Goal: Information Seeking & Learning: Learn about a topic

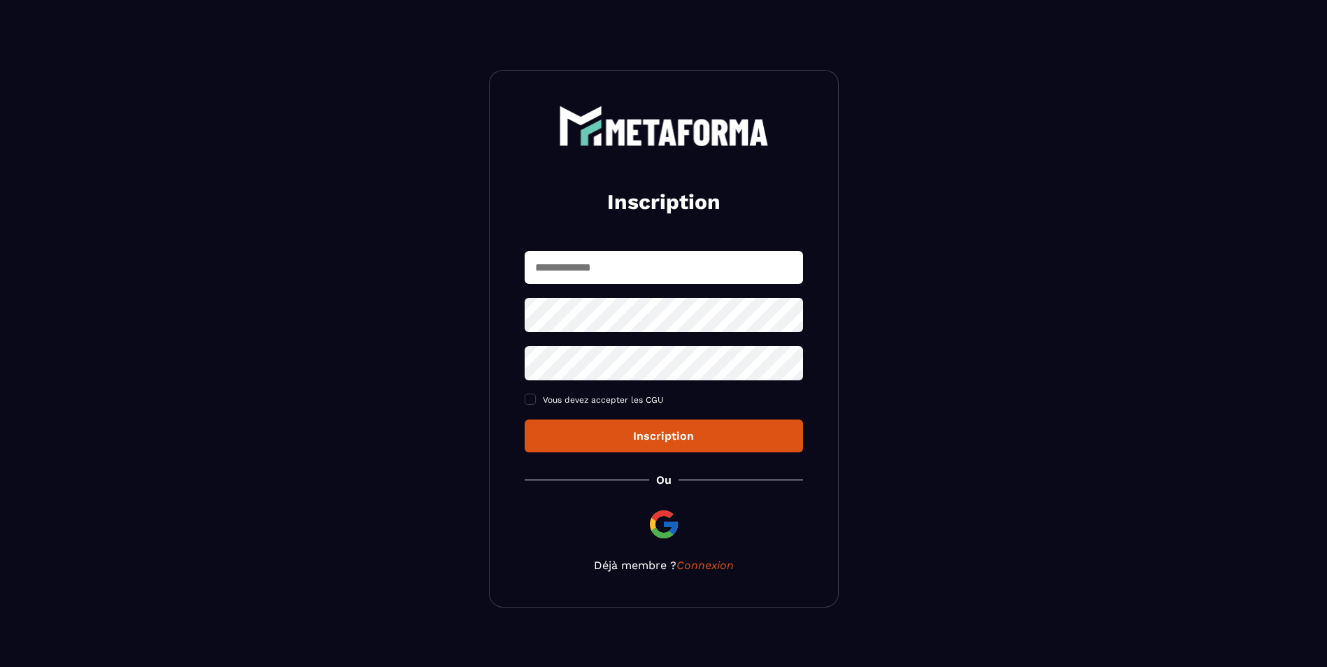
click at [659, 265] on input "text" at bounding box center [664, 267] width 278 height 33
type input "**********"
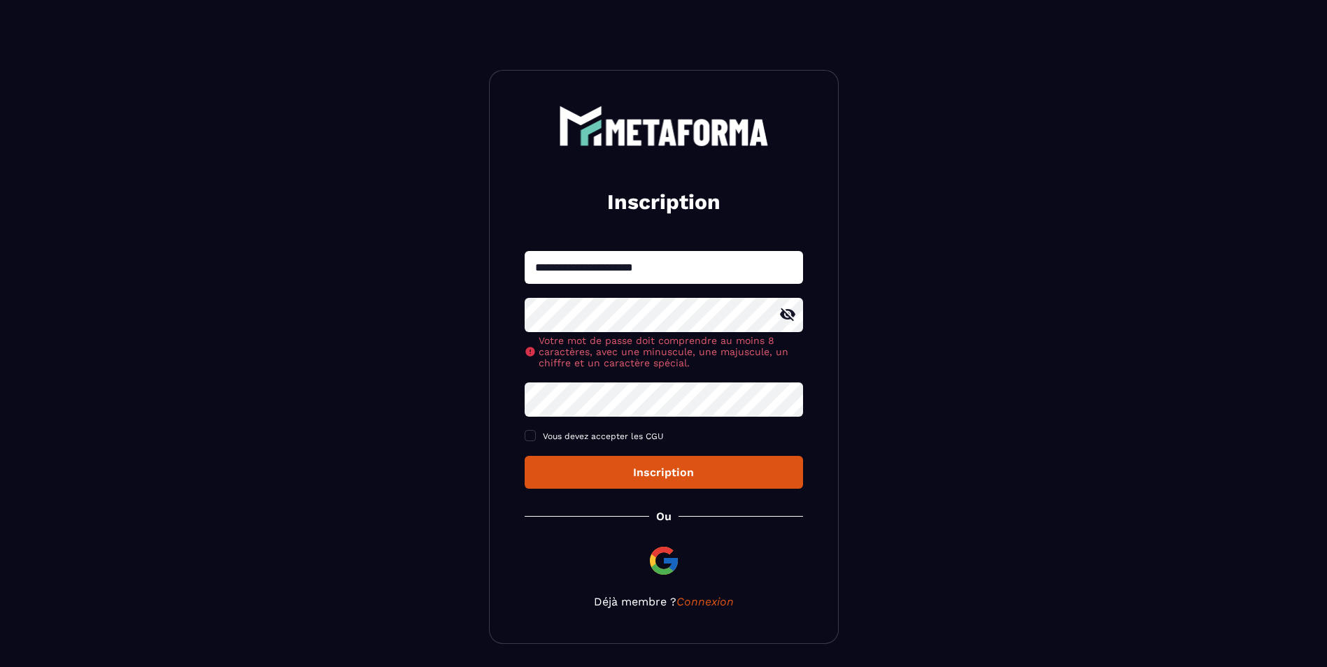
click at [790, 318] on icon at bounding box center [787, 314] width 15 height 13
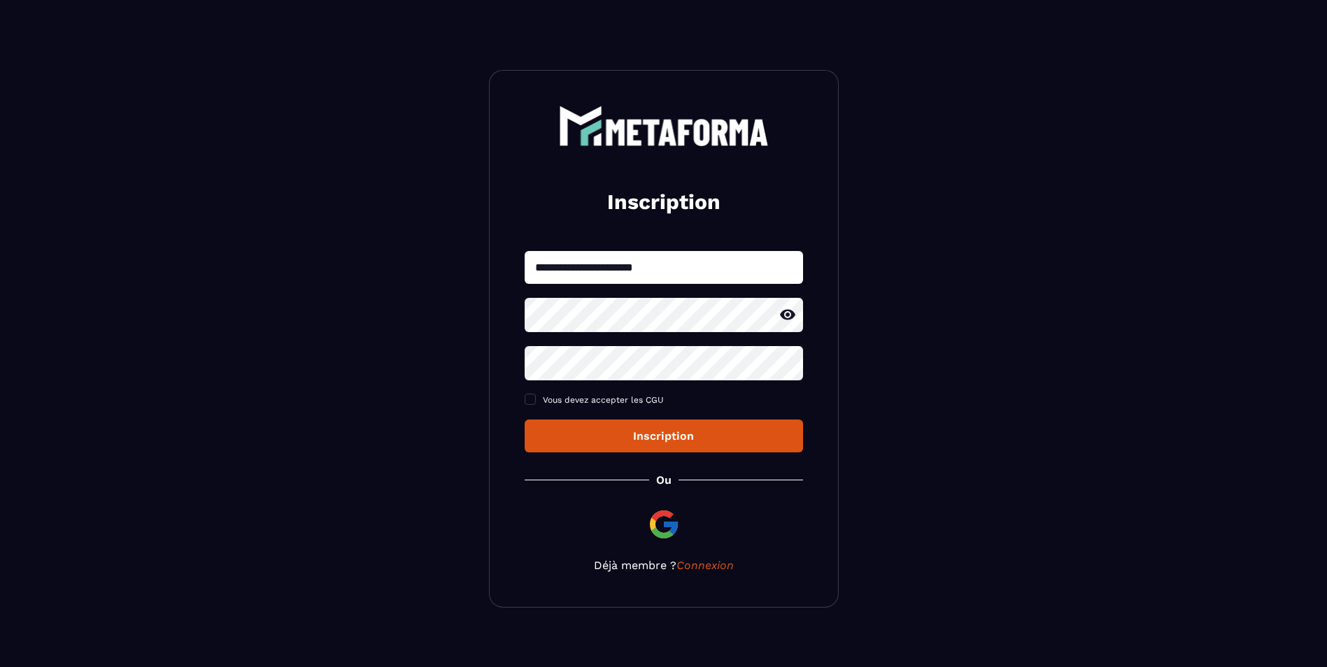
click at [652, 408] on div "**********" at bounding box center [664, 351] width 278 height 201
click at [786, 364] on icon at bounding box center [787, 363] width 15 height 13
click at [531, 395] on span at bounding box center [530, 399] width 11 height 11
click at [655, 434] on div "Inscription" at bounding box center [664, 435] width 256 height 13
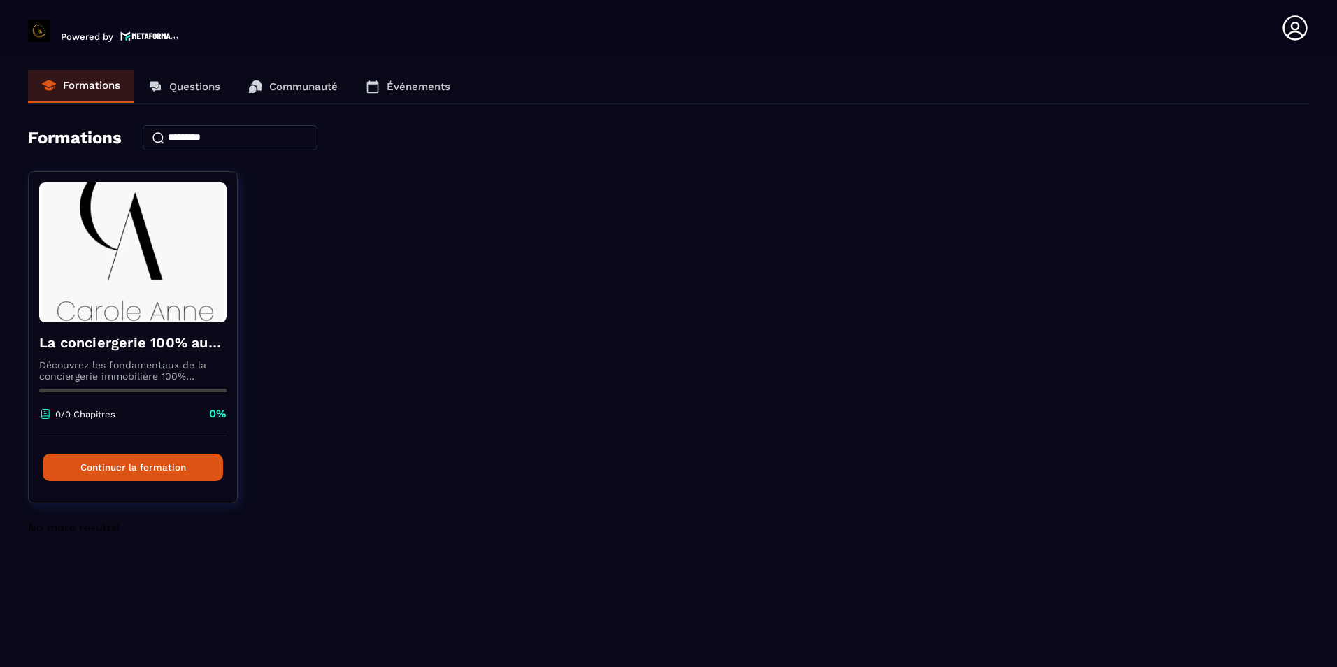
drag, startPoint x: 910, startPoint y: 346, endPoint x: 912, endPoint y: 333, distance: 12.8
click at [910, 346] on div "La conciergerie 100% automatisée Découvrez les fondamentaux de la conciergerie …" at bounding box center [668, 346] width 1281 height 350
click at [83, 78] on link "Formations" at bounding box center [81, 87] width 106 height 34
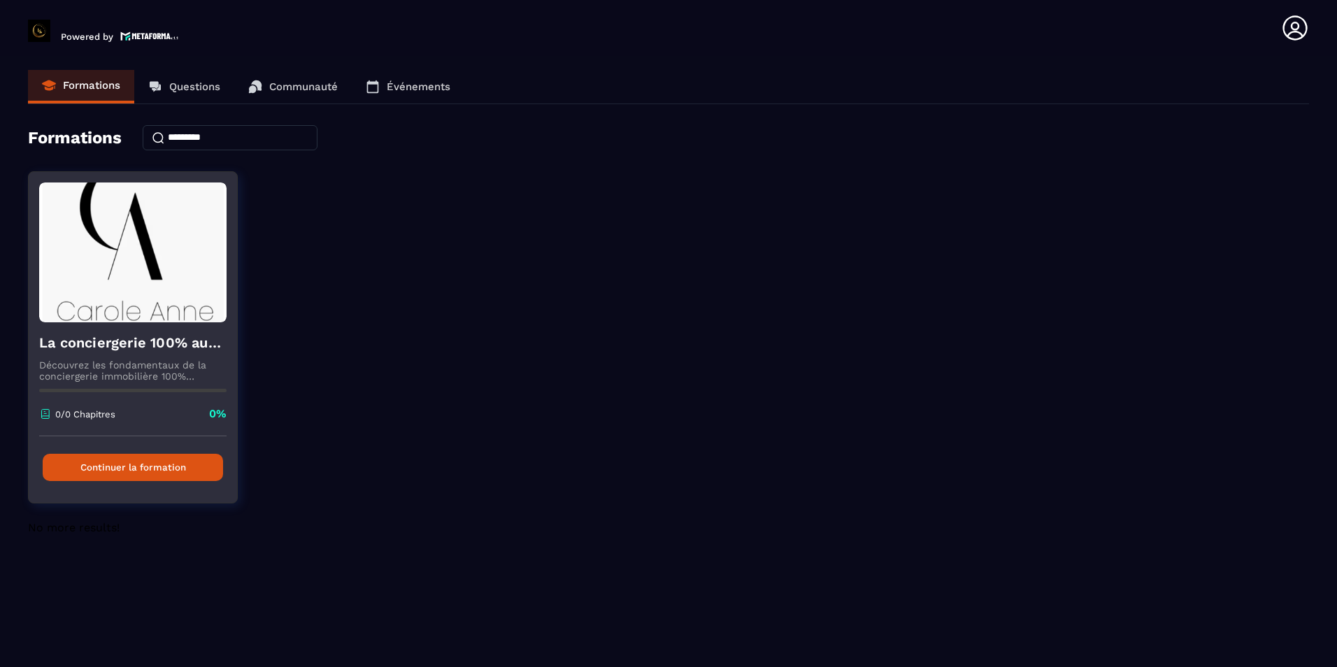
click at [108, 462] on button "Continuer la formation" at bounding box center [133, 467] width 180 height 27
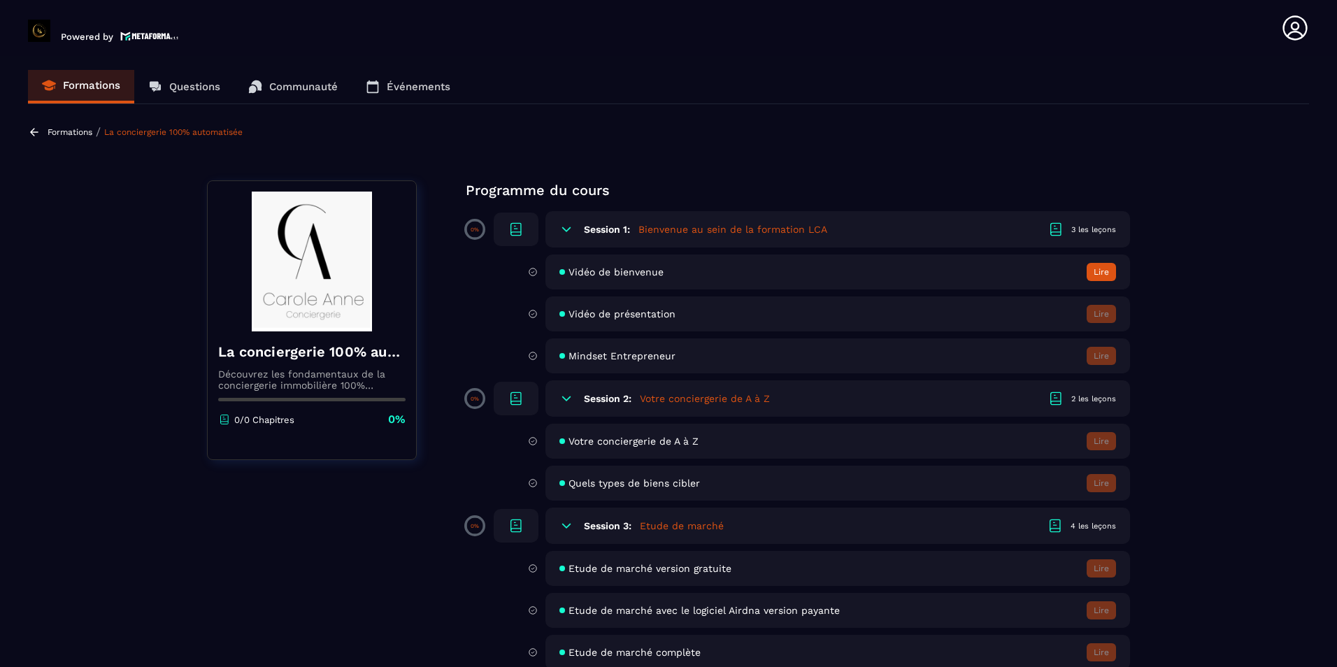
click at [1100, 270] on button "Lire" at bounding box center [1101, 272] width 29 height 18
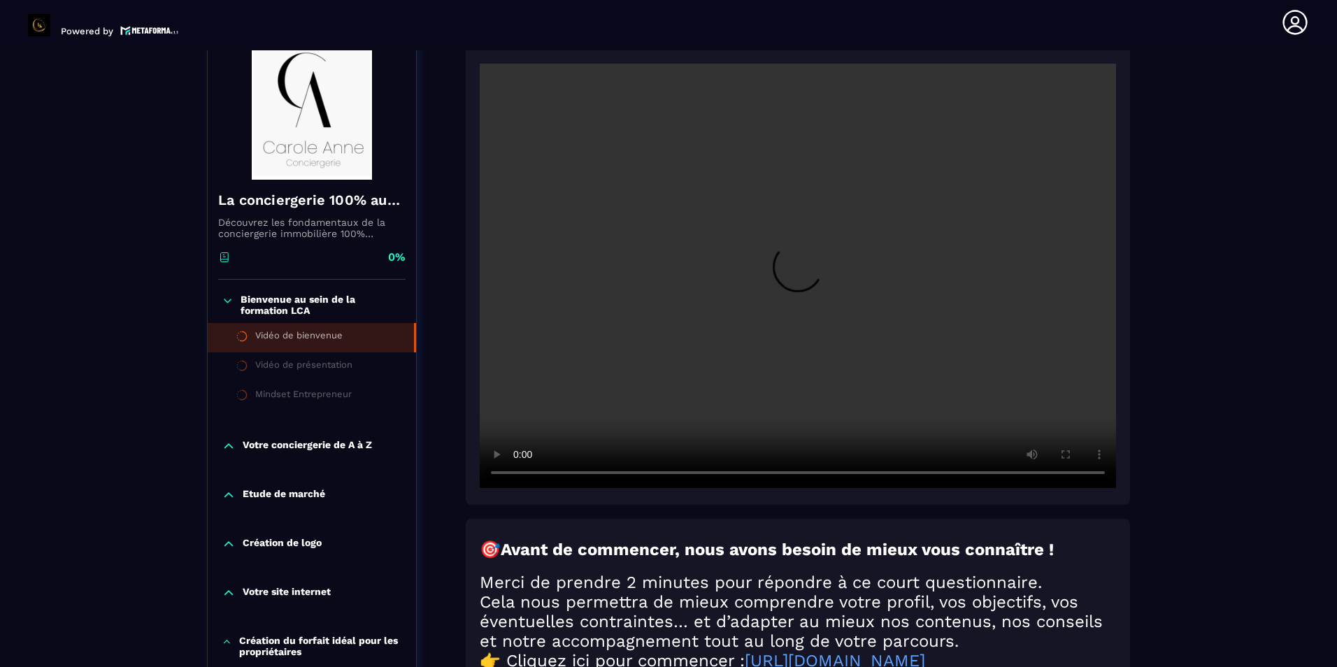
scroll to position [145, 0]
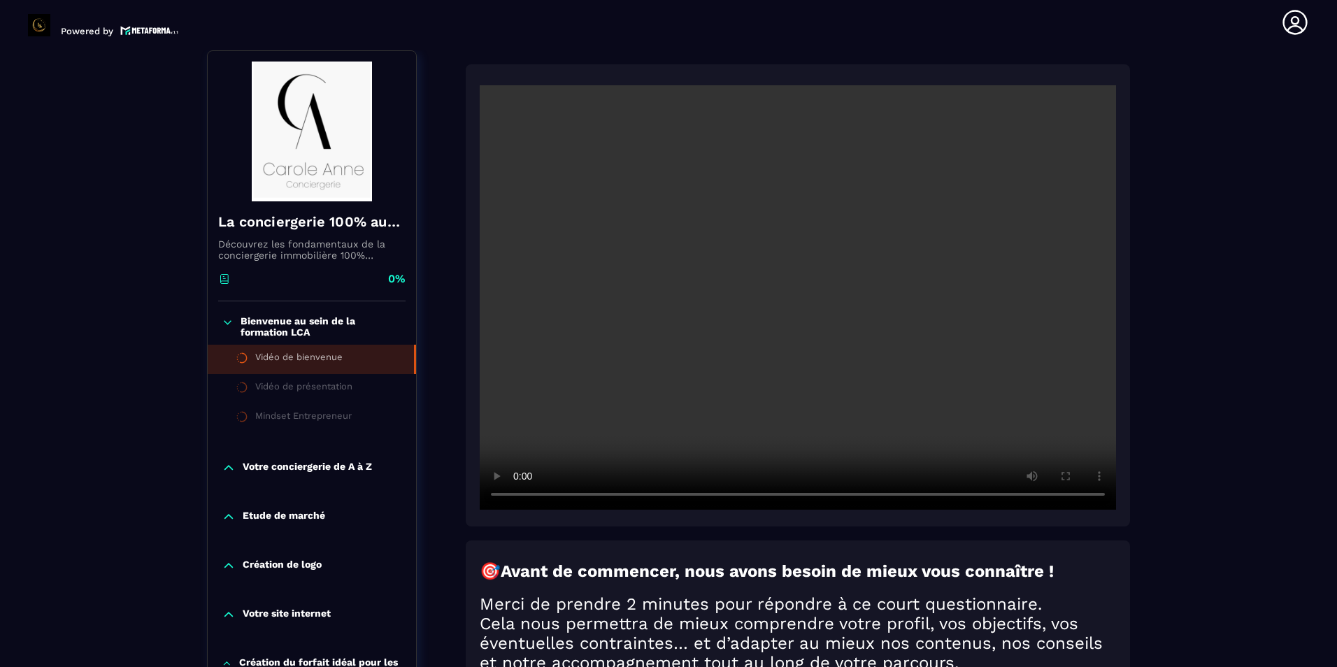
click at [315, 468] on p "Votre conciergerie de A à Z" at bounding box center [307, 468] width 129 height 14
click at [267, 466] on p "Votre conciergerie de A à Z" at bounding box center [307, 468] width 129 height 14
click at [271, 315] on p "Bienvenue au sein de la formation LCA" at bounding box center [322, 326] width 162 height 22
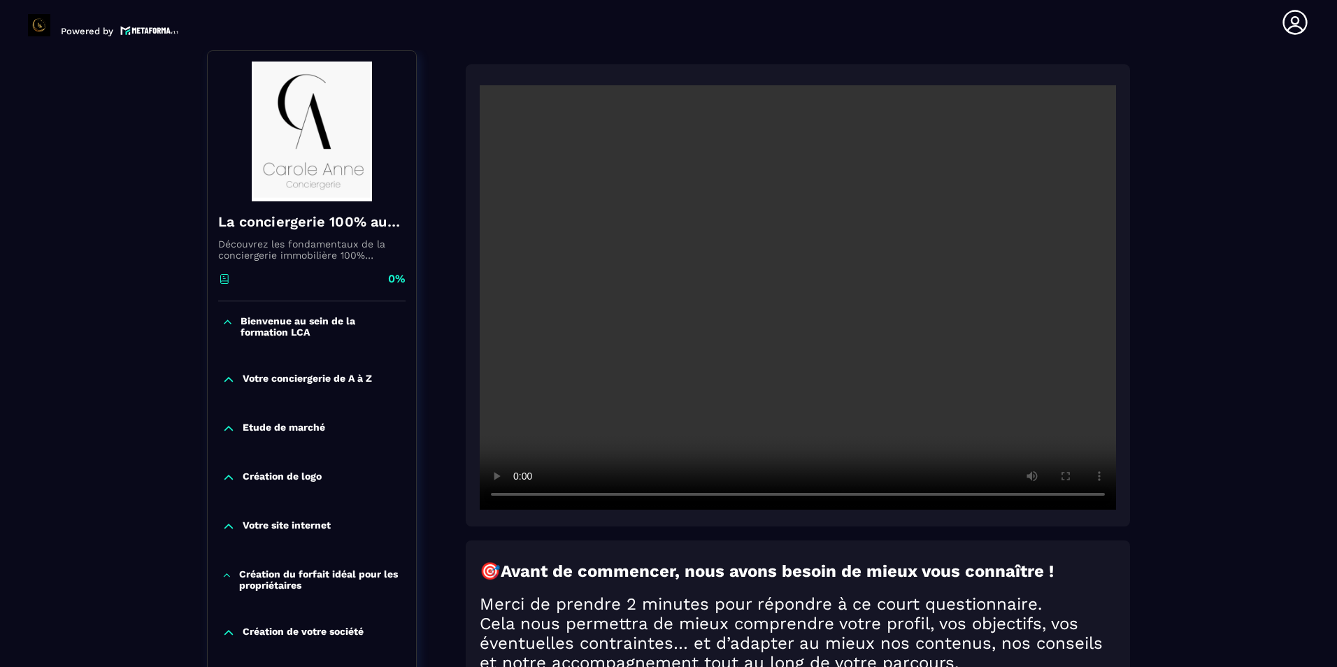
click at [250, 374] on p "Votre conciergerie de A à Z" at bounding box center [307, 380] width 129 height 14
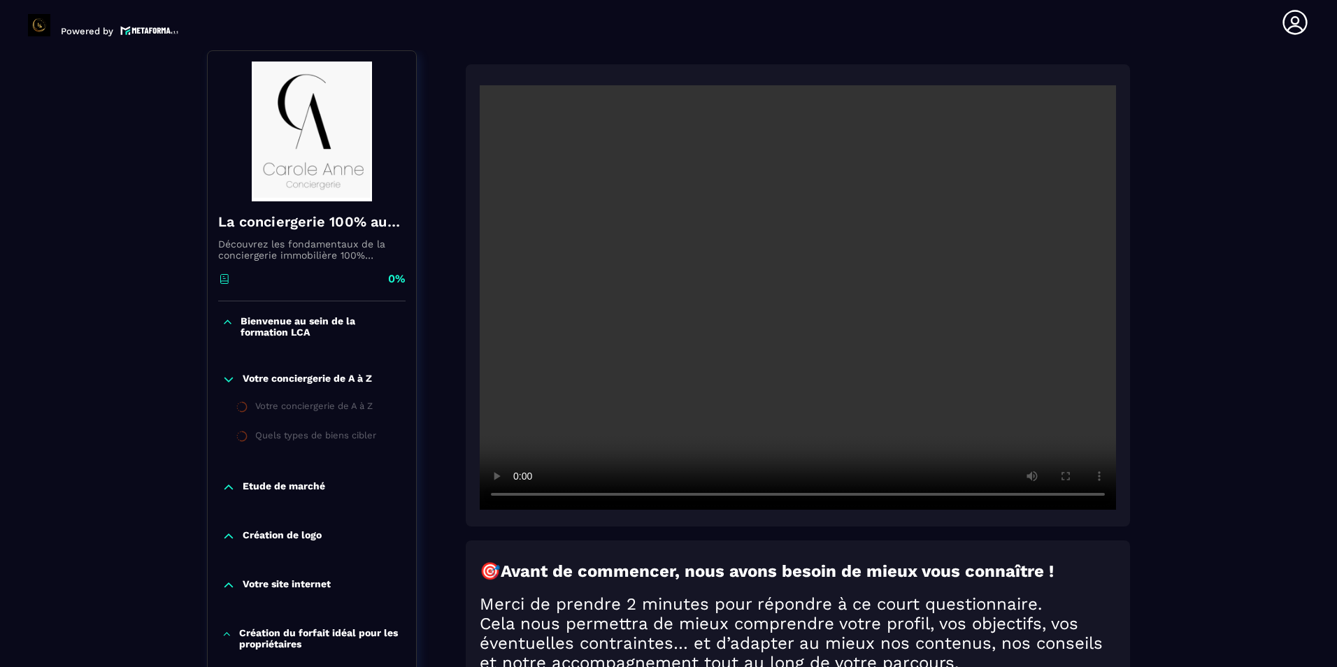
click at [274, 242] on p "Découvrez les fondamentaux de la conciergerie immobilière 100% automatisée. Cet…" at bounding box center [311, 250] width 187 height 22
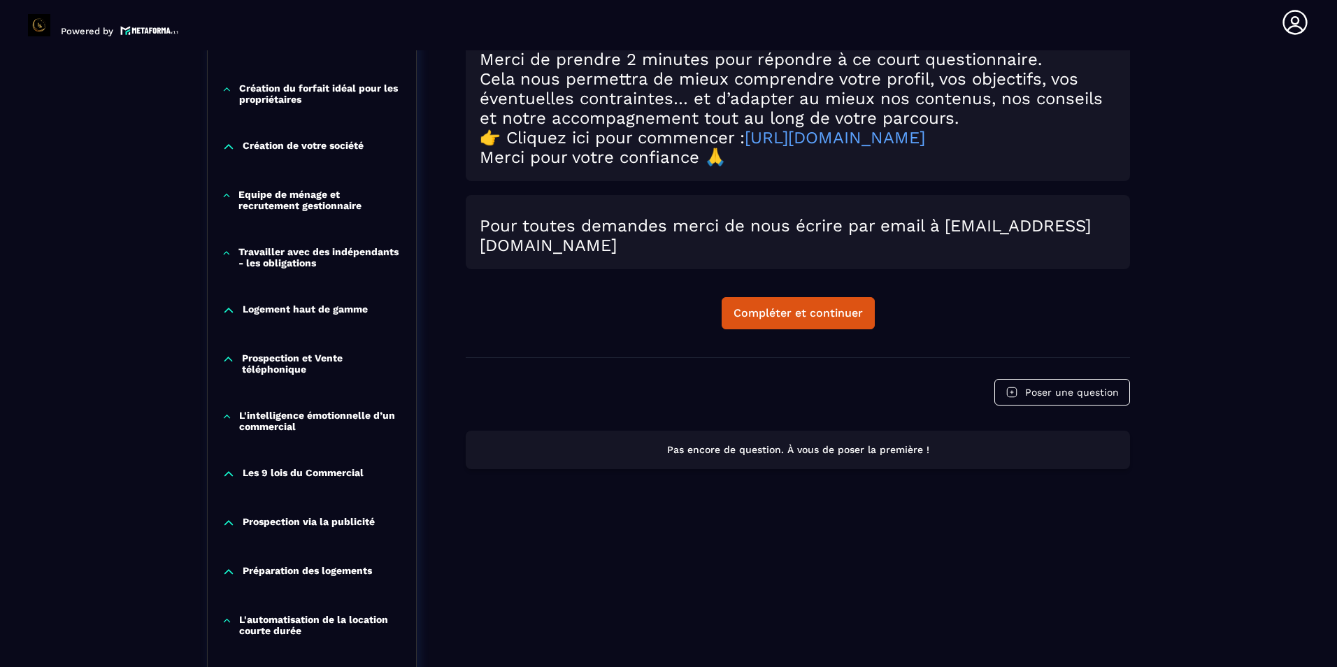
scroll to position [705, 0]
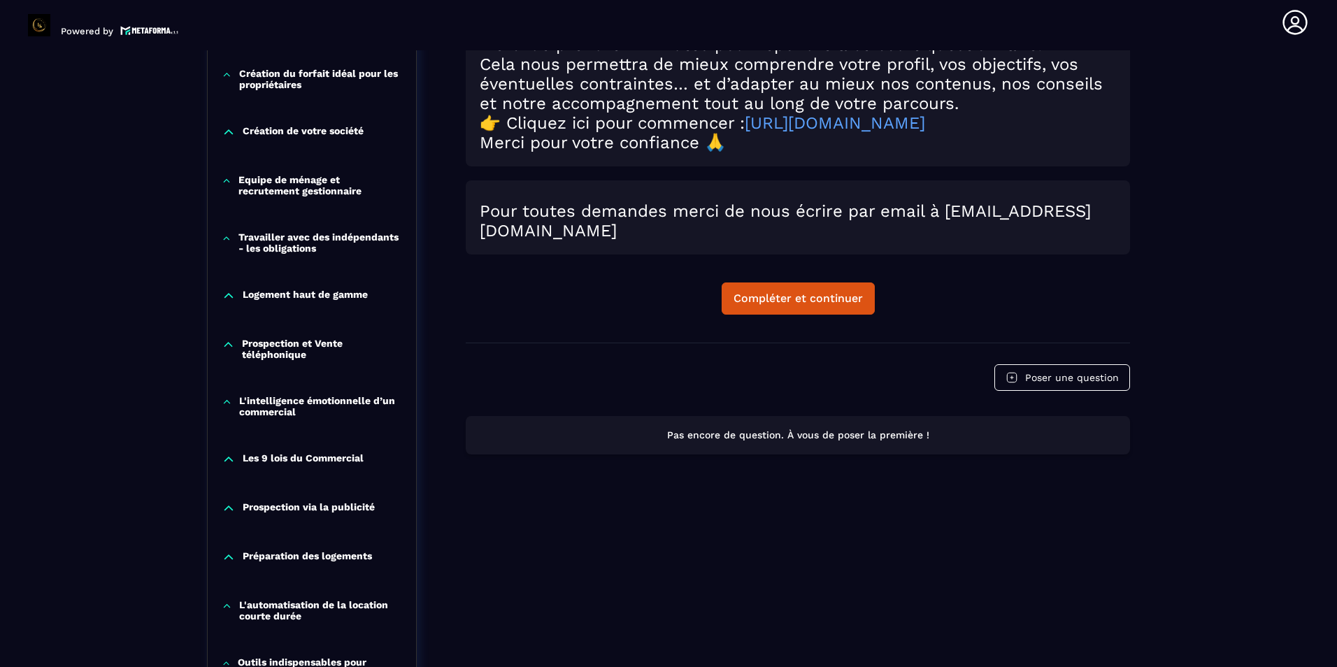
click at [717, 442] on p "Pas encore de question. À vous de poser la première !" at bounding box center [797, 435] width 639 height 13
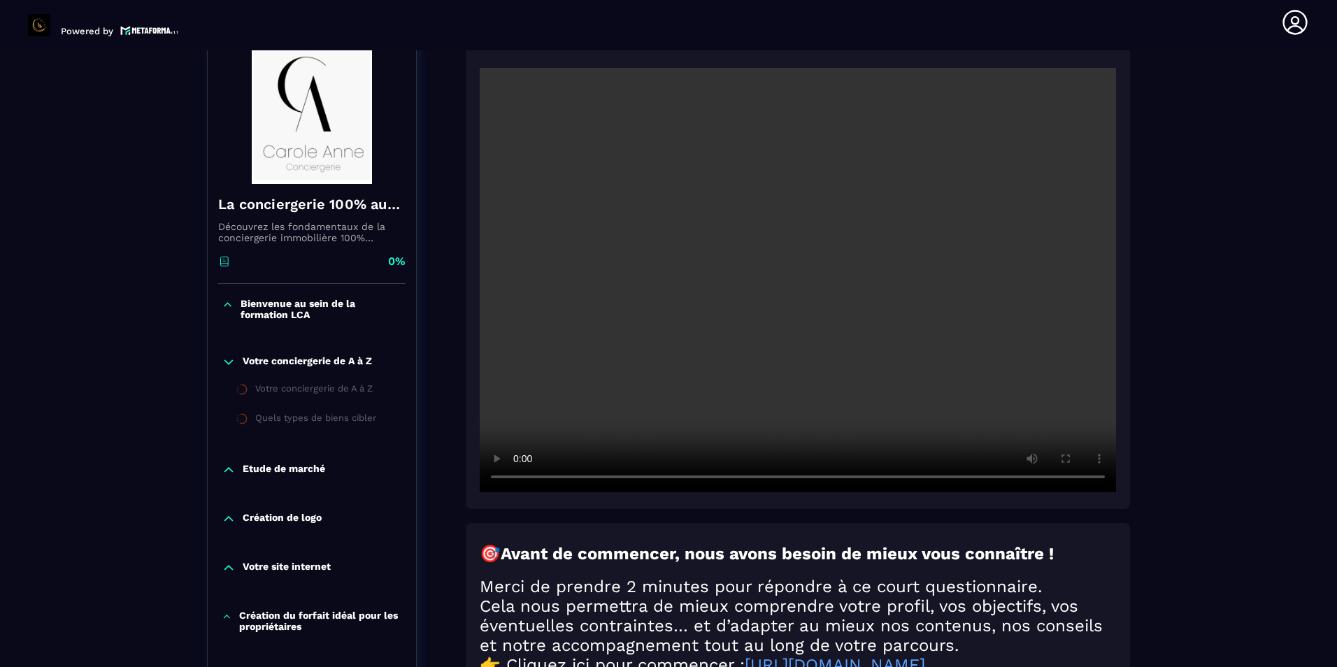
scroll to position [0, 0]
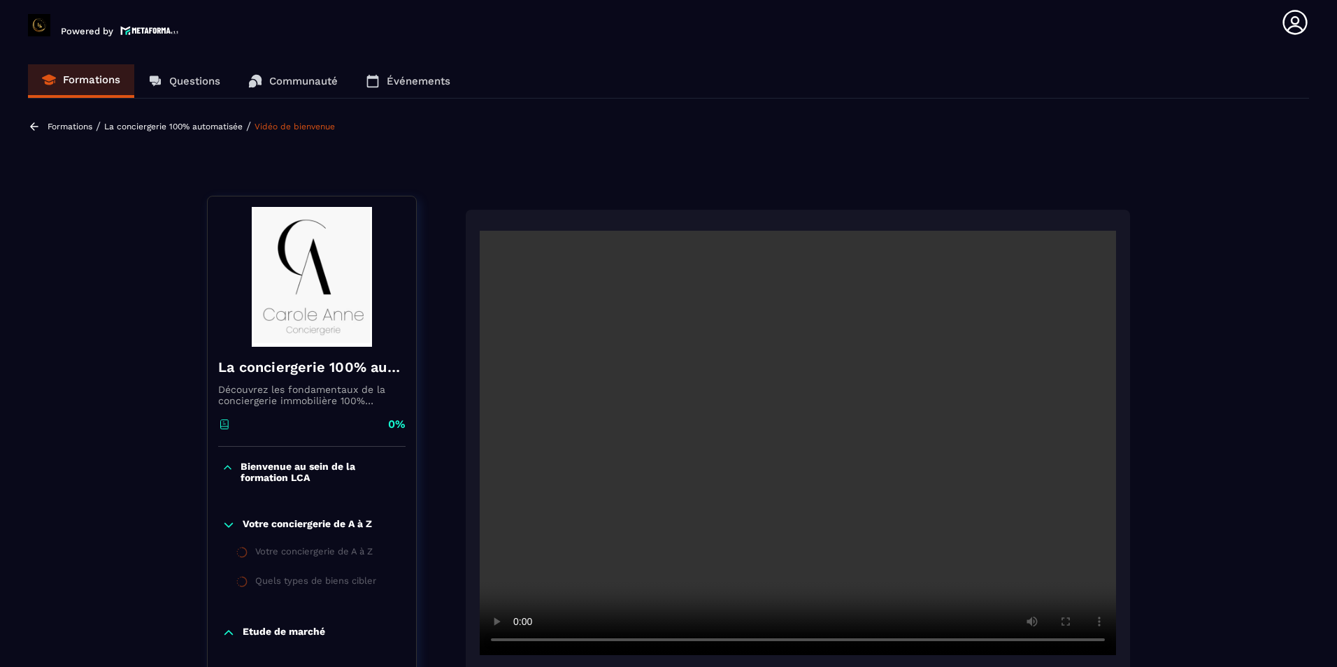
click at [93, 80] on p "Formations" at bounding box center [91, 79] width 57 height 13
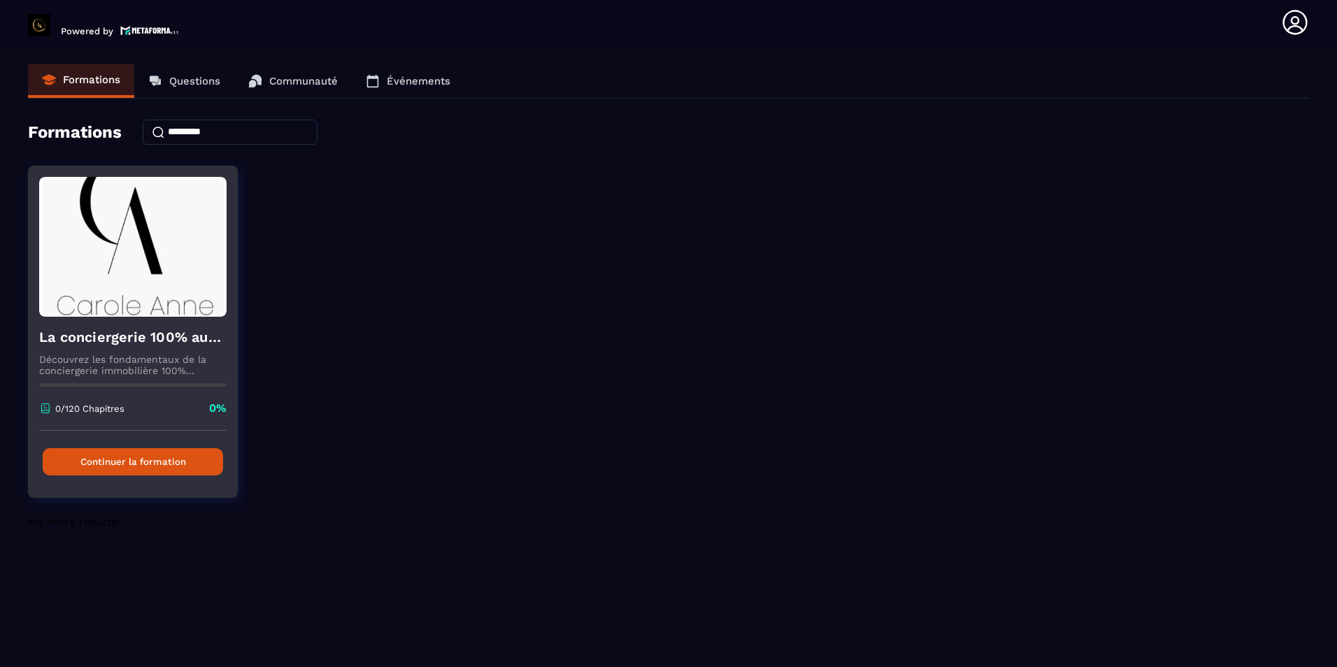
click at [109, 406] on p "0/120 Chapitres" at bounding box center [89, 409] width 69 height 10
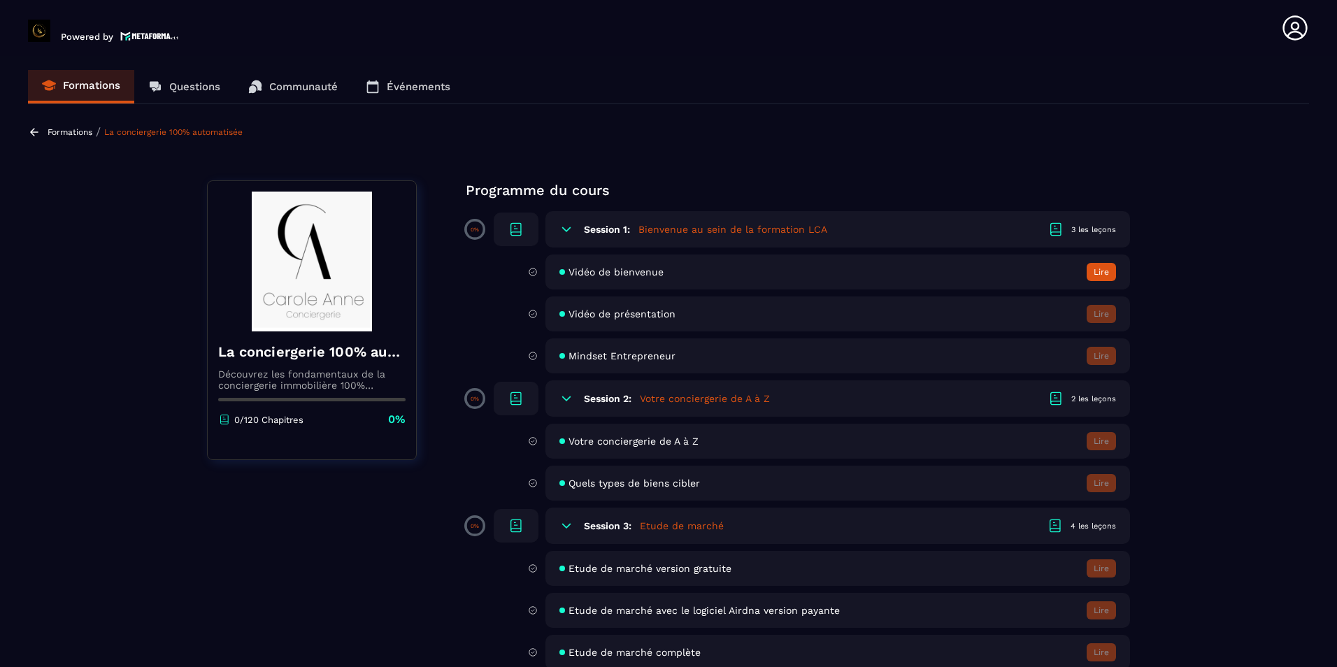
drag, startPoint x: 538, startPoint y: 355, endPoint x: 564, endPoint y: 353, distance: 26.7
click at [539, 354] on div "Mindset Entrepreneur Lire" at bounding box center [819, 356] width 623 height 35
click at [660, 357] on span "Mindset Entrepreneur" at bounding box center [622, 355] width 107 height 11
click at [651, 275] on span "Vidéo de bienvenue" at bounding box center [616, 272] width 95 height 11
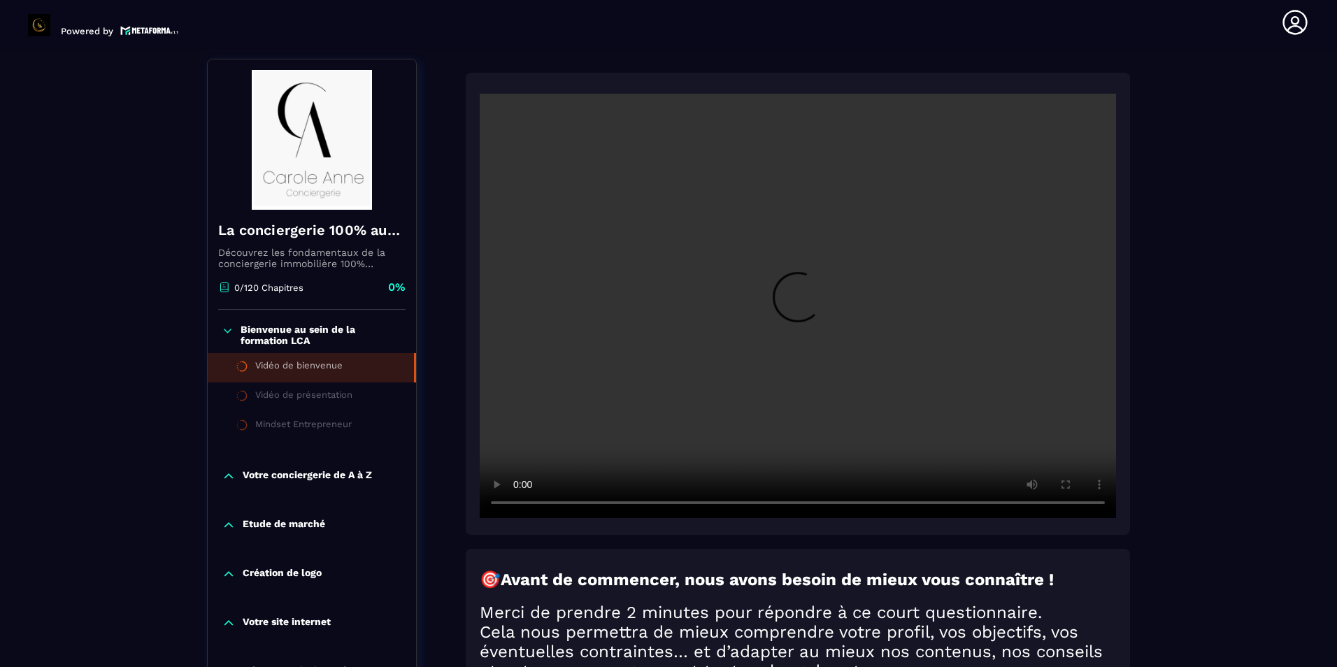
scroll to position [145, 0]
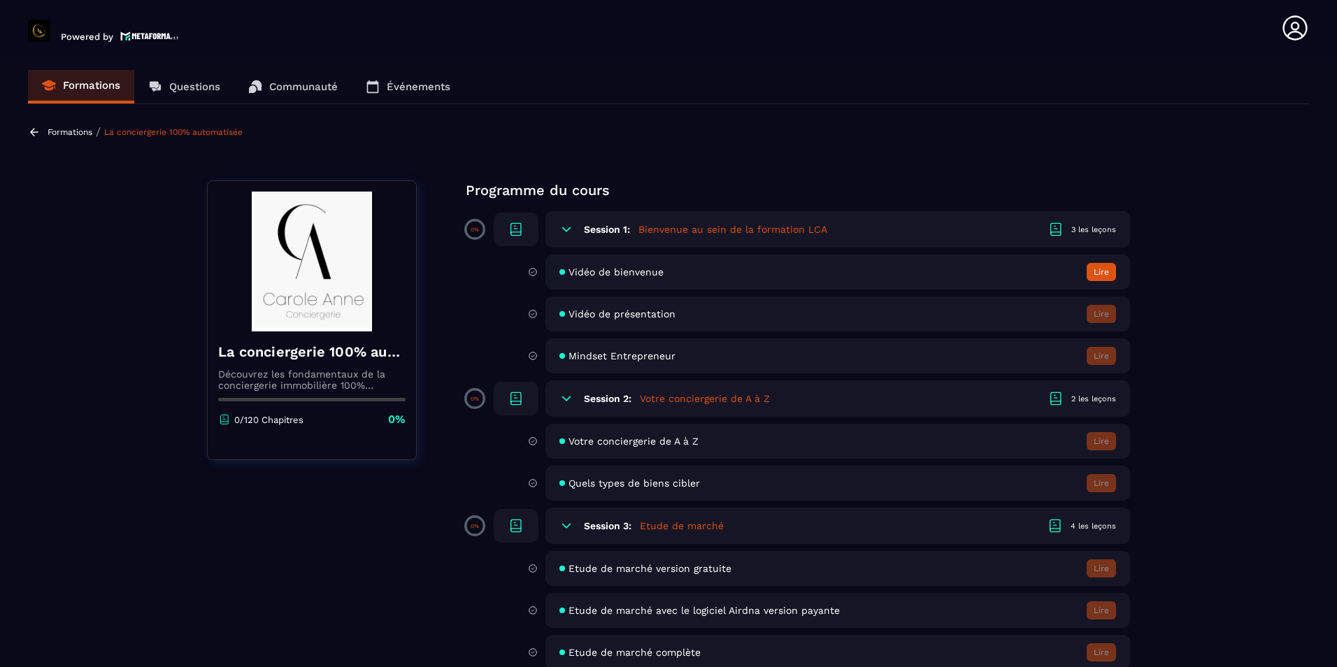
click at [741, 398] on h5 "Votre conciergerie de A à Z" at bounding box center [705, 399] width 130 height 14
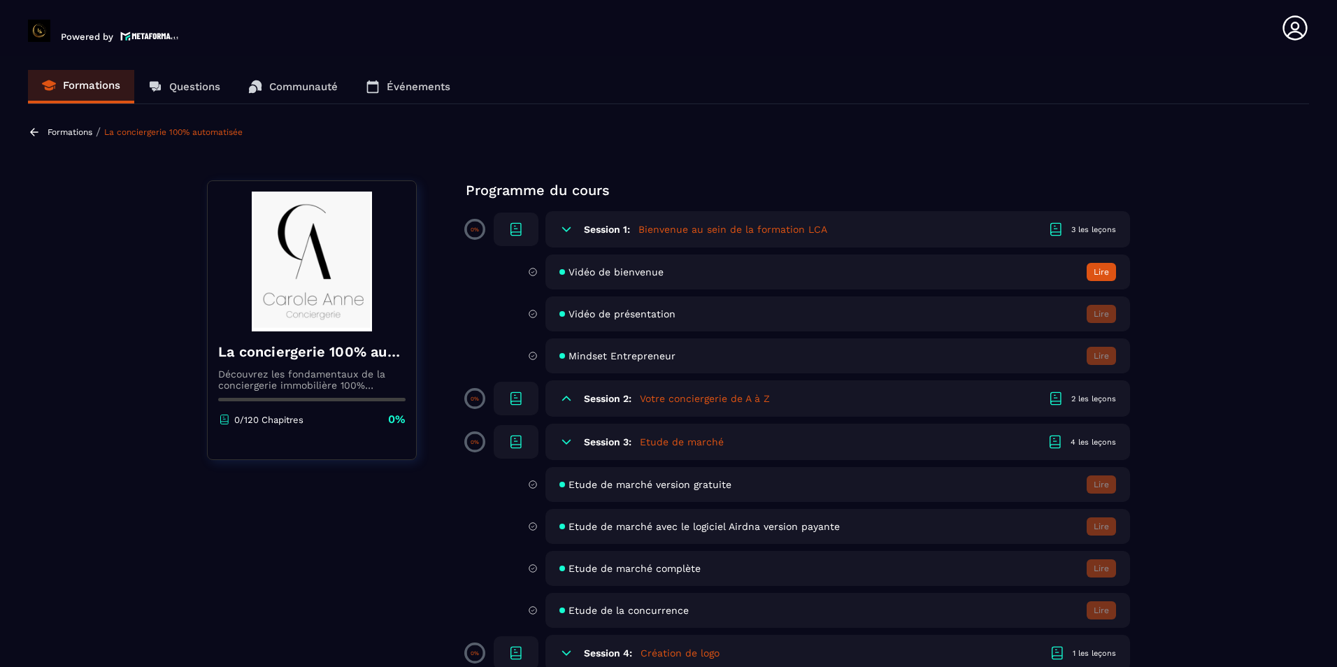
click at [741, 398] on h5 "Votre conciergerie de A à Z" at bounding box center [705, 399] width 130 height 14
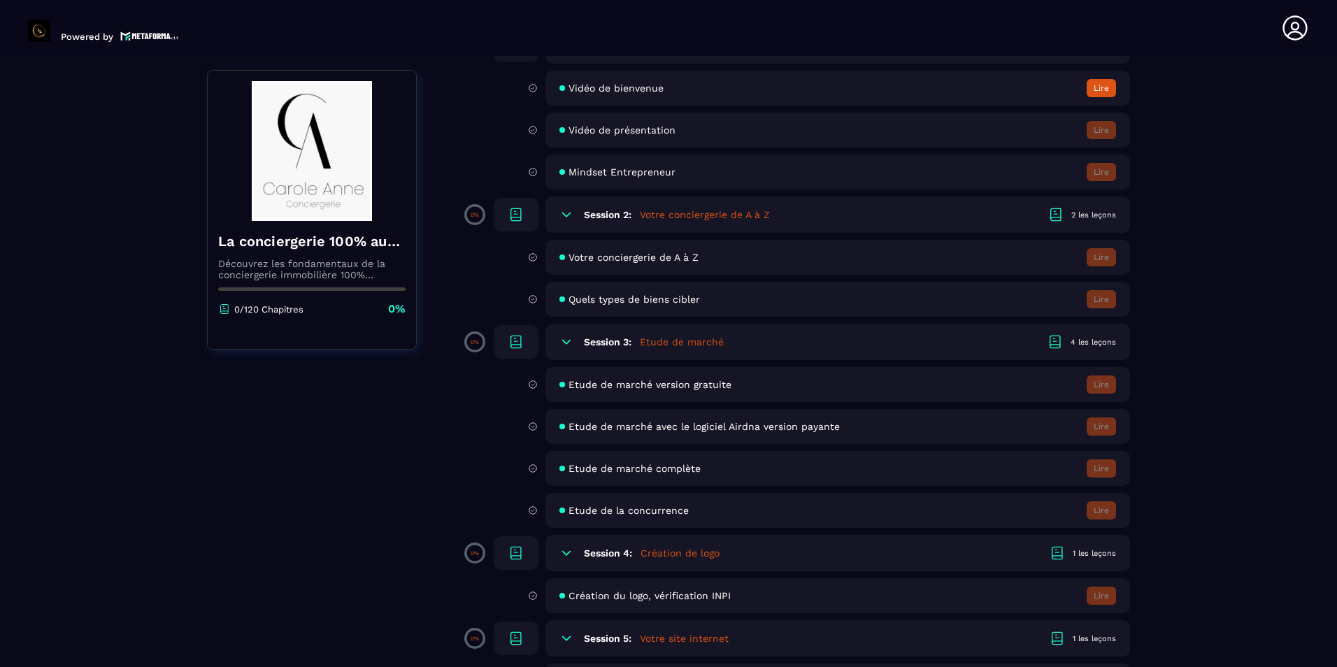
scroll to position [210, 0]
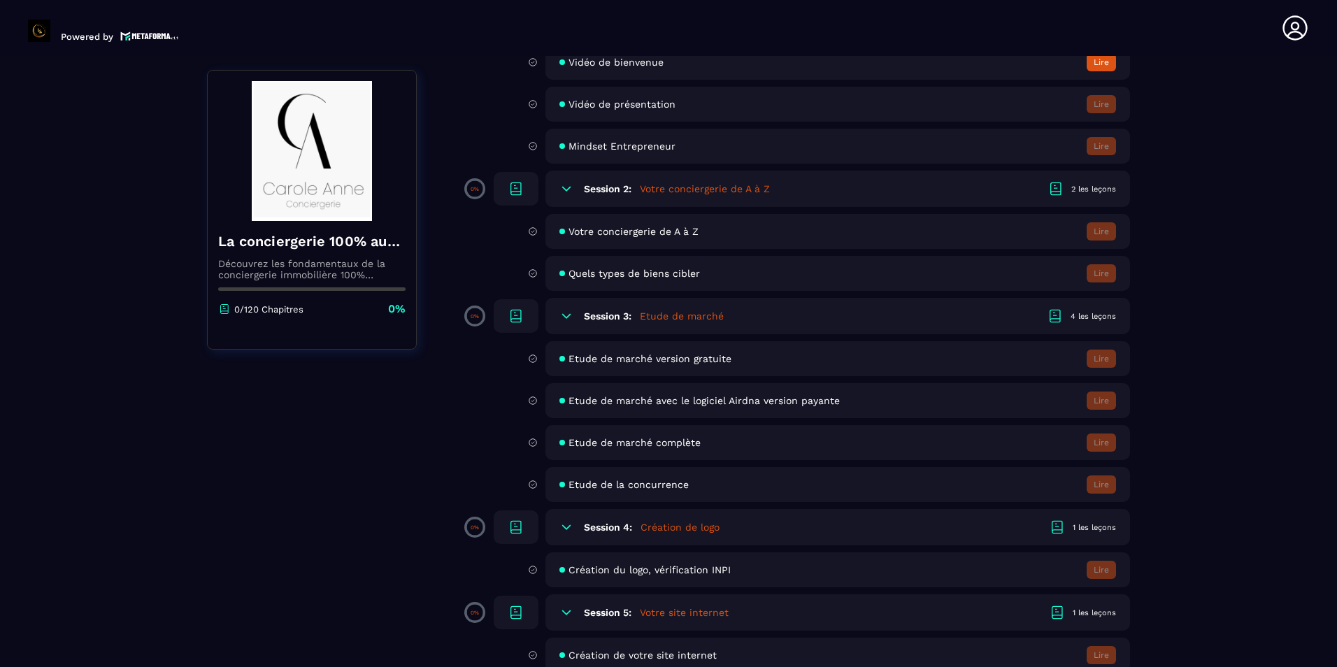
click at [688, 318] on h5 "Etude de marché" at bounding box center [682, 316] width 84 height 14
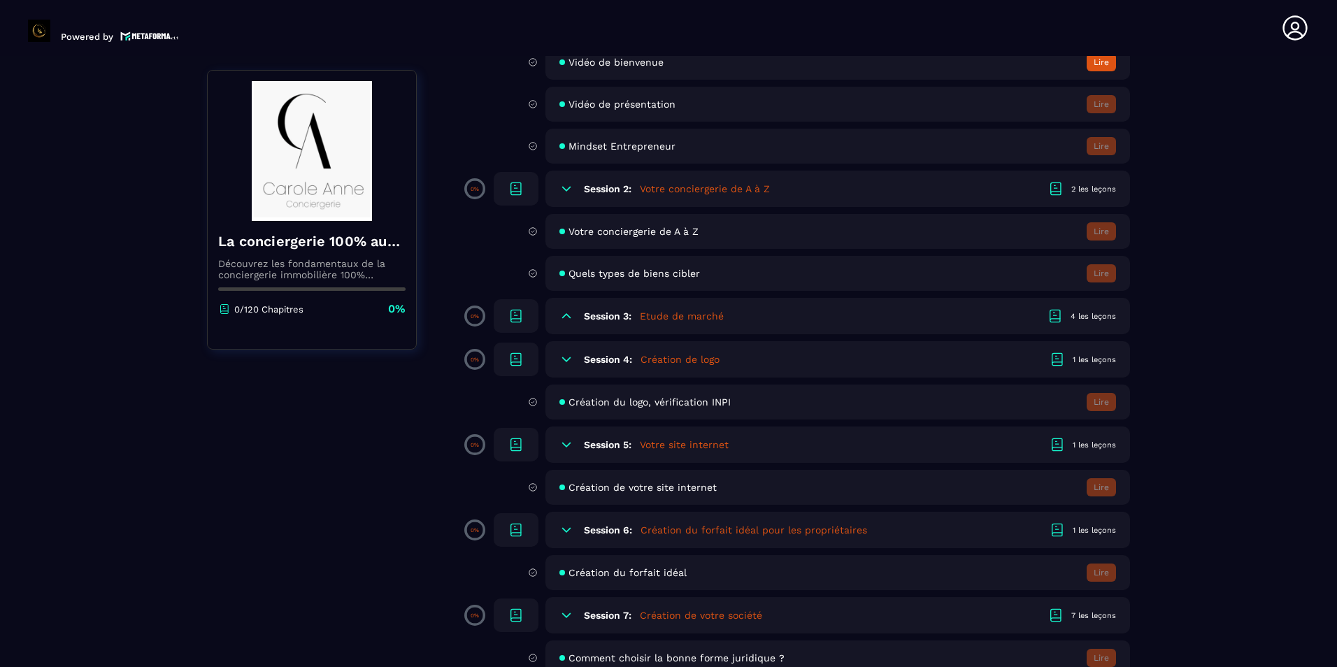
click at [688, 318] on h5 "Etude de marché" at bounding box center [682, 316] width 84 height 14
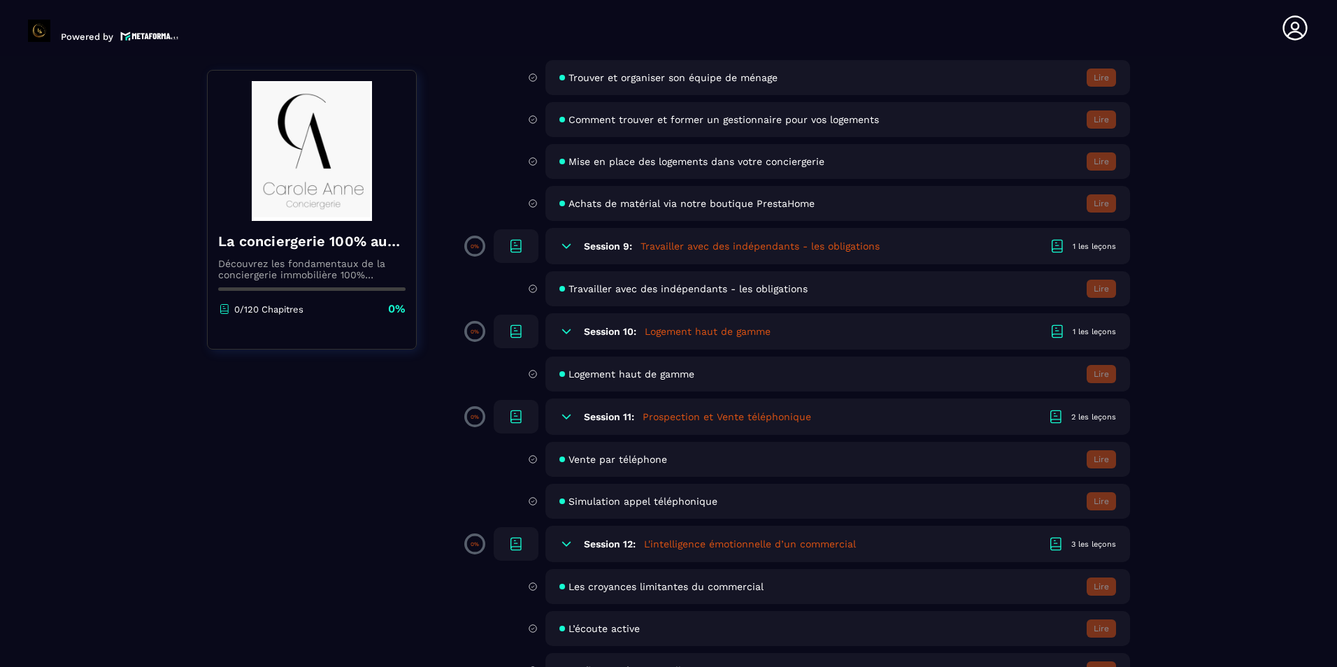
scroll to position [1329, 0]
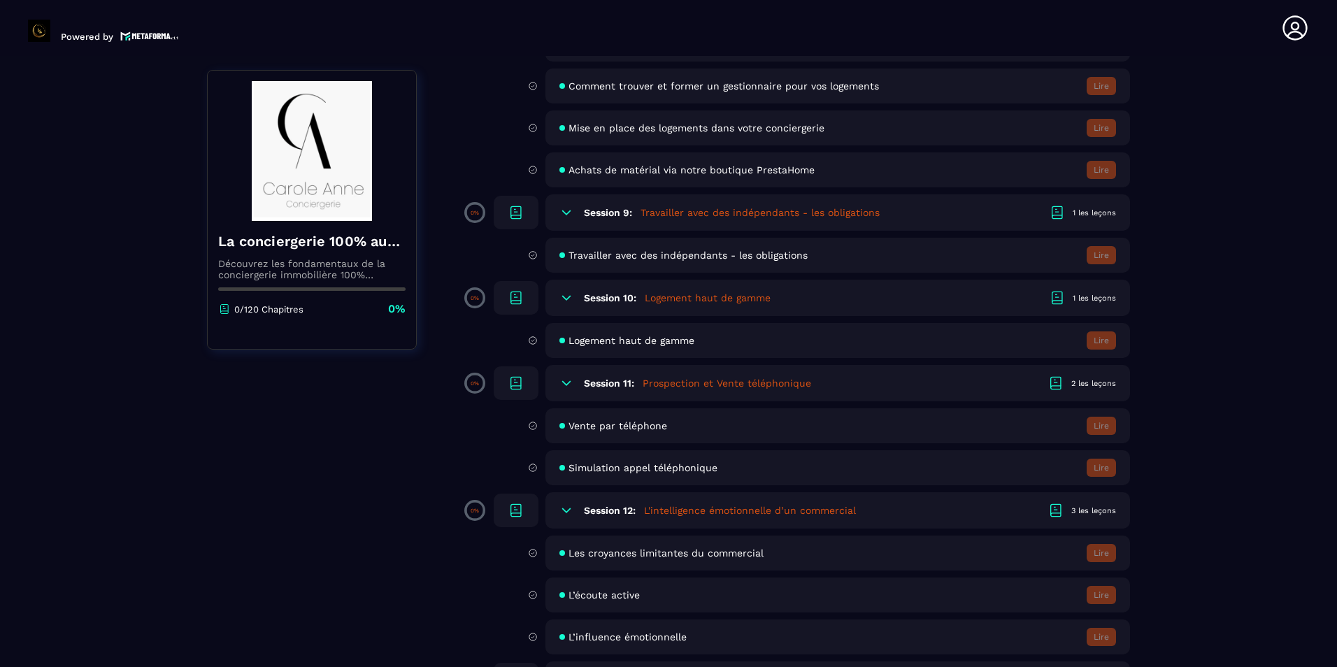
click at [1079, 384] on div "2 les leçons" at bounding box center [1094, 383] width 45 height 10
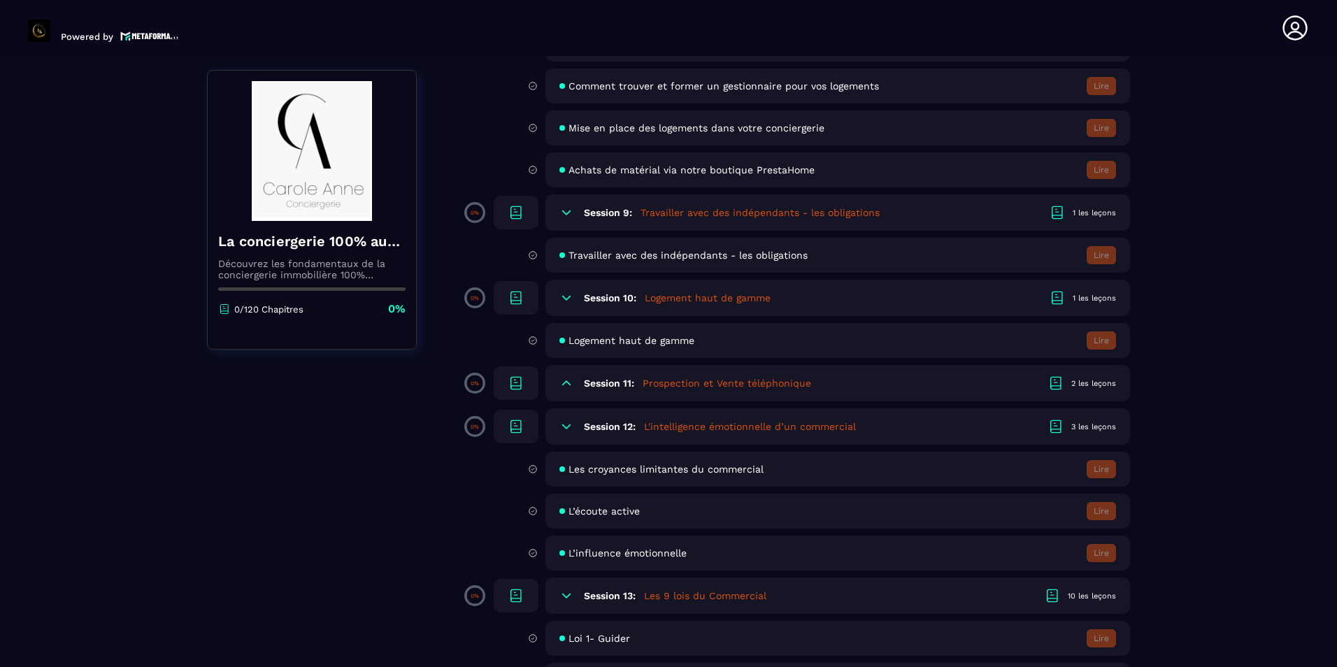
click at [716, 387] on h5 "Prospection et Vente téléphonique" at bounding box center [727, 383] width 169 height 14
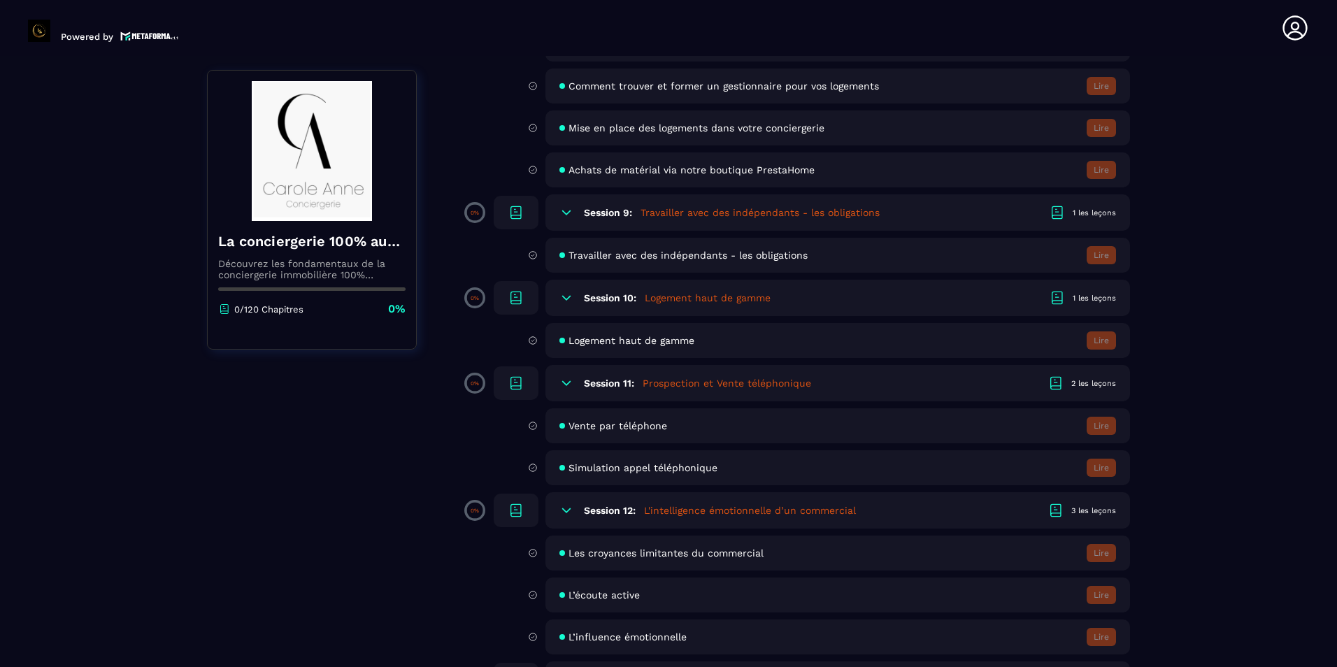
click at [622, 430] on span "Vente par téléphone" at bounding box center [618, 425] width 99 height 11
click at [536, 425] on icon at bounding box center [533, 426] width 10 height 13
click at [518, 384] on icon at bounding box center [516, 383] width 17 height 17
click at [613, 427] on span "Vente par téléphone" at bounding box center [618, 425] width 99 height 11
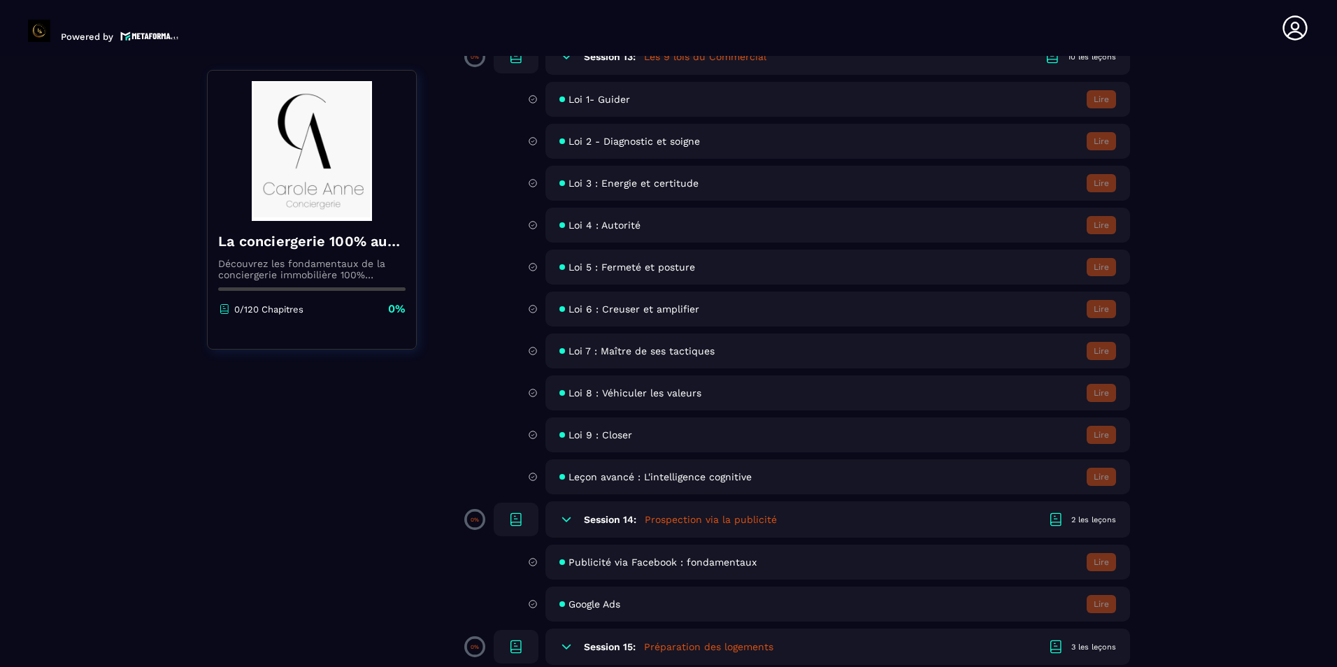
scroll to position [1869, 0]
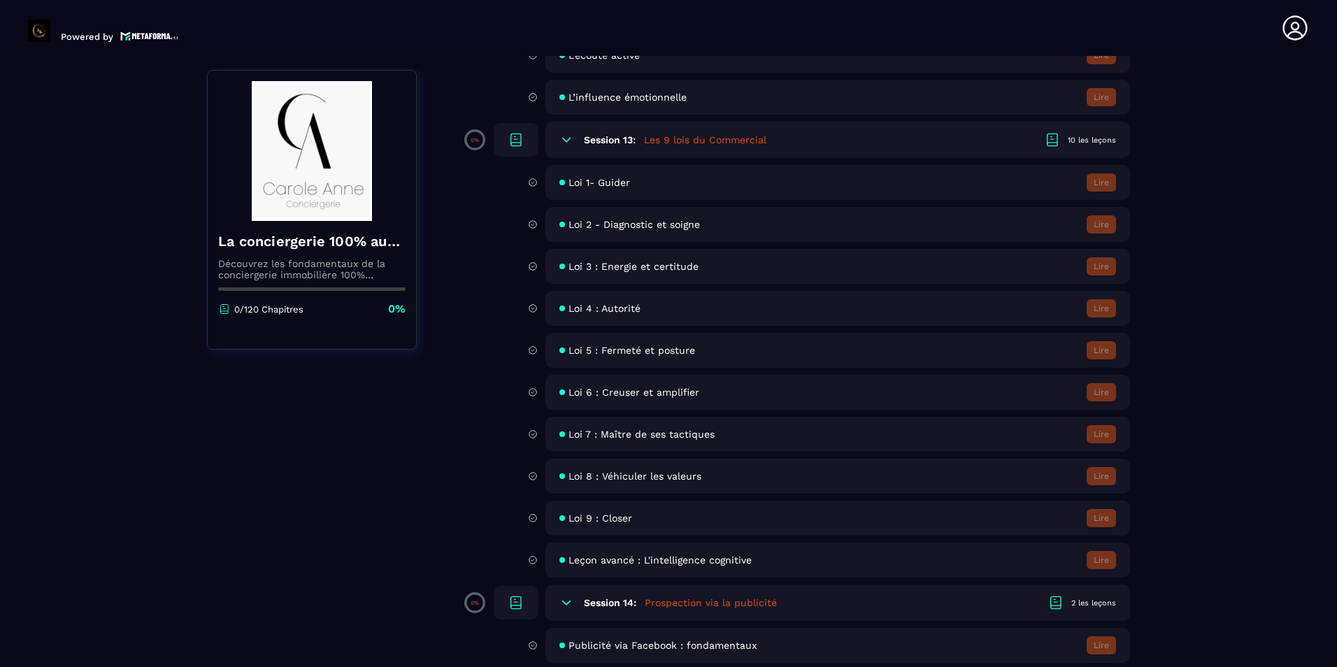
click at [278, 310] on p "0/120 Chapitres" at bounding box center [268, 309] width 69 height 10
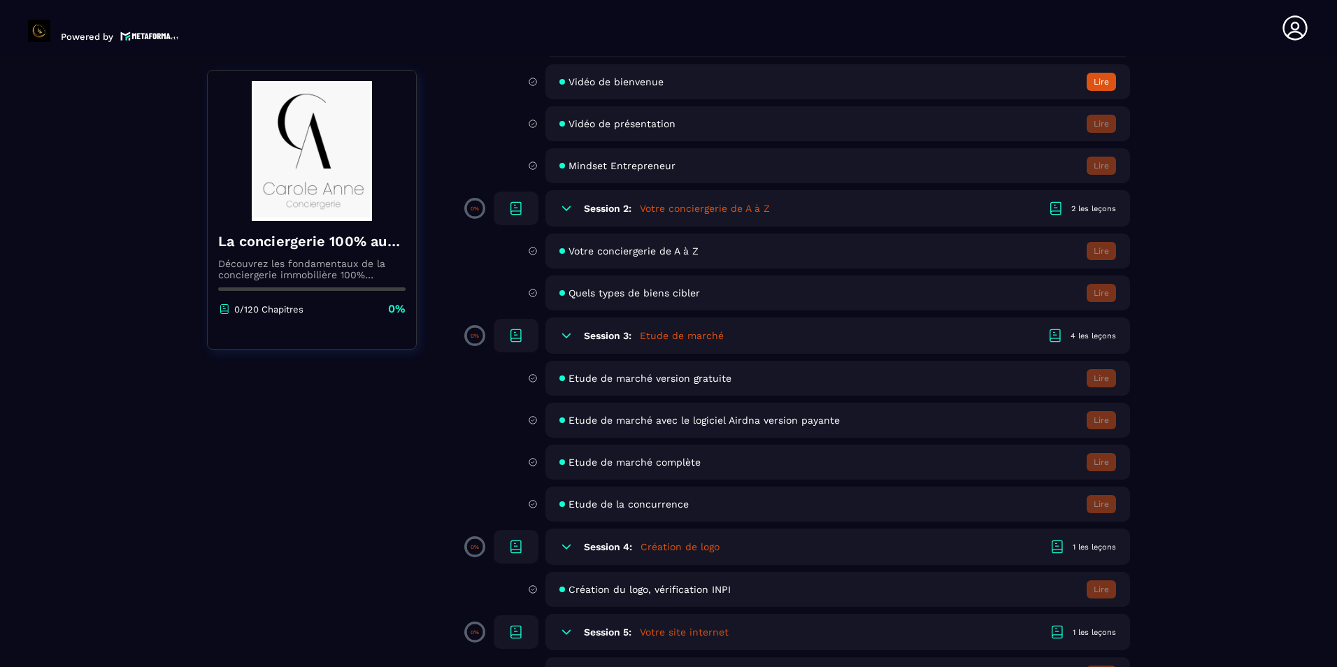
scroll to position [0, 0]
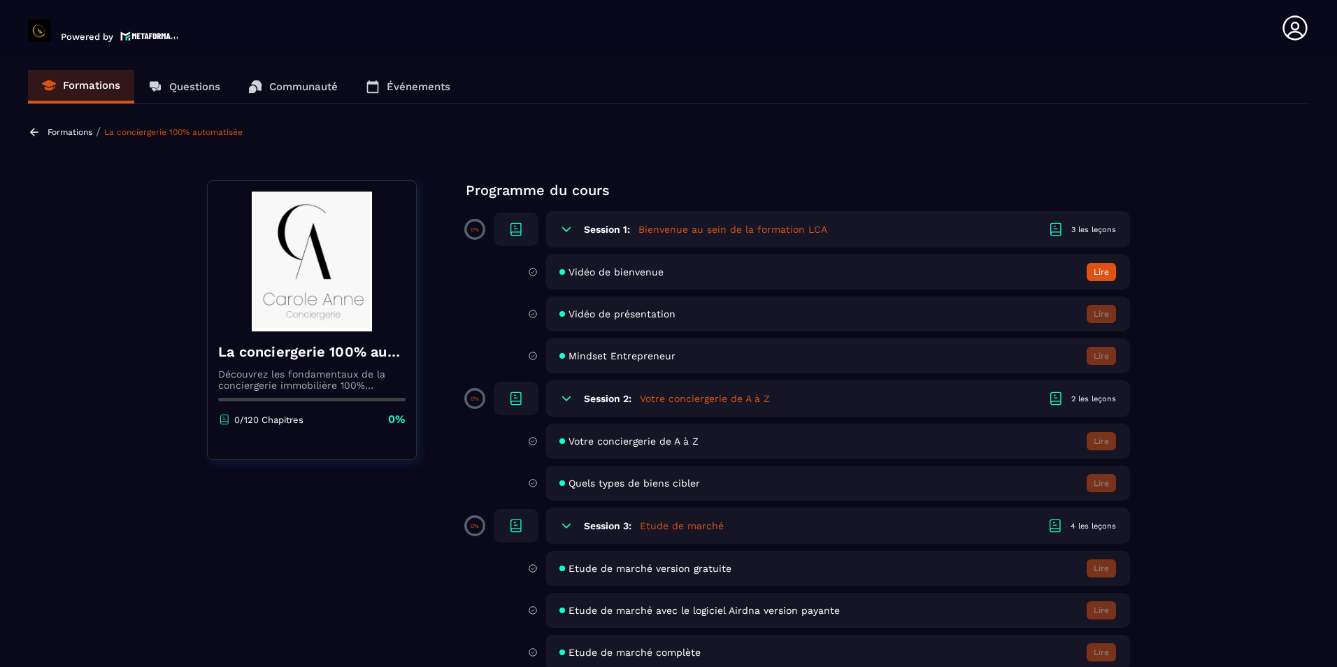
click at [173, 85] on p "Questions" at bounding box center [194, 86] width 51 height 13
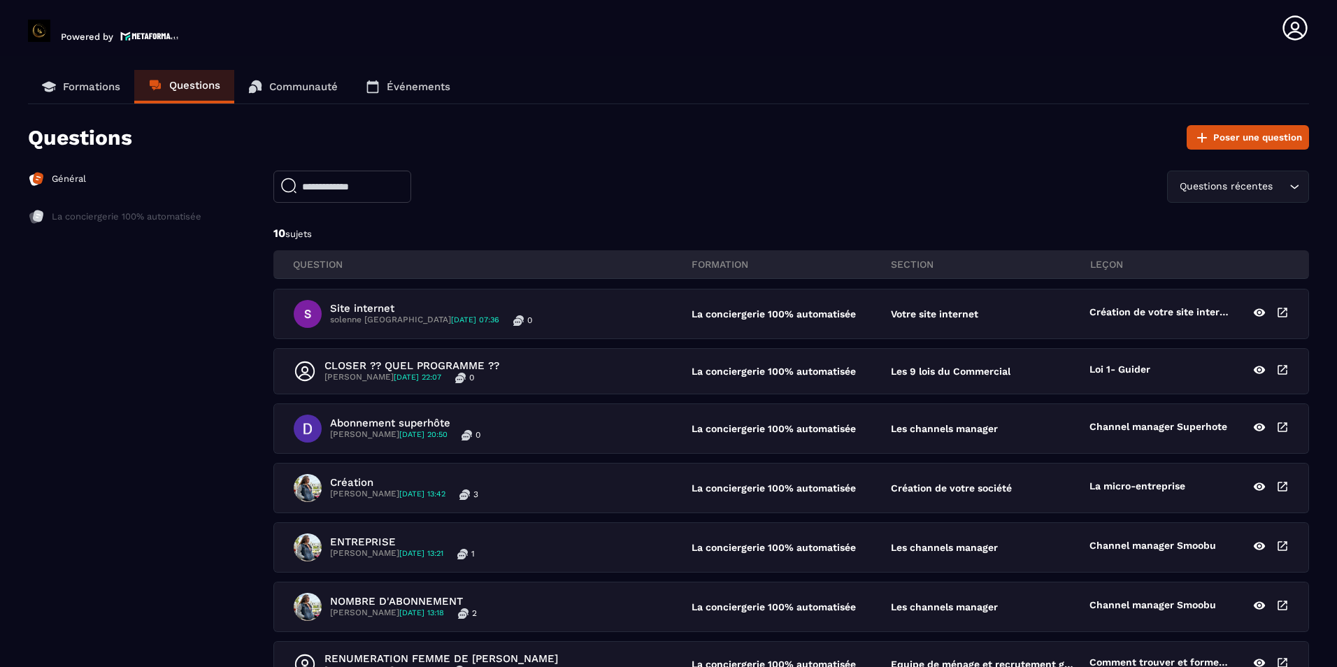
click at [310, 90] on p "Communauté" at bounding box center [303, 86] width 69 height 13
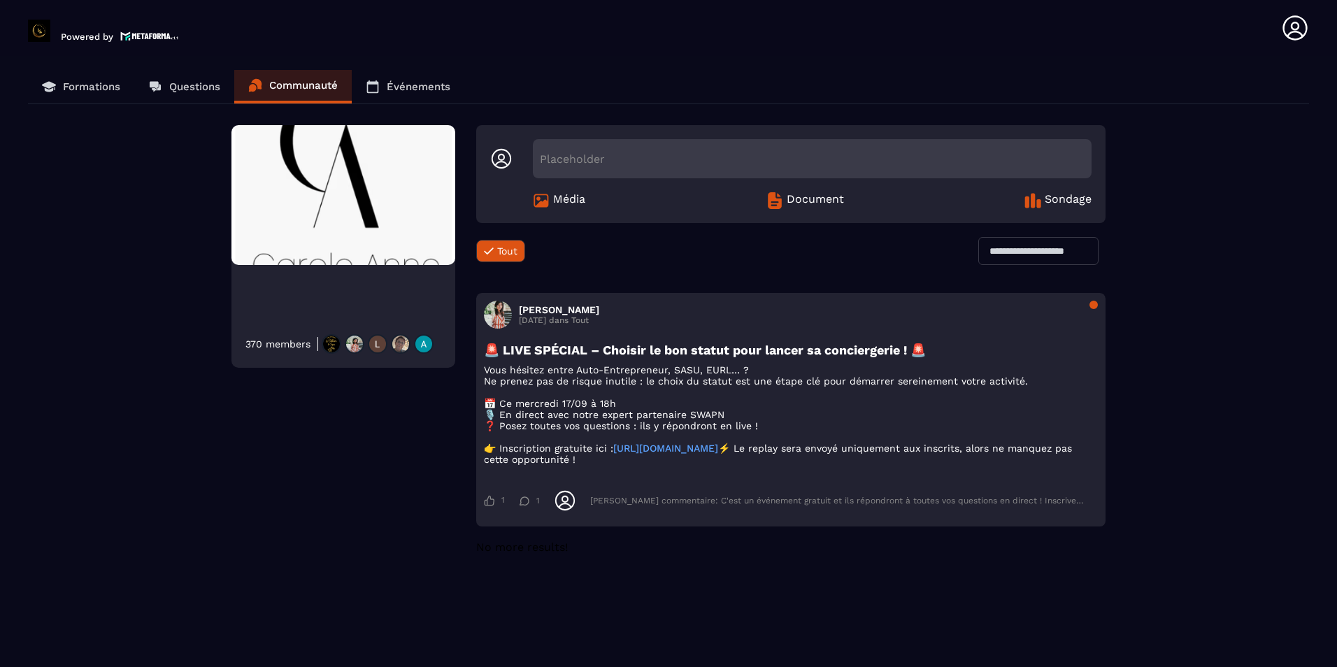
click at [407, 84] on p "Événements" at bounding box center [419, 86] width 64 height 13
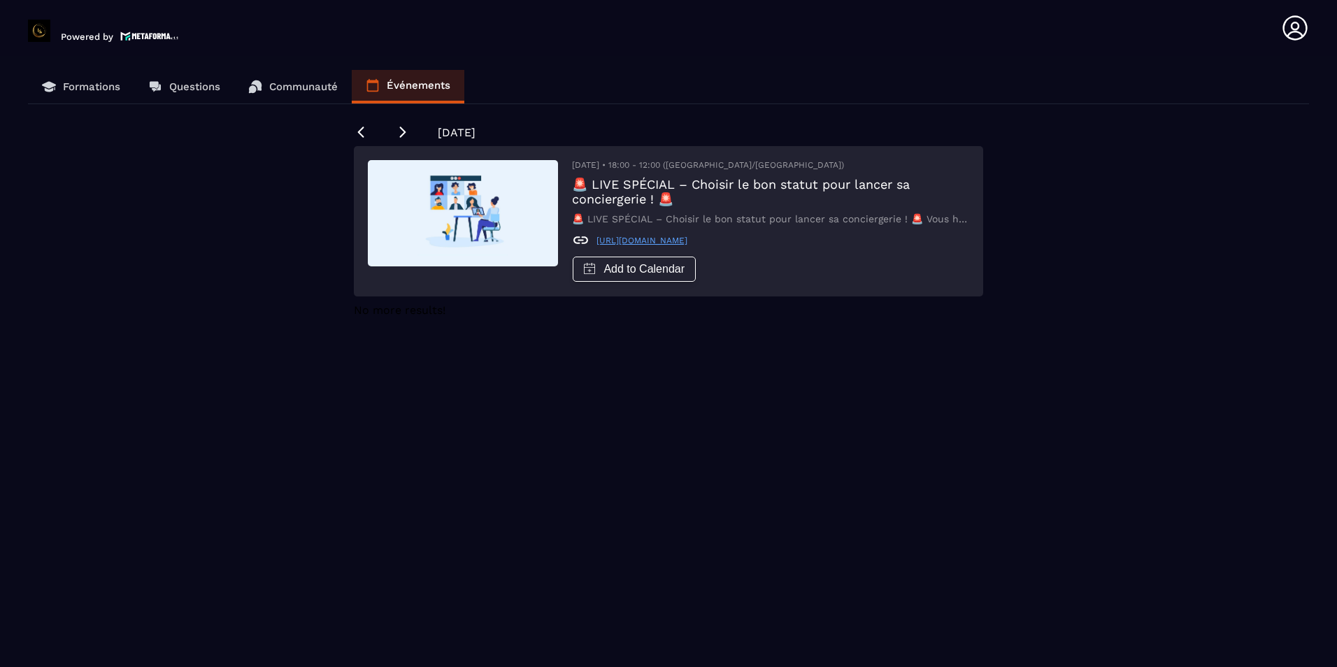
click at [184, 87] on p "Questions" at bounding box center [194, 86] width 51 height 13
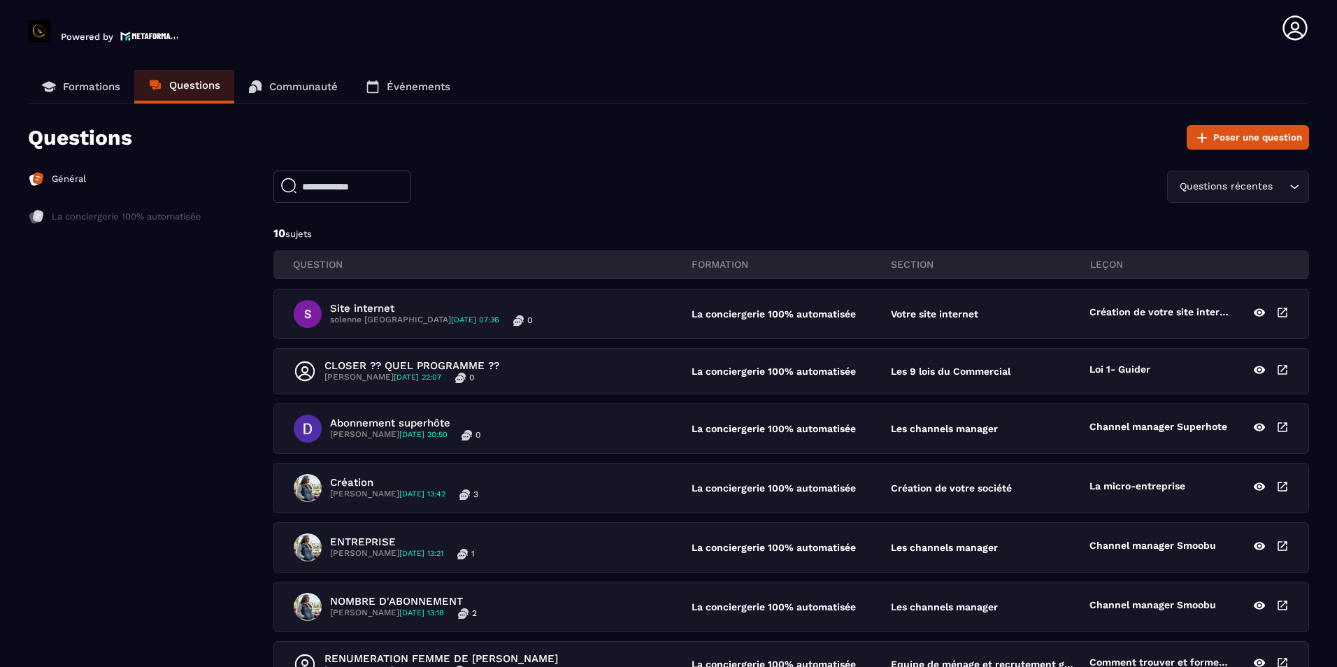
click at [87, 87] on p "Formations" at bounding box center [91, 86] width 57 height 13
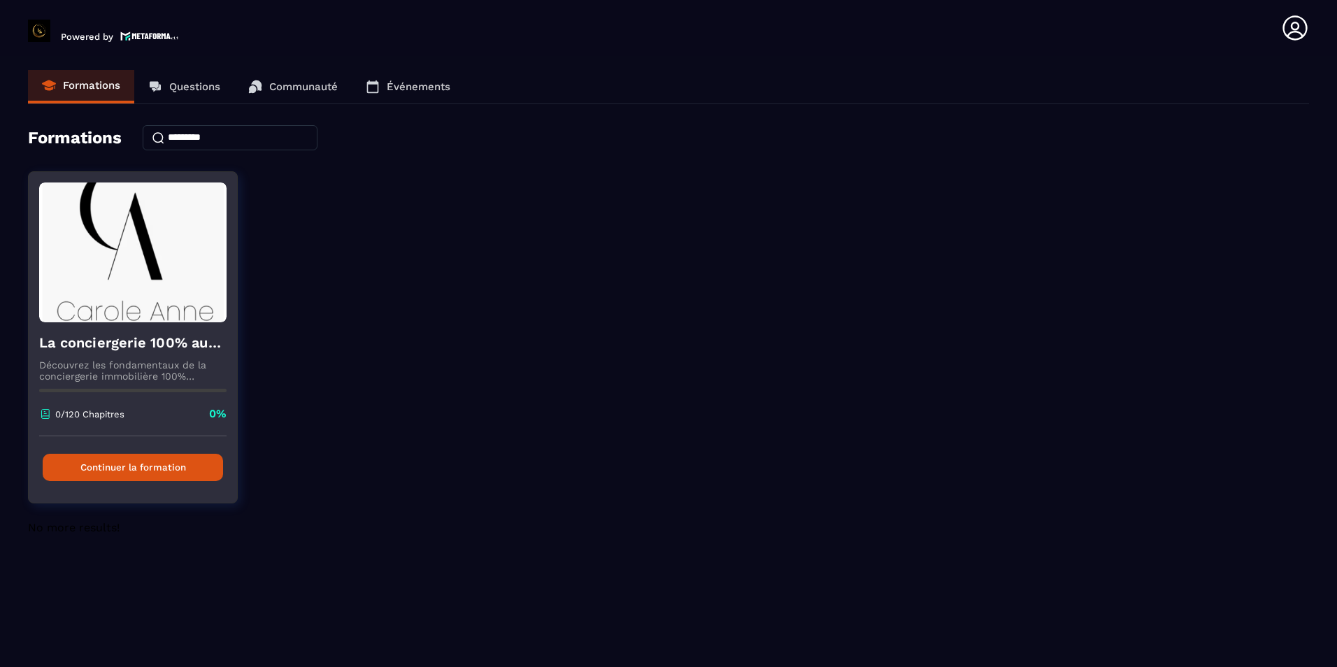
click at [148, 470] on button "Continuer la formation" at bounding box center [133, 467] width 180 height 27
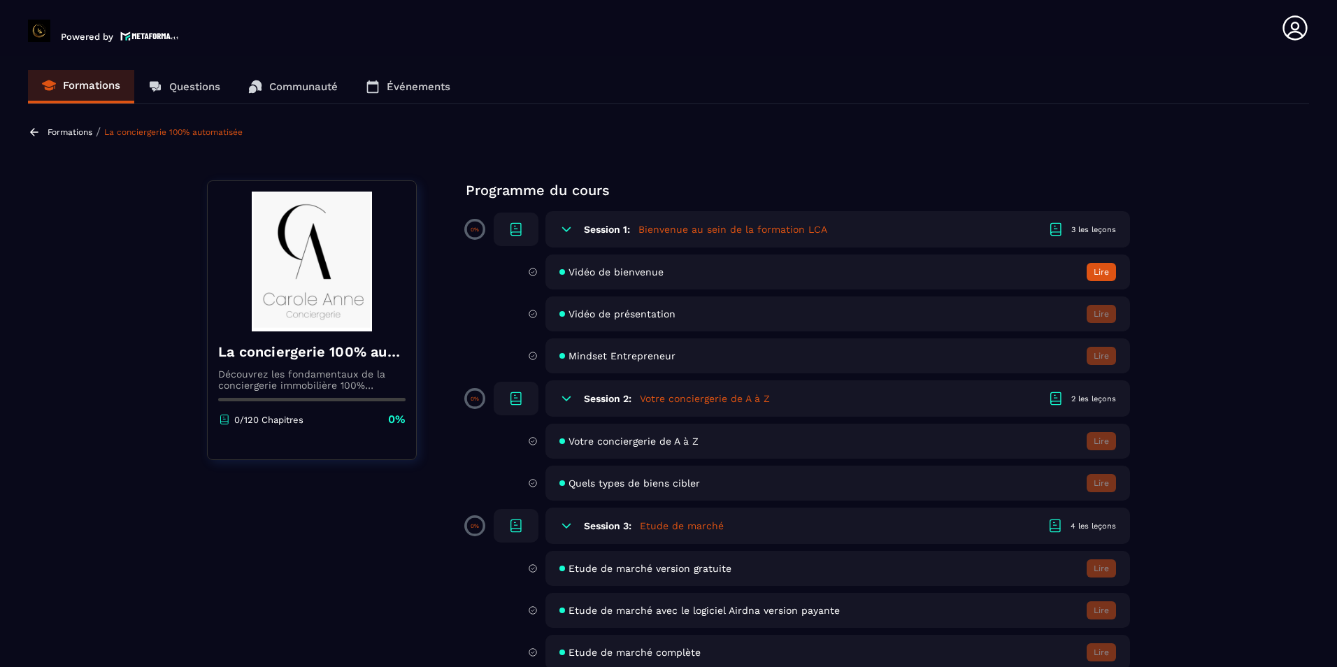
click at [611, 308] on span "Vidéo de présentation" at bounding box center [622, 313] width 107 height 11
click at [617, 401] on h6 "Session 2:" at bounding box center [608, 398] width 48 height 11
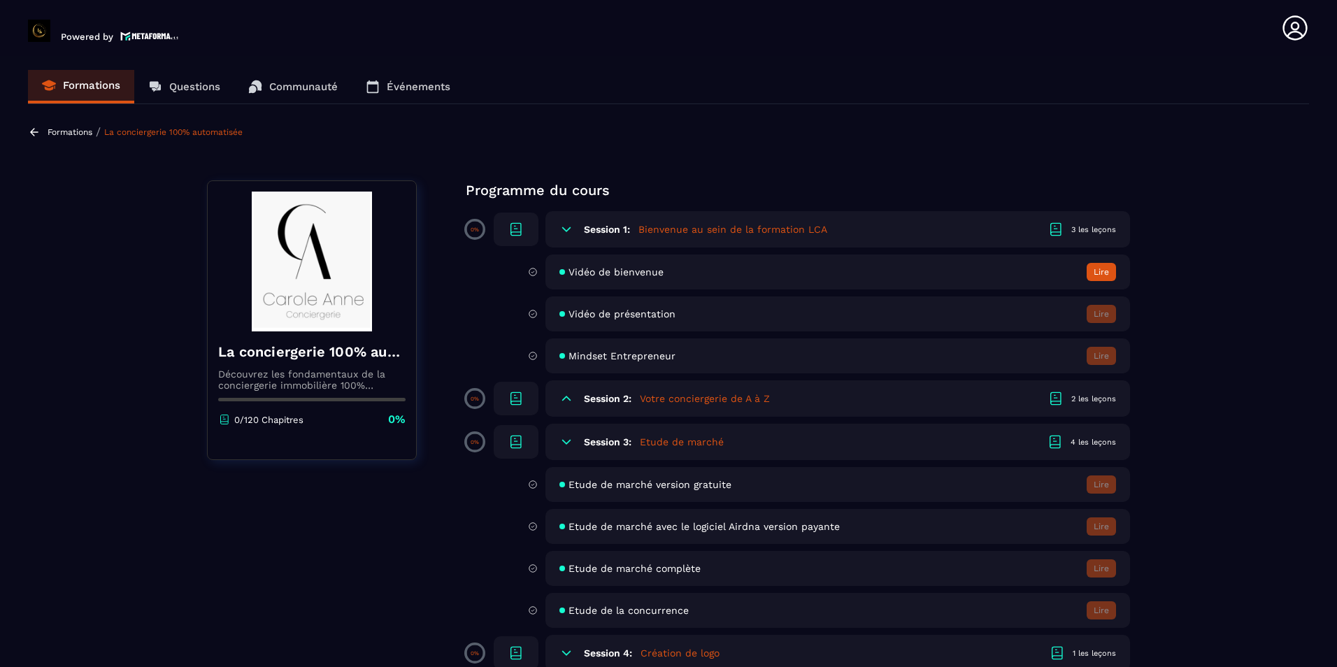
click at [1084, 399] on div "2 les leçons" at bounding box center [1094, 399] width 45 height 10
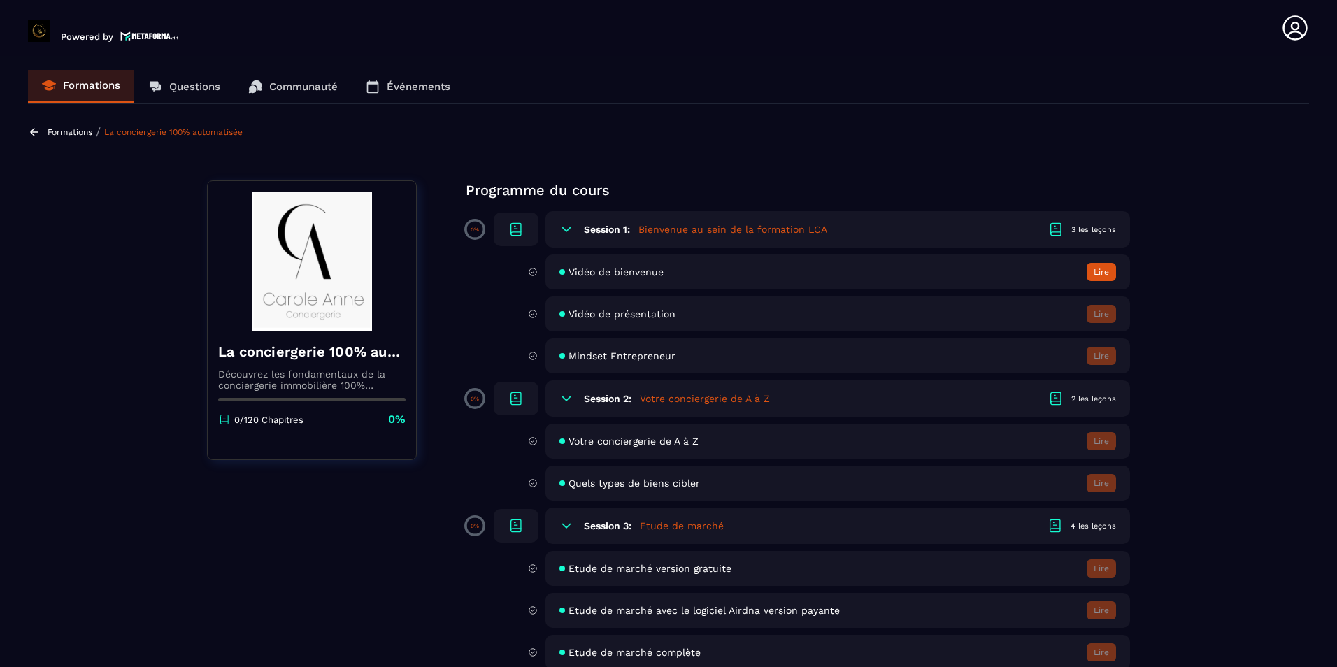
click at [616, 318] on span "Vidéo de présentation" at bounding box center [622, 313] width 107 height 11
click at [609, 274] on span "Vidéo de bienvenue" at bounding box center [616, 272] width 95 height 11
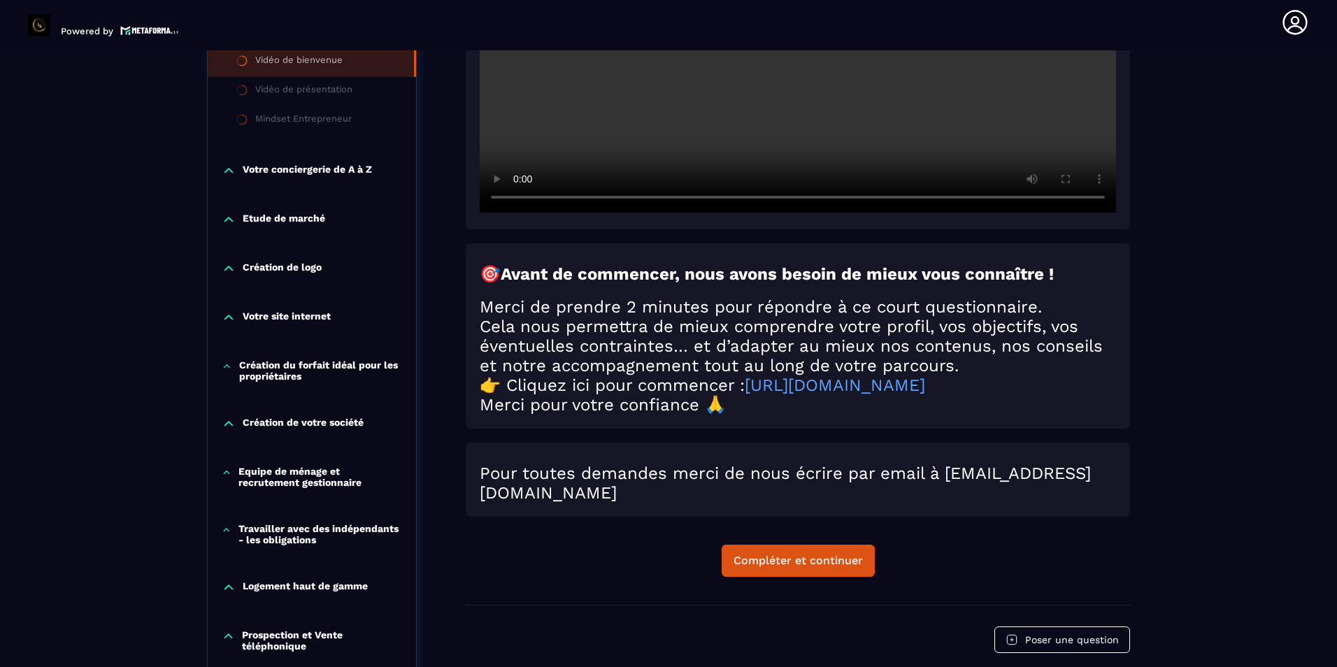
scroll to position [513, 0]
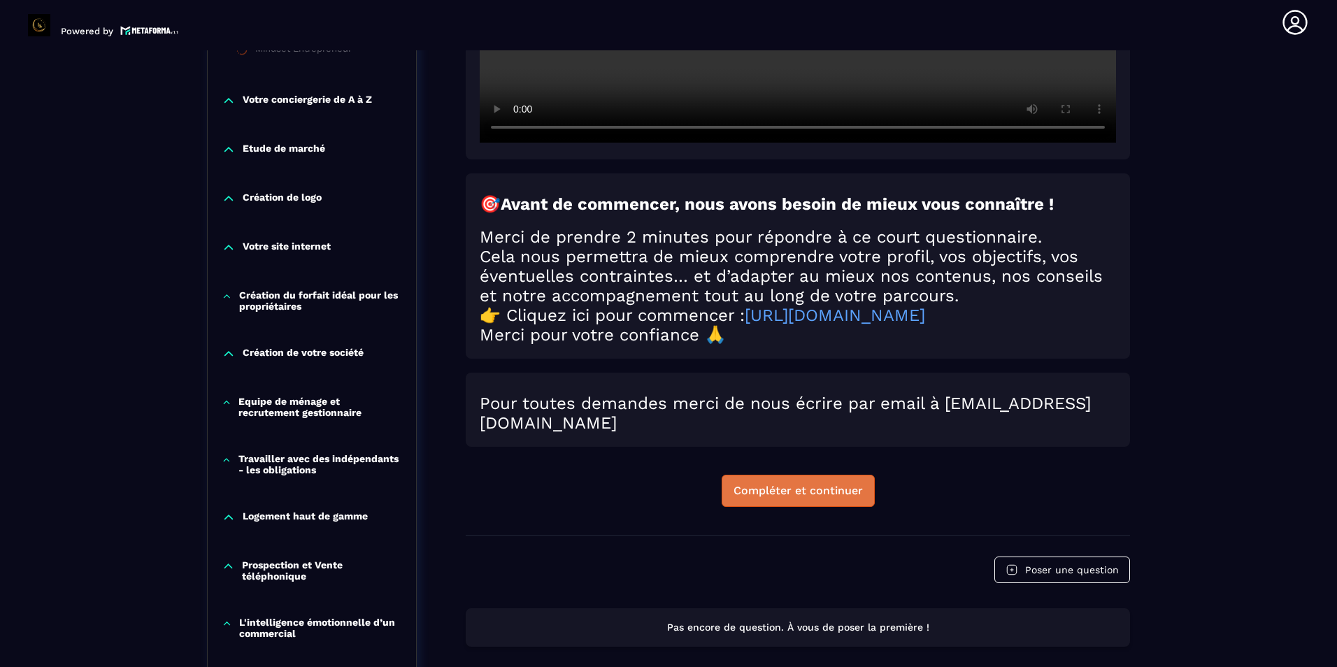
click at [757, 498] on div "Compléter et continuer" at bounding box center [798, 491] width 129 height 14
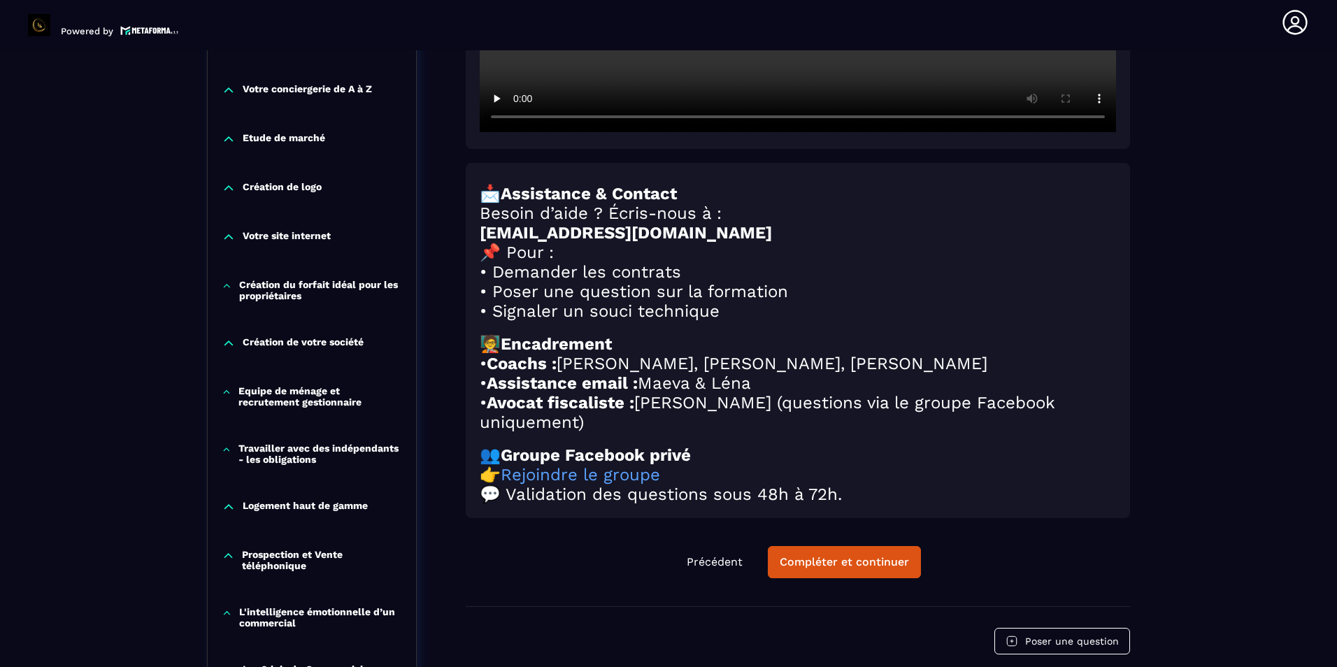
scroll to position [565, 0]
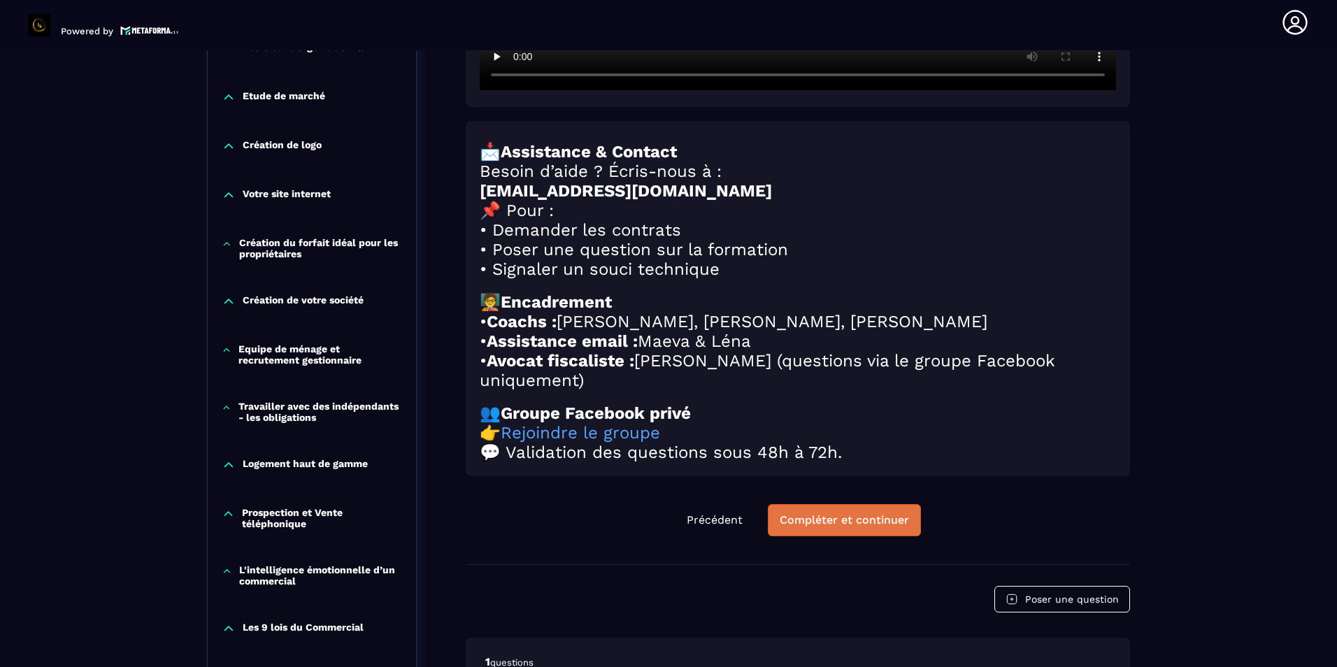
click at [795, 527] on div "Compléter et continuer" at bounding box center [844, 520] width 129 height 14
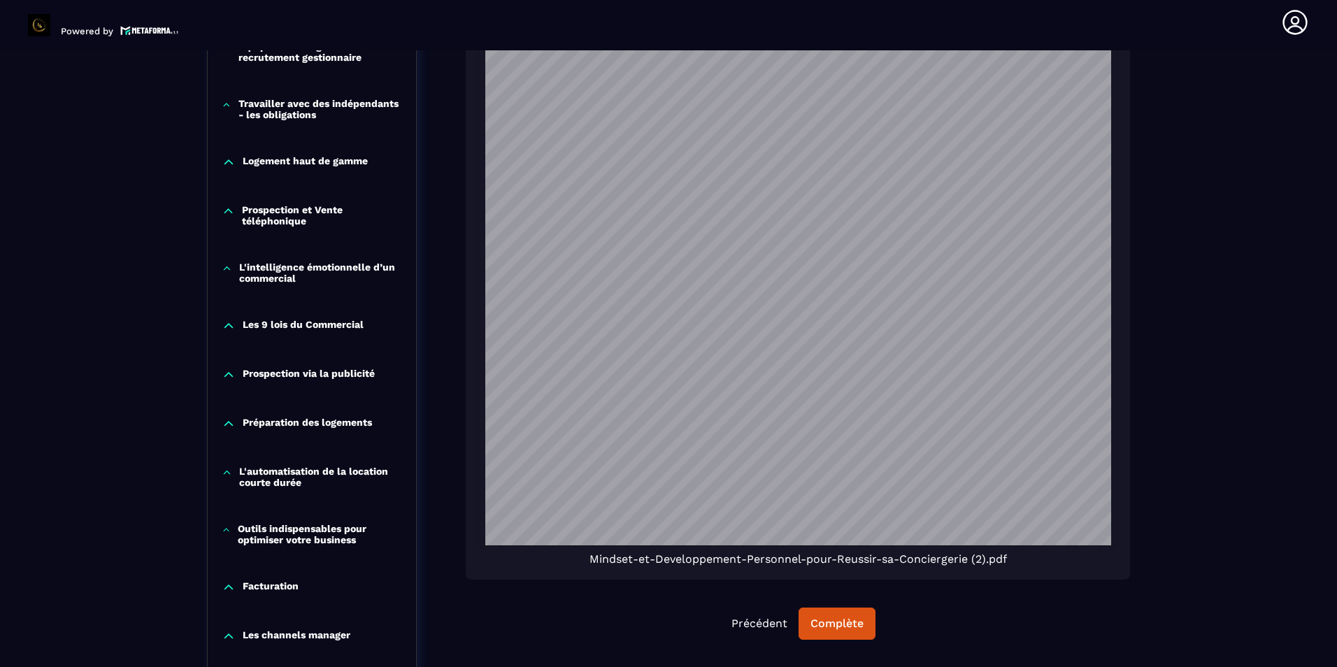
scroll to position [915, 0]
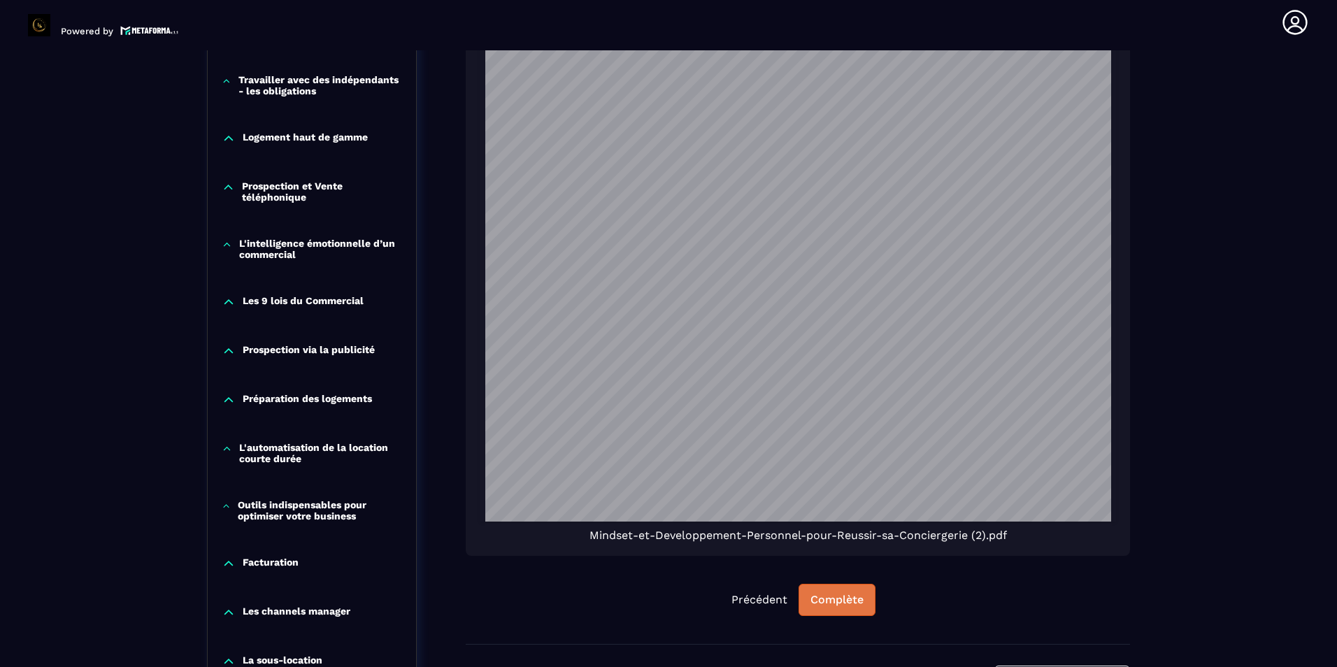
click at [821, 598] on div "Complète" at bounding box center [837, 600] width 53 height 14
click at [821, 598] on div "Continuer" at bounding box center [837, 600] width 55 height 14
click at [859, 597] on div "Continuer" at bounding box center [837, 600] width 55 height 14
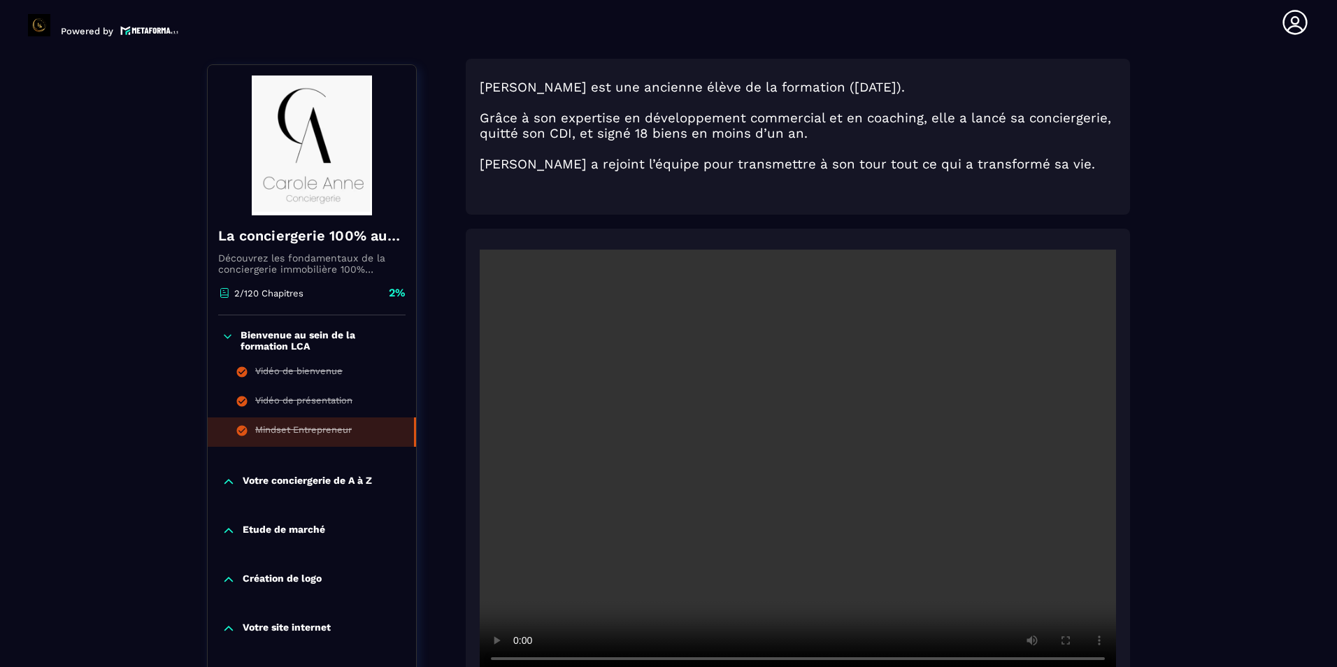
scroll to position [145, 0]
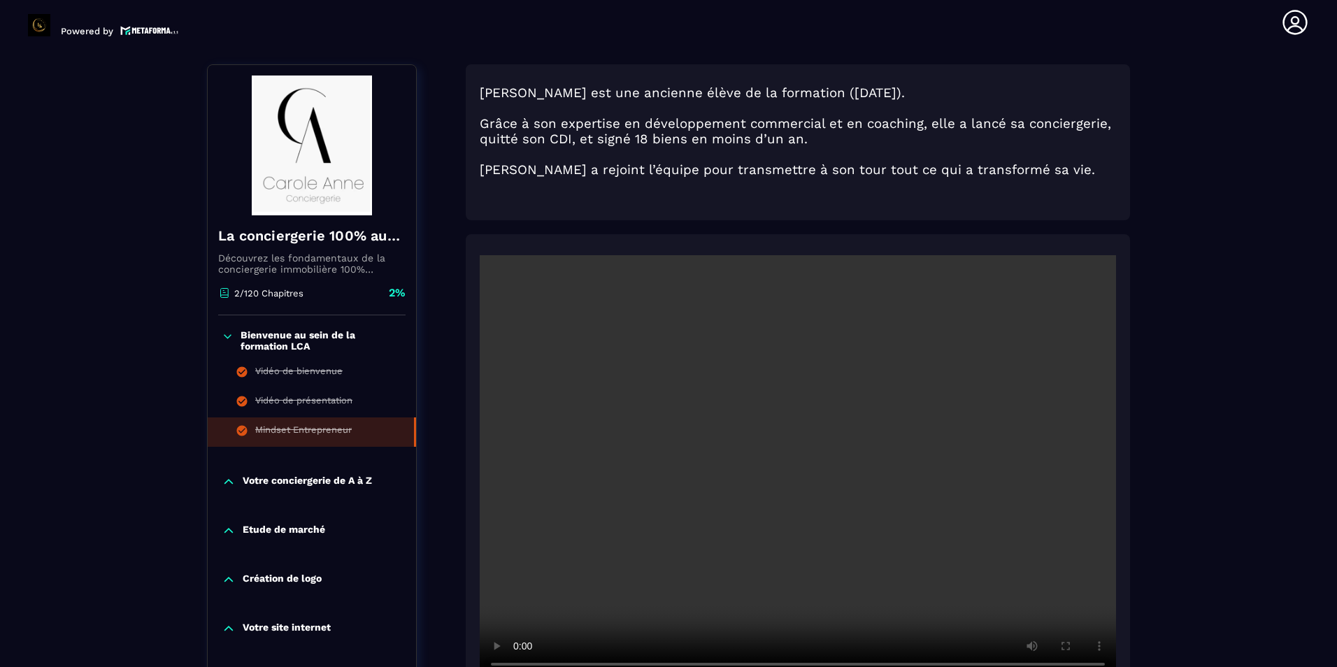
click at [336, 476] on p "Votre conciergerie de A à Z" at bounding box center [307, 482] width 129 height 14
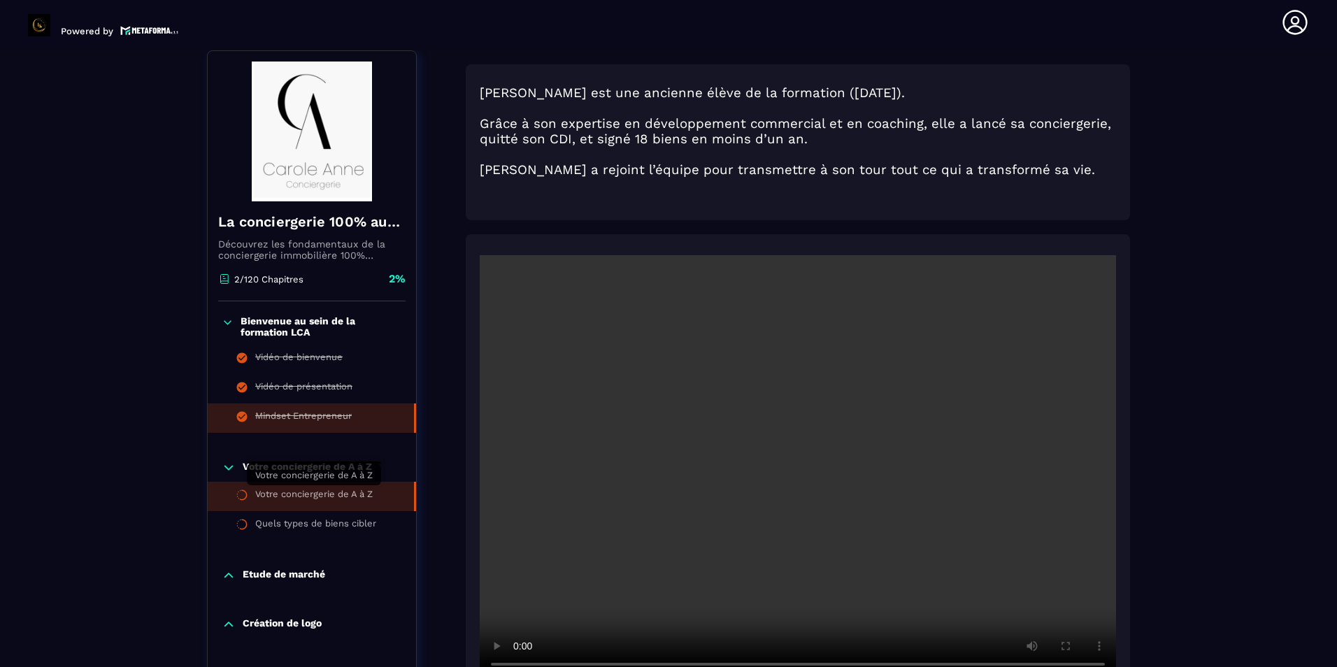
click at [363, 492] on div "Votre conciergerie de A à Z" at bounding box center [314, 496] width 118 height 15
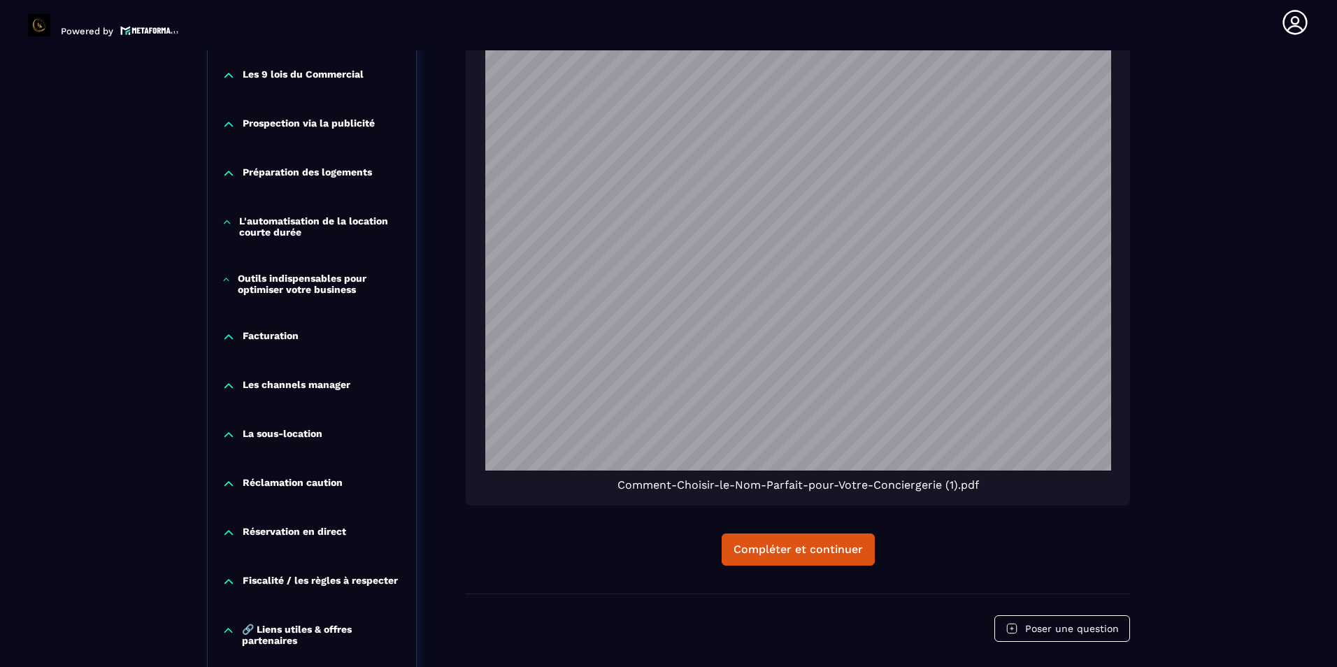
scroll to position [1824, 0]
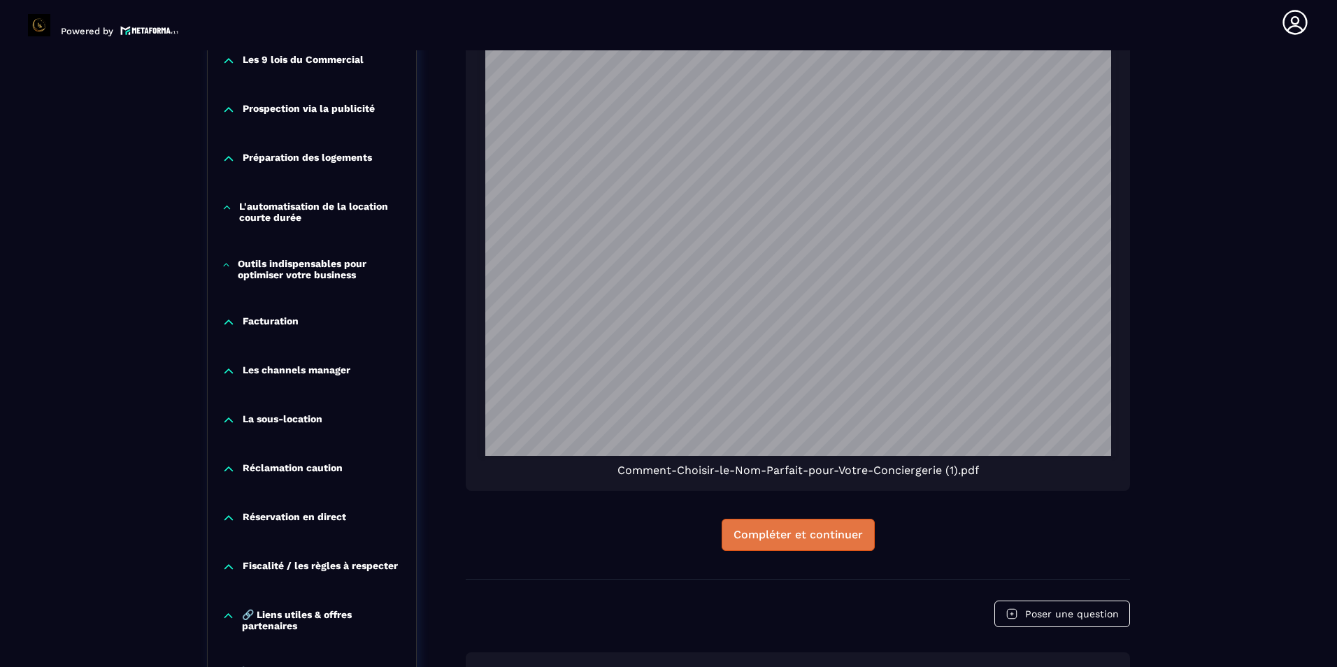
click at [819, 534] on div "Compléter et continuer" at bounding box center [798, 535] width 129 height 14
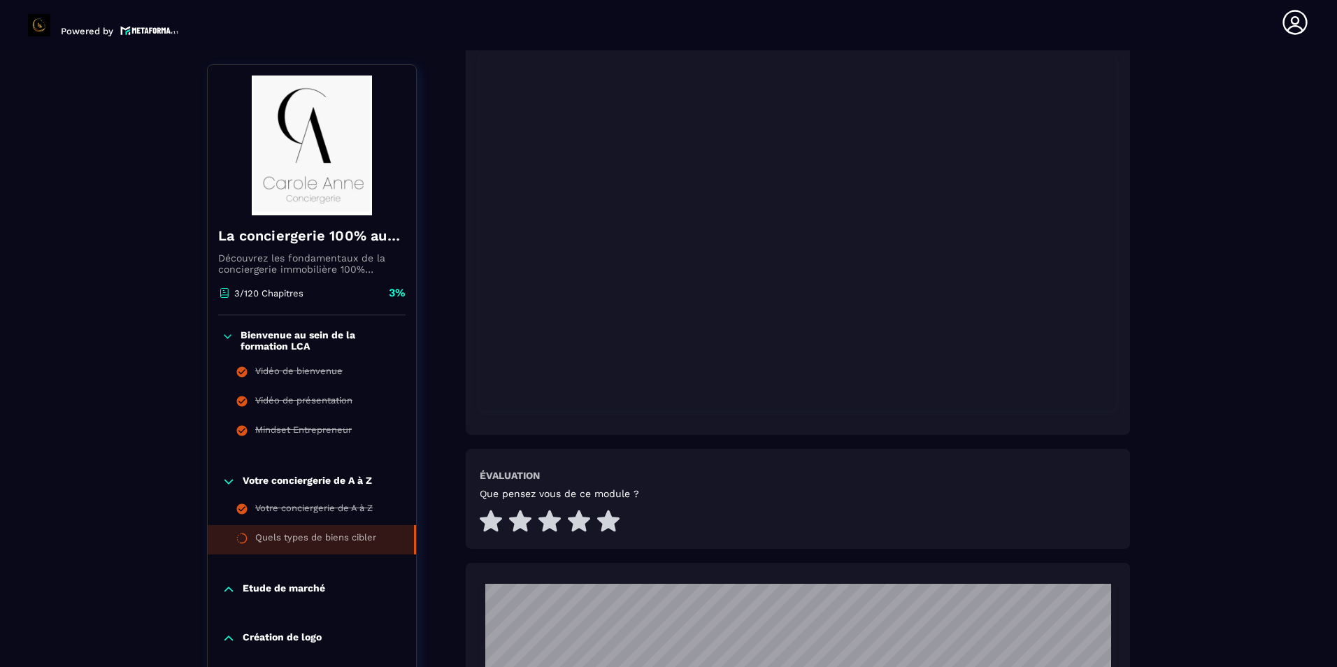
scroll to position [331, 0]
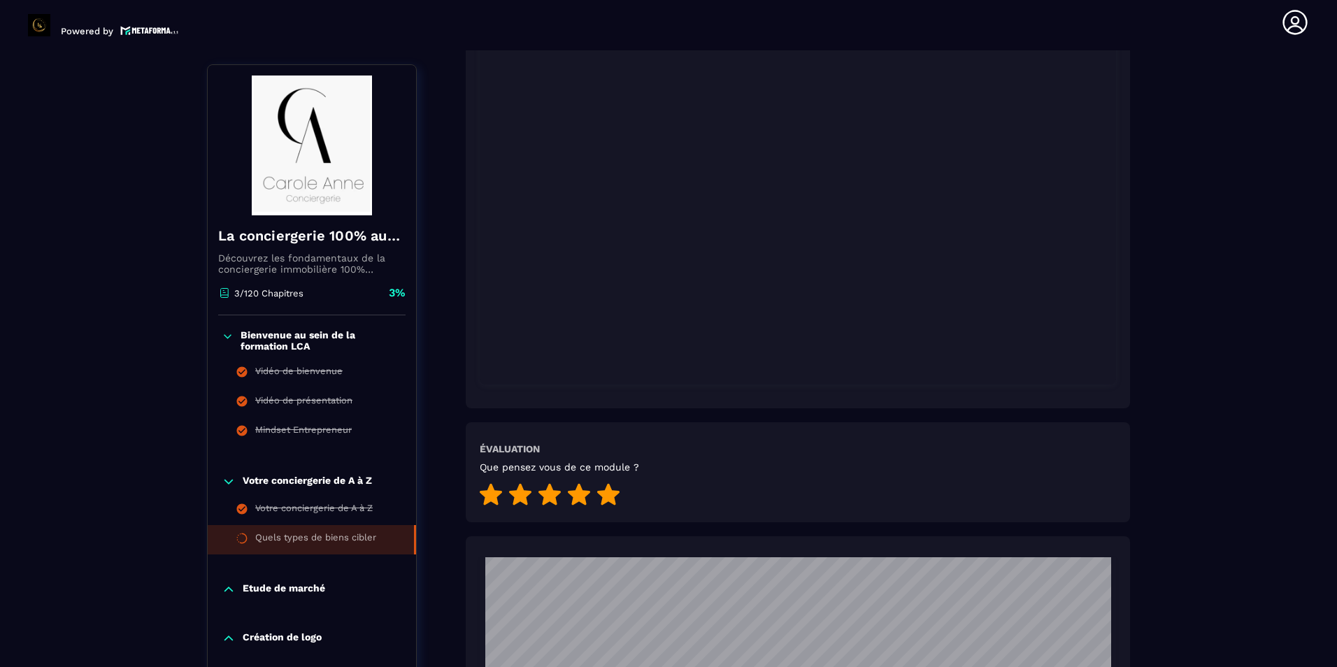
drag, startPoint x: 609, startPoint y: 495, endPoint x: 783, endPoint y: 502, distance: 175.0
click at [631, 492] on div "Que pensez vous de ce module ?" at bounding box center [798, 485] width 637 height 47
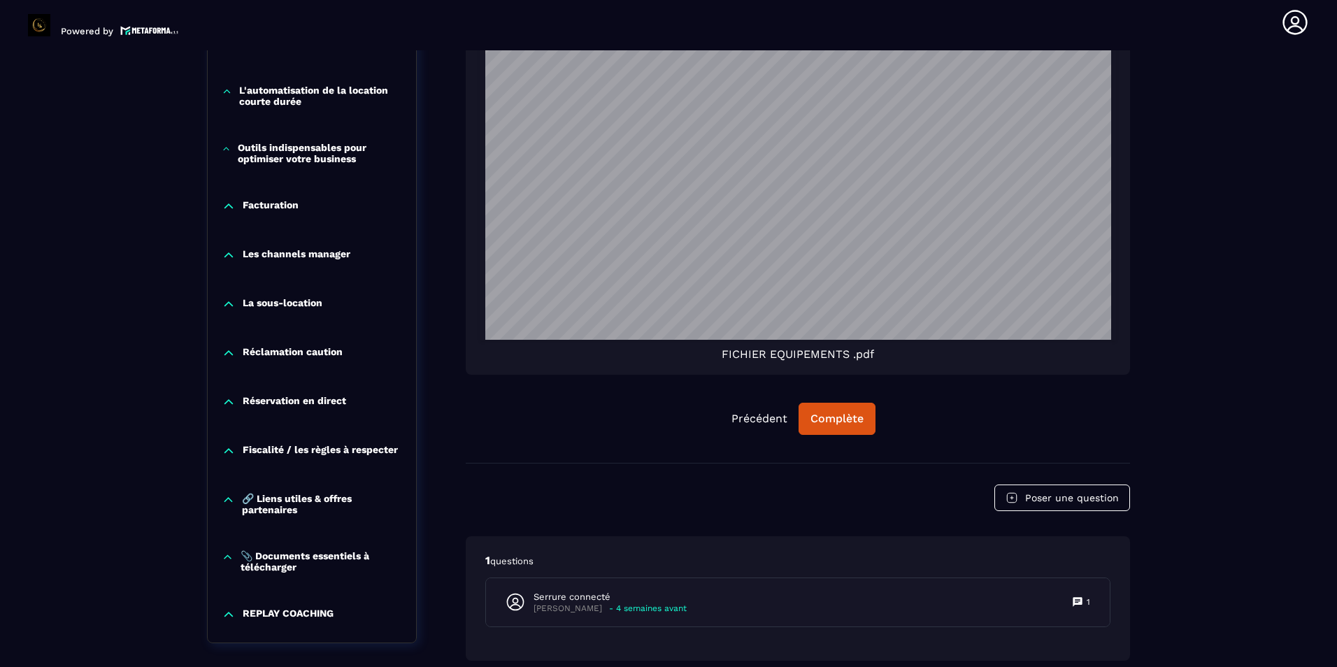
scroll to position [1800, 0]
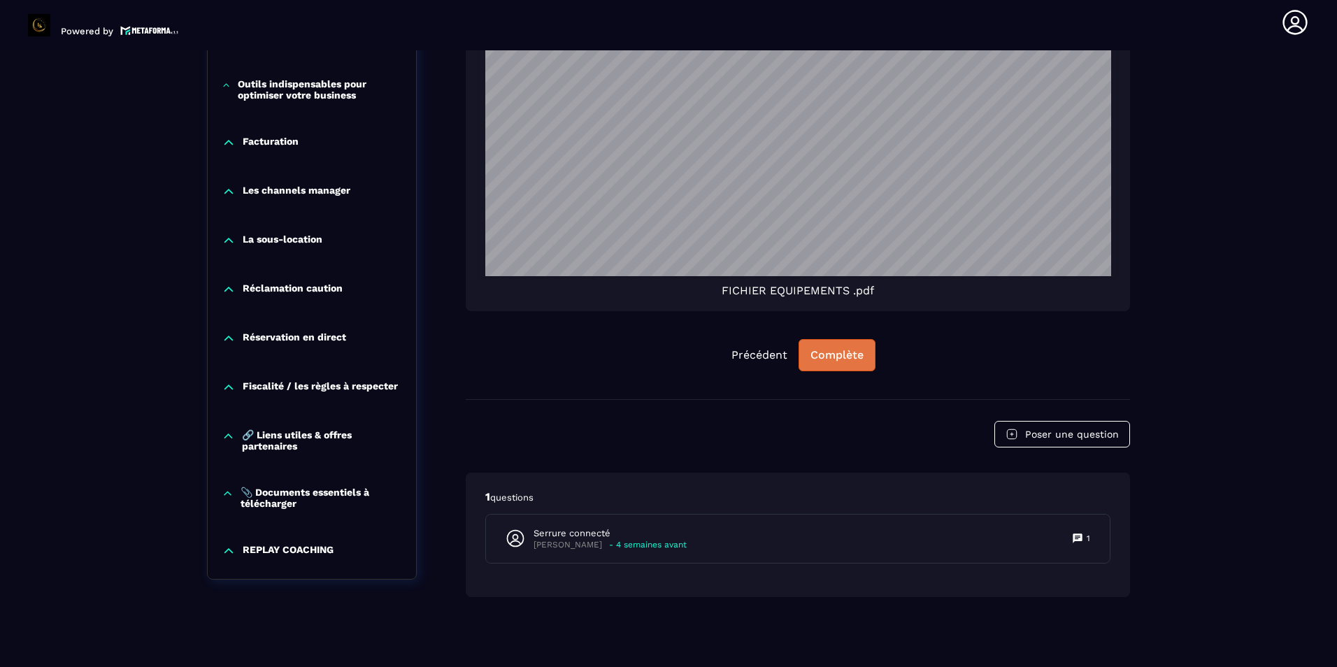
click at [848, 353] on div "Complète" at bounding box center [837, 355] width 53 height 14
click at [827, 357] on div "Continuer" at bounding box center [837, 355] width 55 height 14
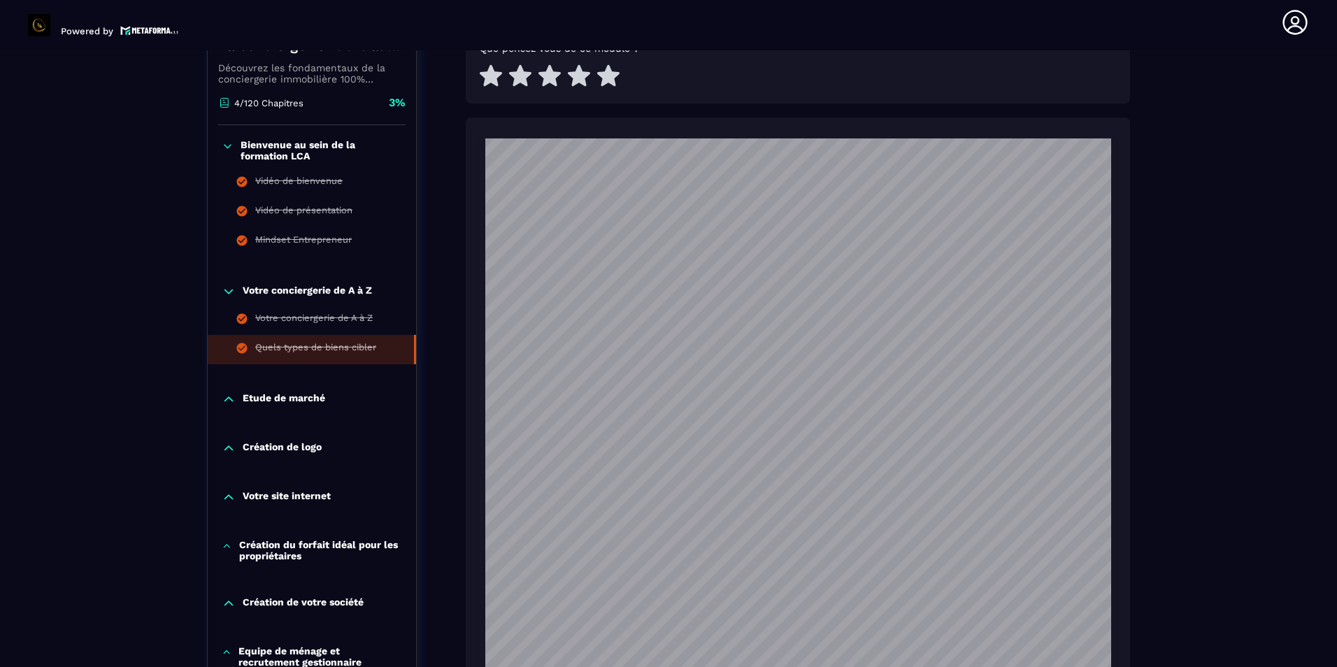
scroll to position [751, 0]
click at [248, 395] on p "Etude de marché" at bounding box center [284, 399] width 83 height 14
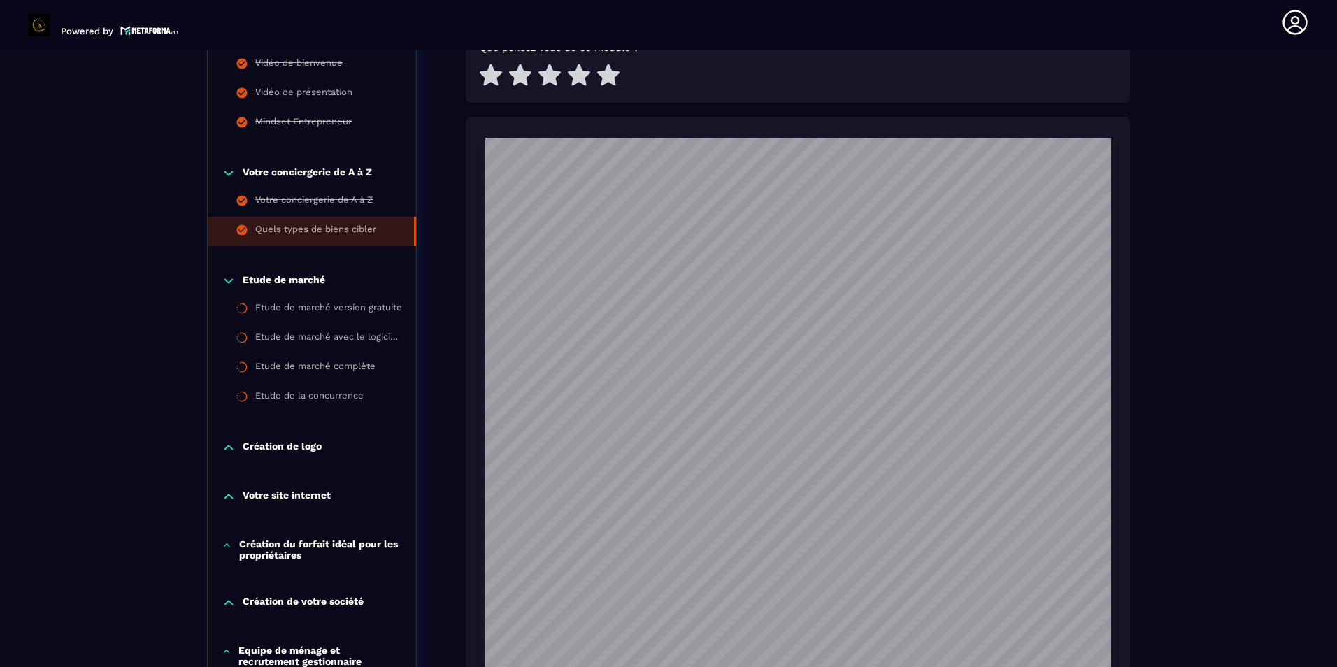
click at [322, 274] on p "Etude de marché" at bounding box center [284, 281] width 83 height 14
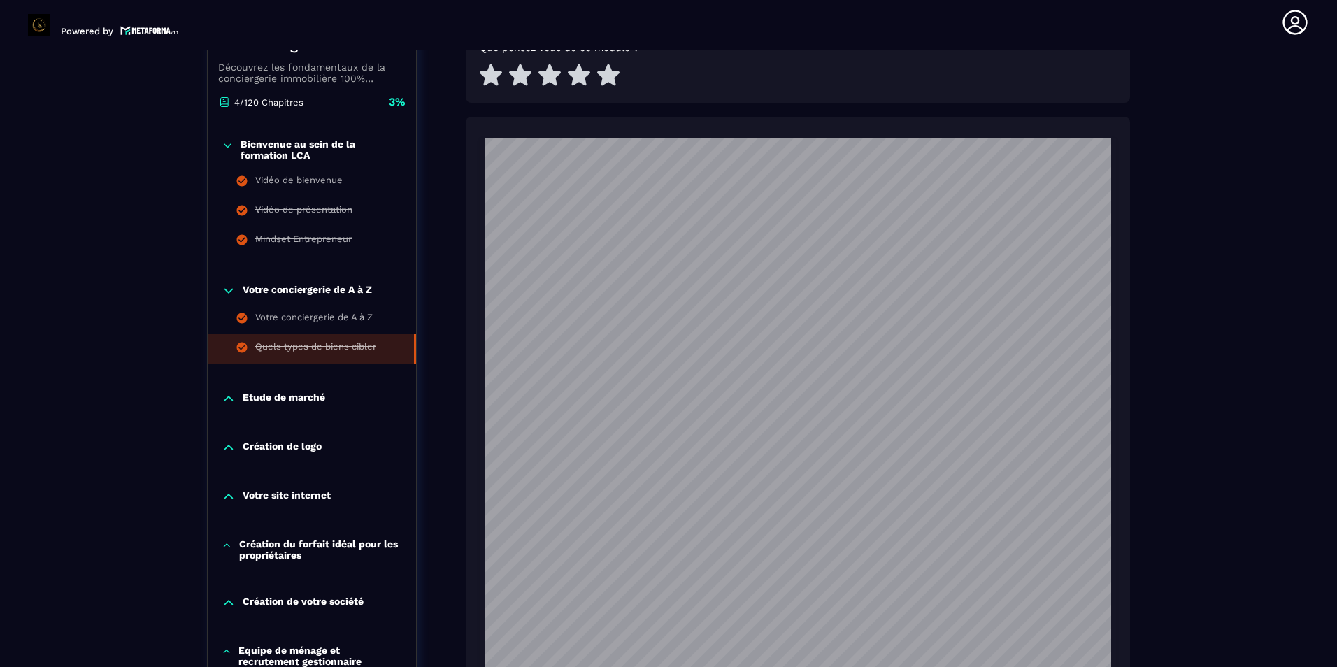
click at [234, 396] on icon at bounding box center [229, 399] width 14 height 14
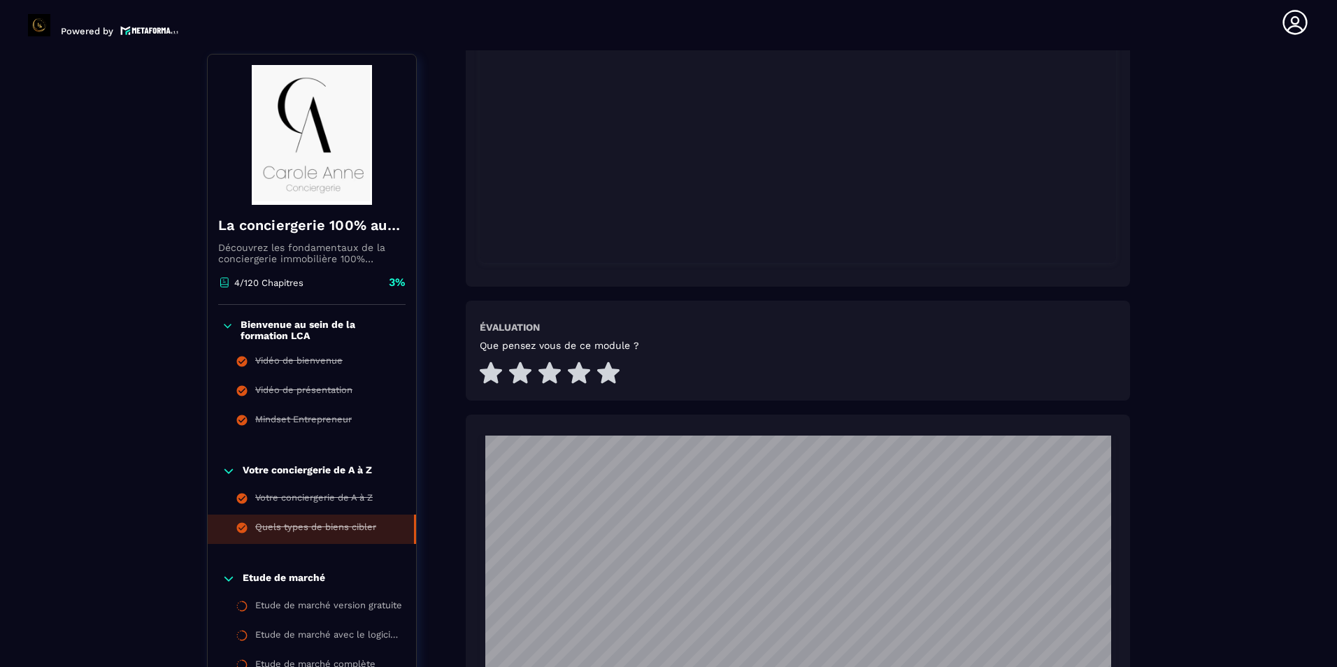
scroll to position [401, 0]
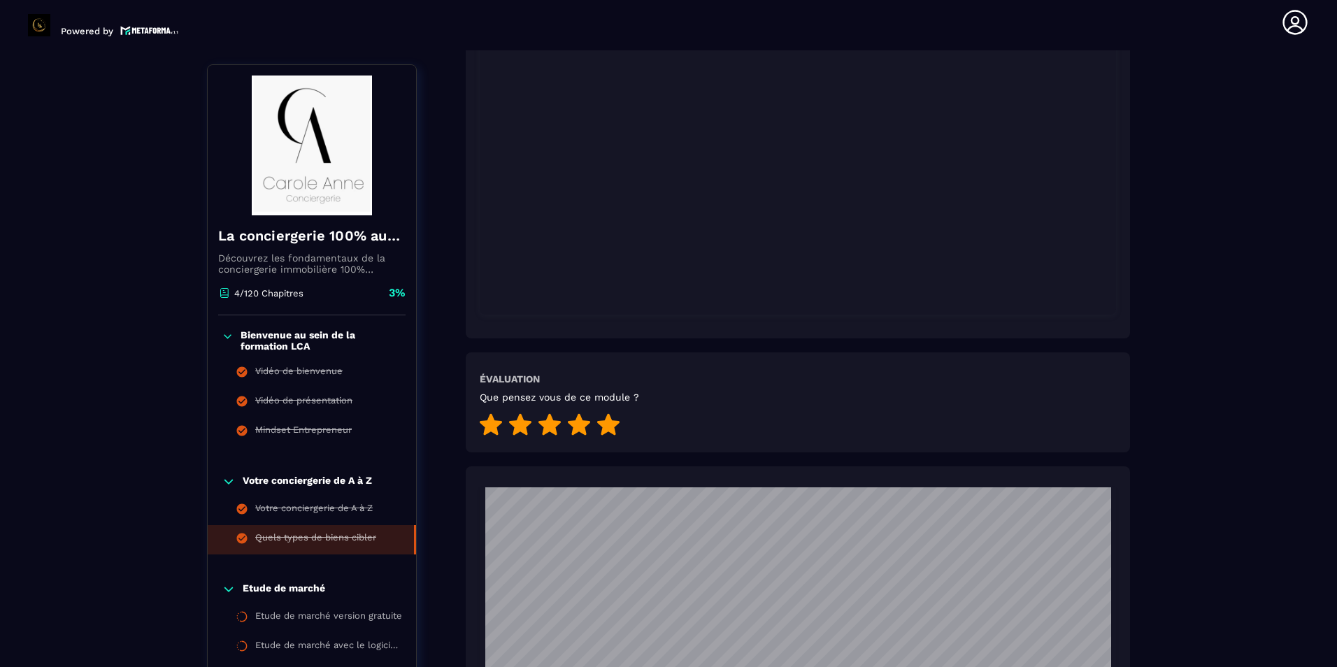
click at [606, 422] on icon at bounding box center [608, 425] width 22 height 22
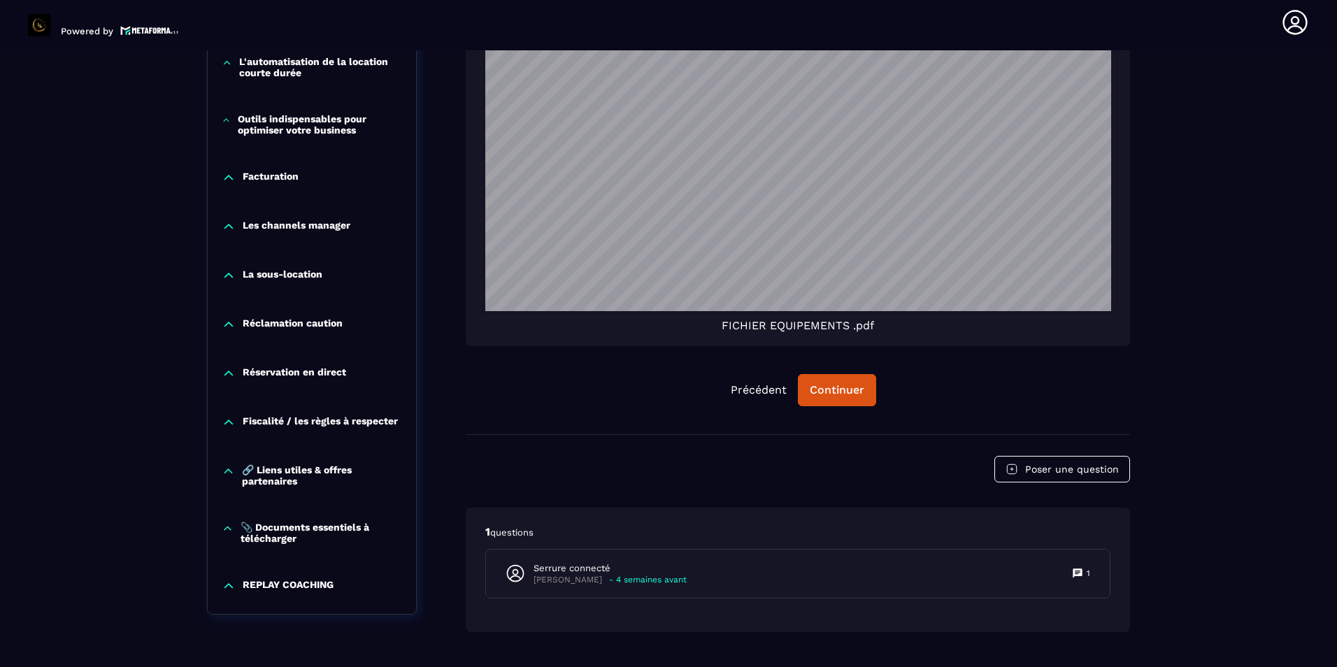
scroll to position [1800, 0]
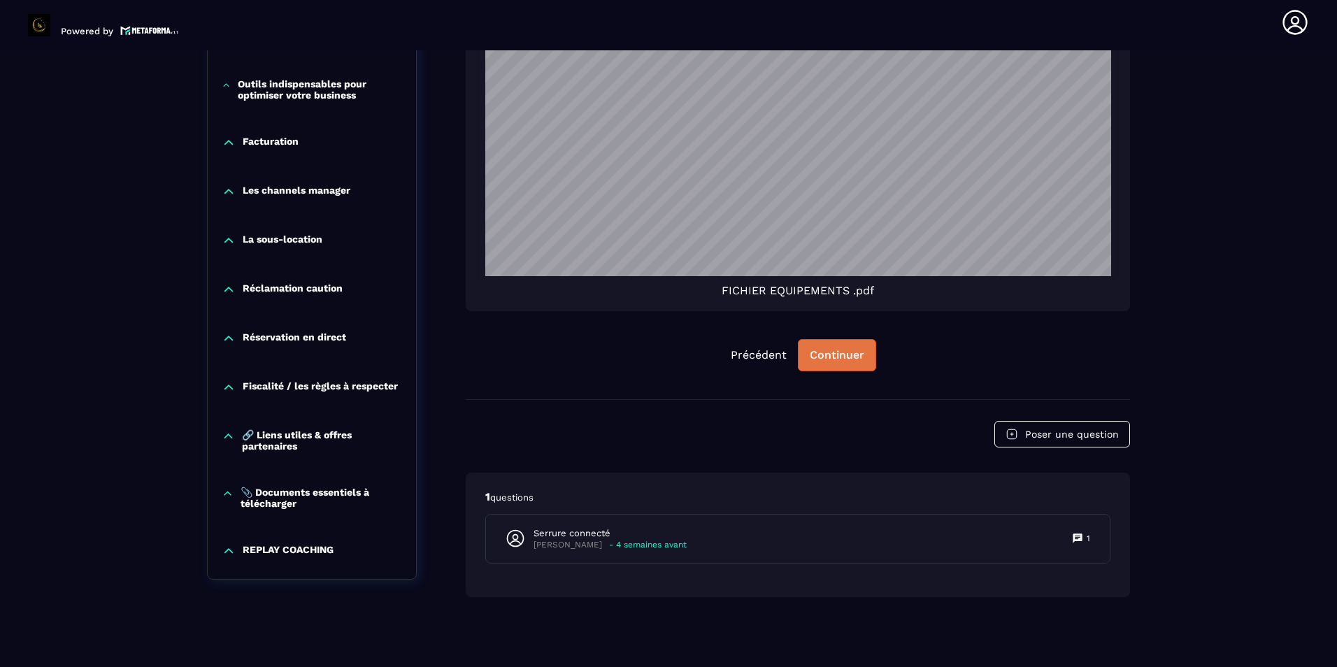
click at [838, 352] on div "Continuer" at bounding box center [837, 355] width 55 height 14
click at [836, 357] on div "Continuer" at bounding box center [837, 355] width 55 height 14
click at [730, 357] on button "Précédent" at bounding box center [759, 355] width 78 height 31
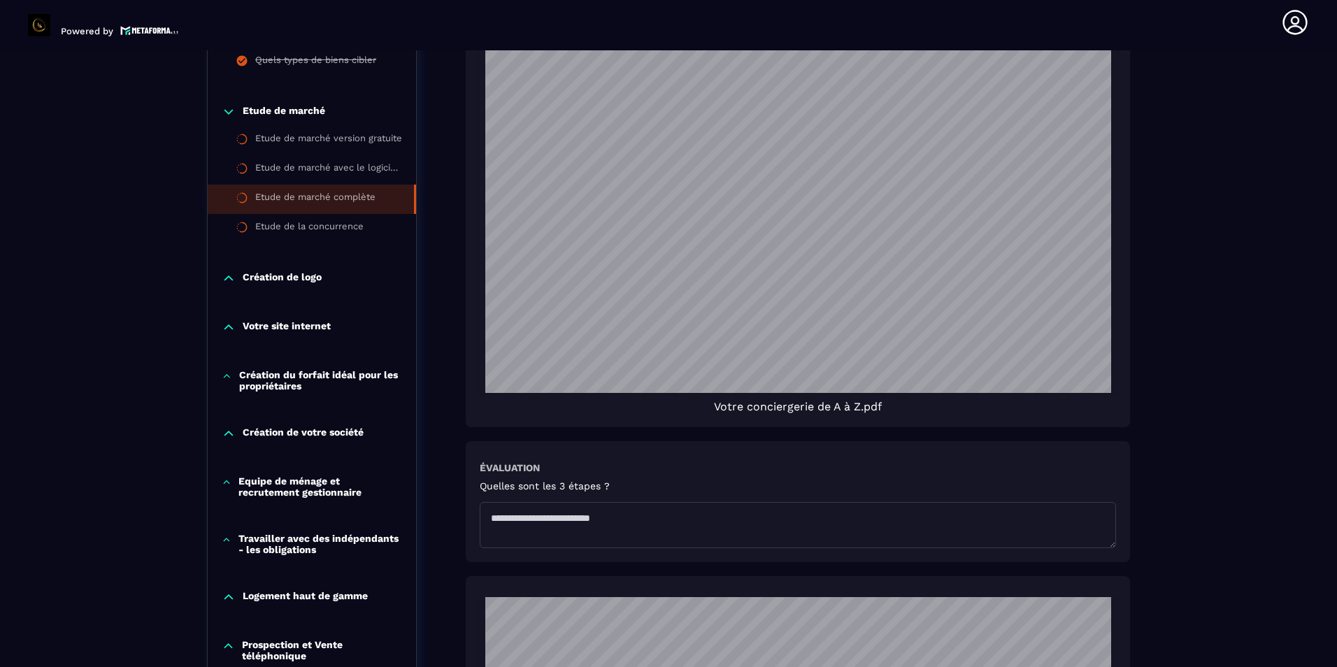
scroll to position [1125, 0]
click at [281, 108] on p "Etude de marché" at bounding box center [284, 111] width 83 height 14
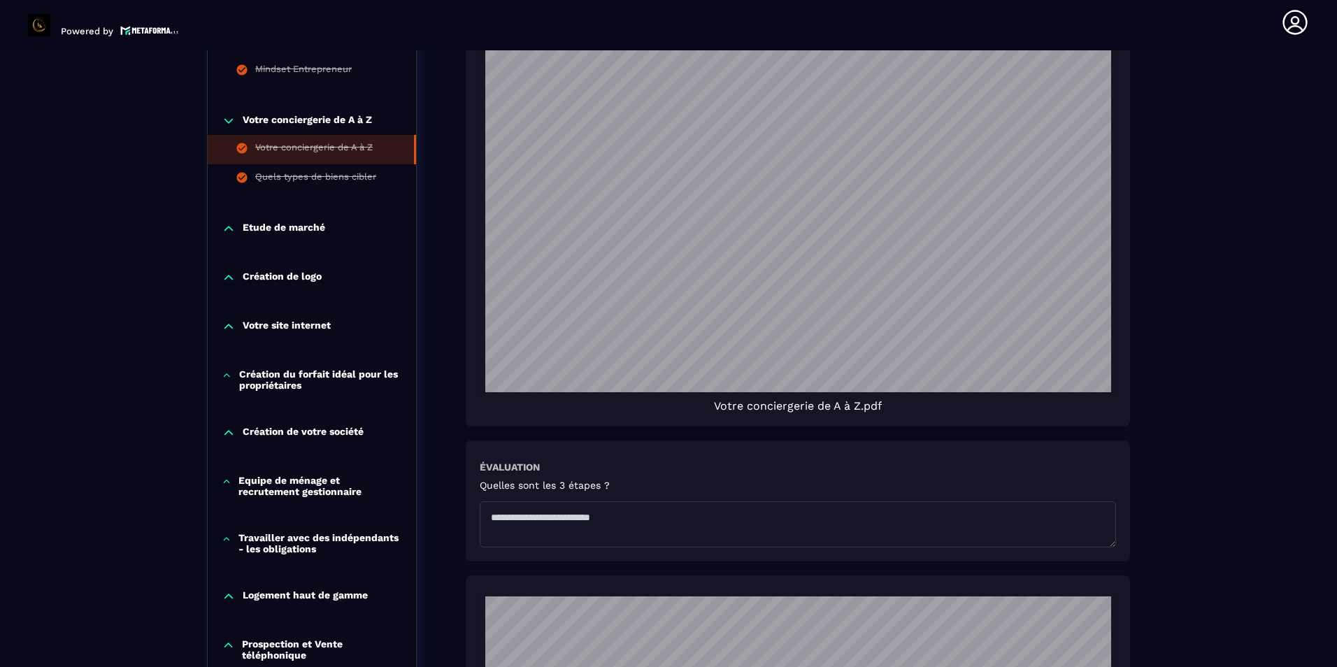
click at [226, 222] on icon at bounding box center [229, 229] width 14 height 14
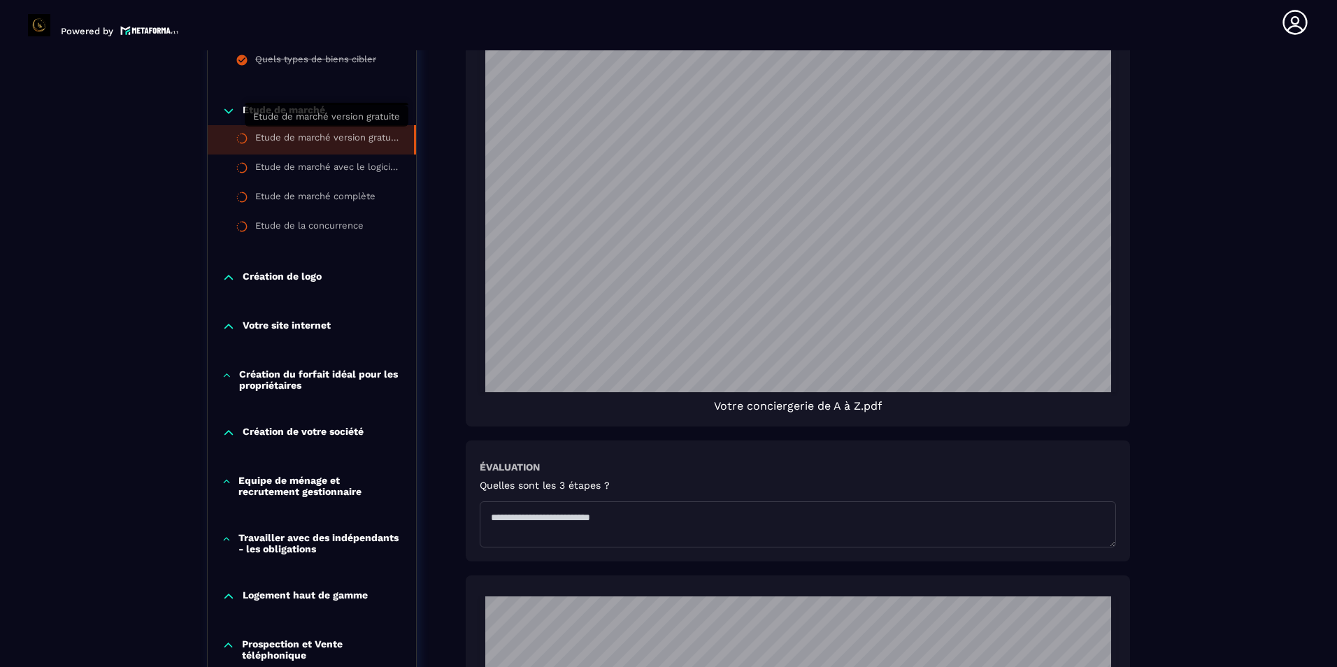
click at [255, 132] on div "Etude de marché version gratuite" at bounding box center [327, 139] width 145 height 15
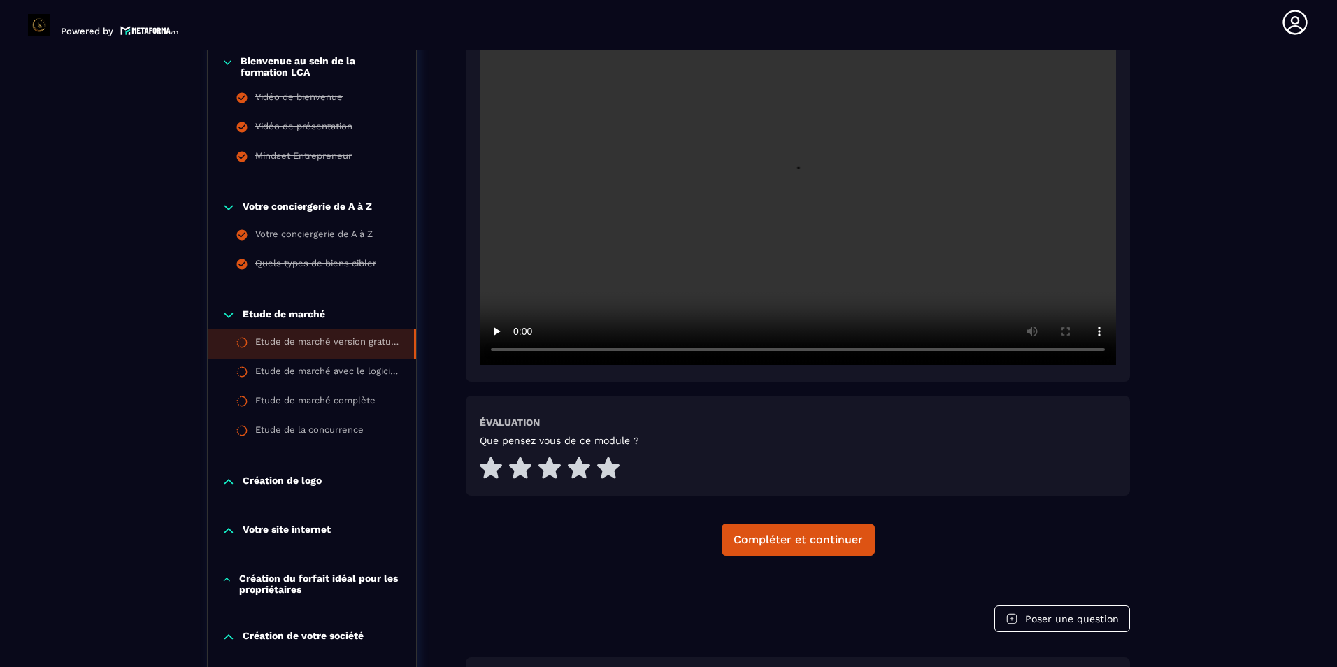
scroll to position [425, 0]
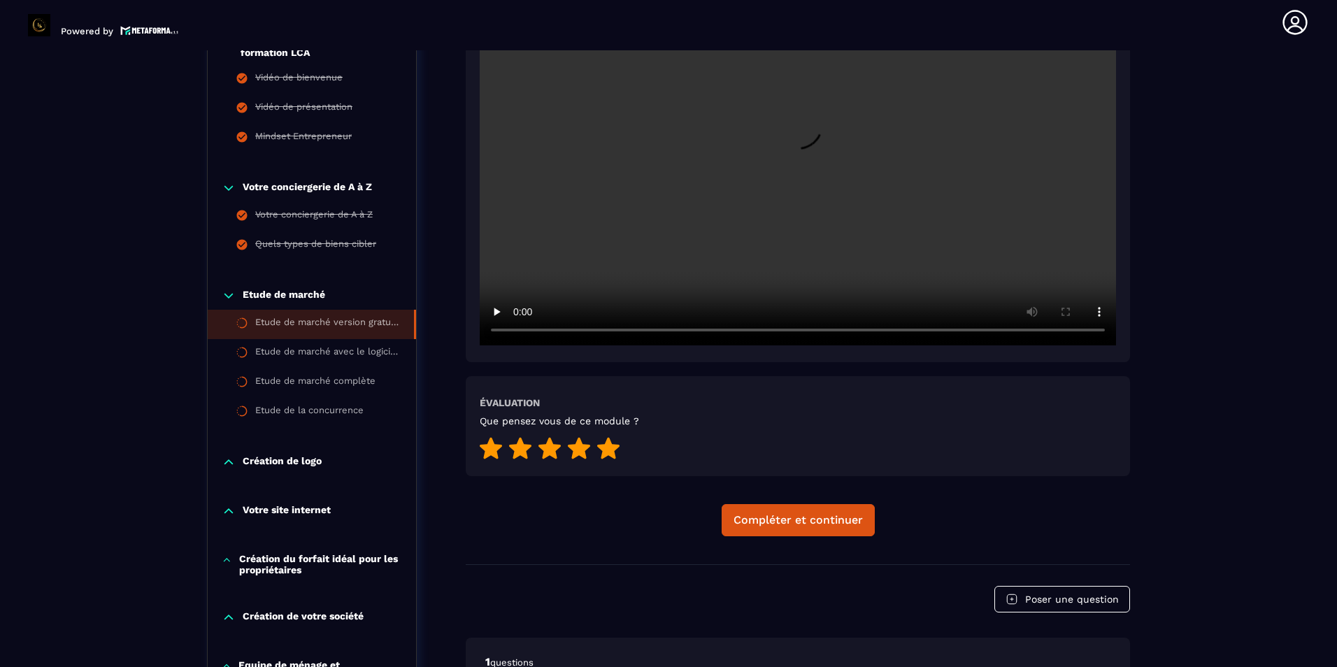
click at [611, 446] on icon at bounding box center [608, 448] width 22 height 22
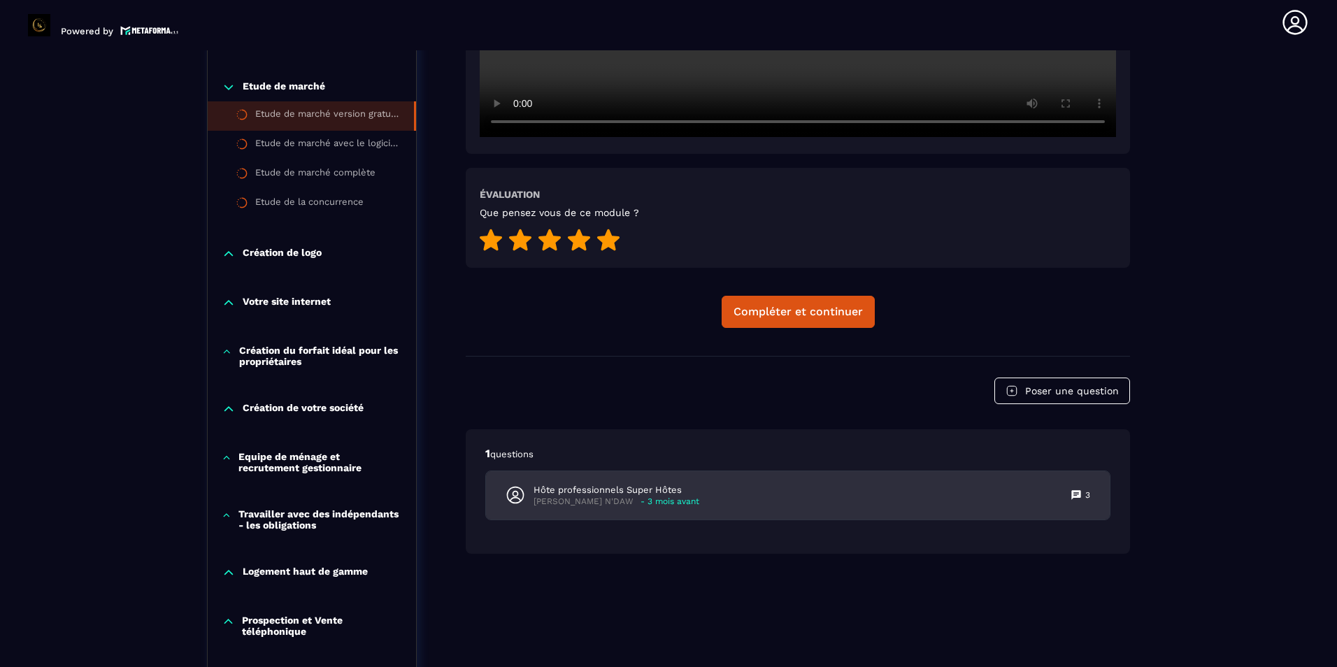
scroll to position [635, 0]
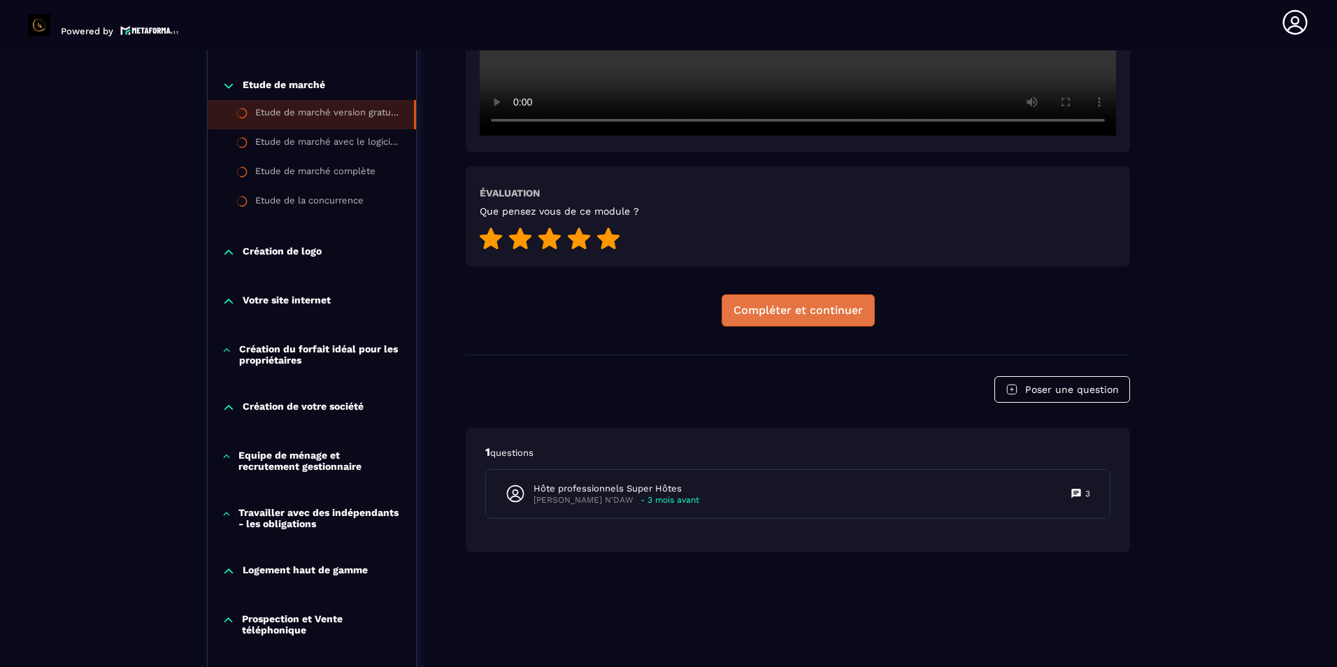
click at [790, 309] on div "Compléter et continuer" at bounding box center [798, 311] width 129 height 14
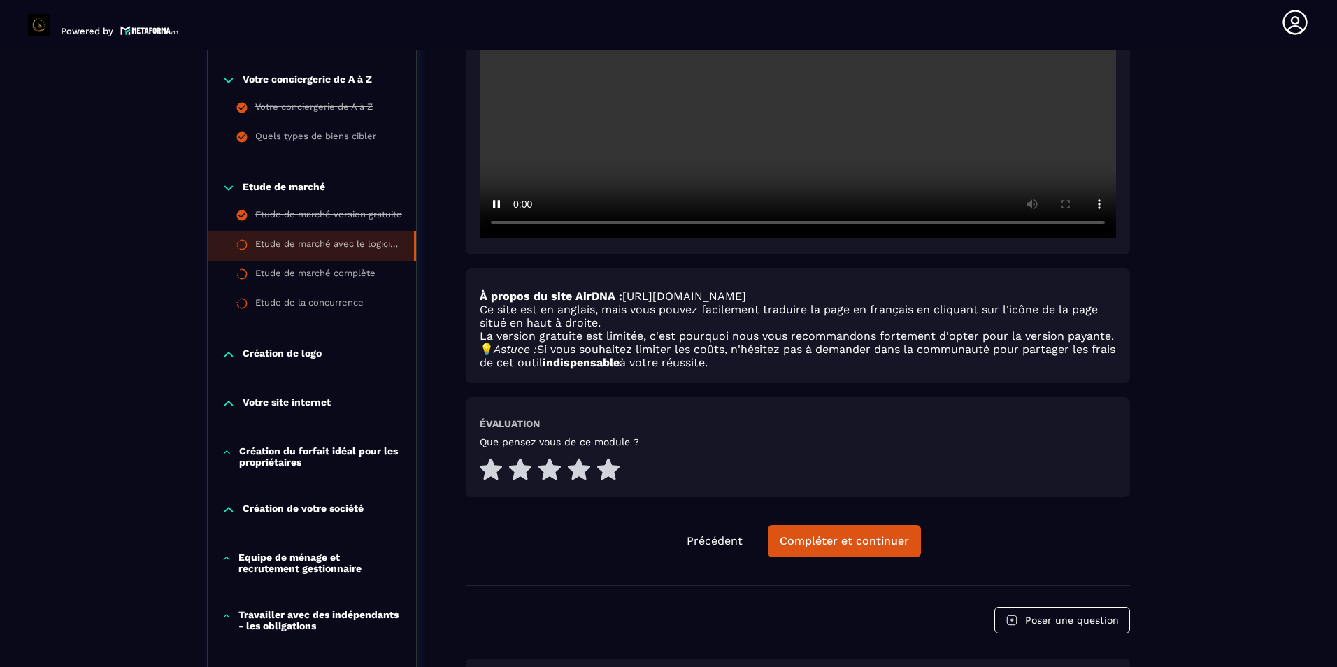
scroll to position [565, 0]
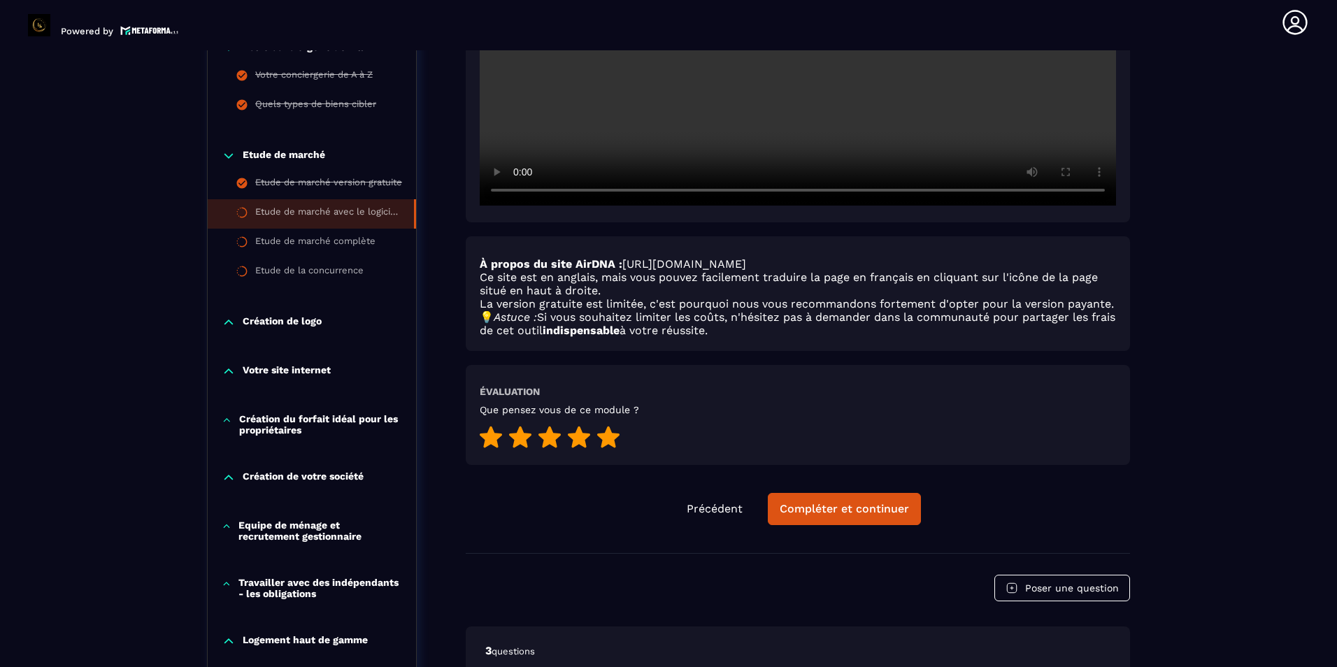
click at [599, 439] on icon at bounding box center [608, 437] width 22 height 22
click at [842, 506] on div "Compléter et continuer" at bounding box center [844, 509] width 129 height 14
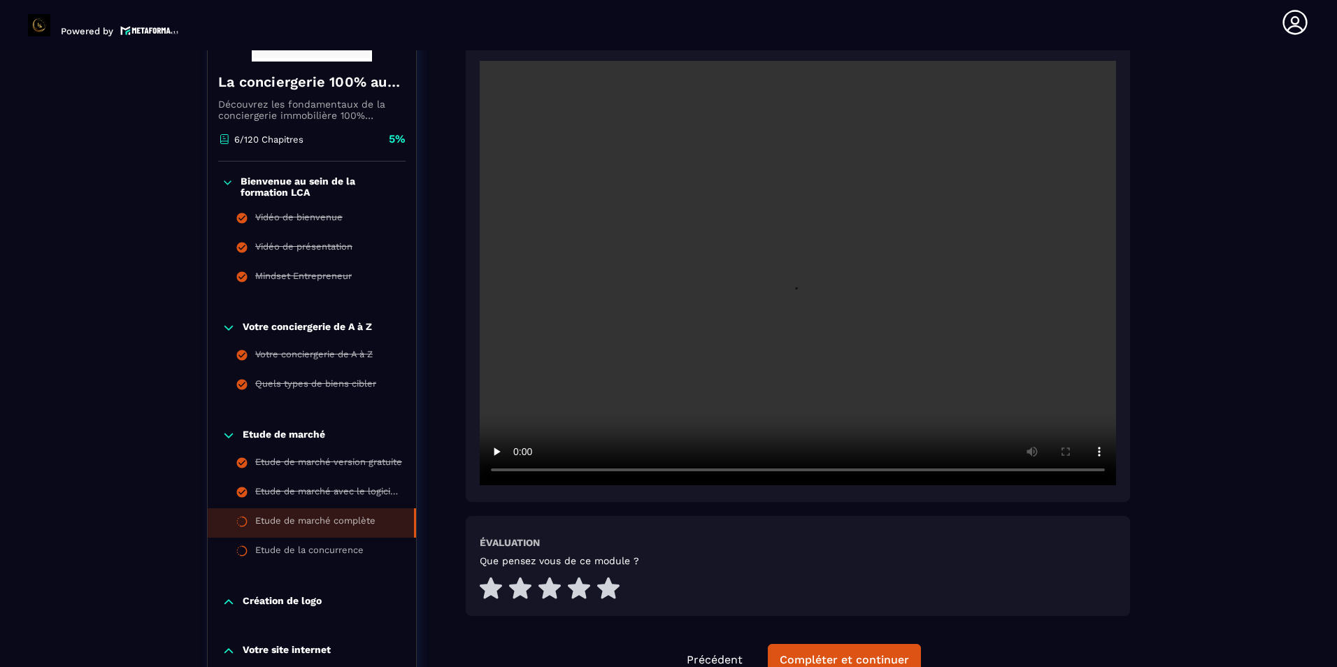
scroll to position [355, 0]
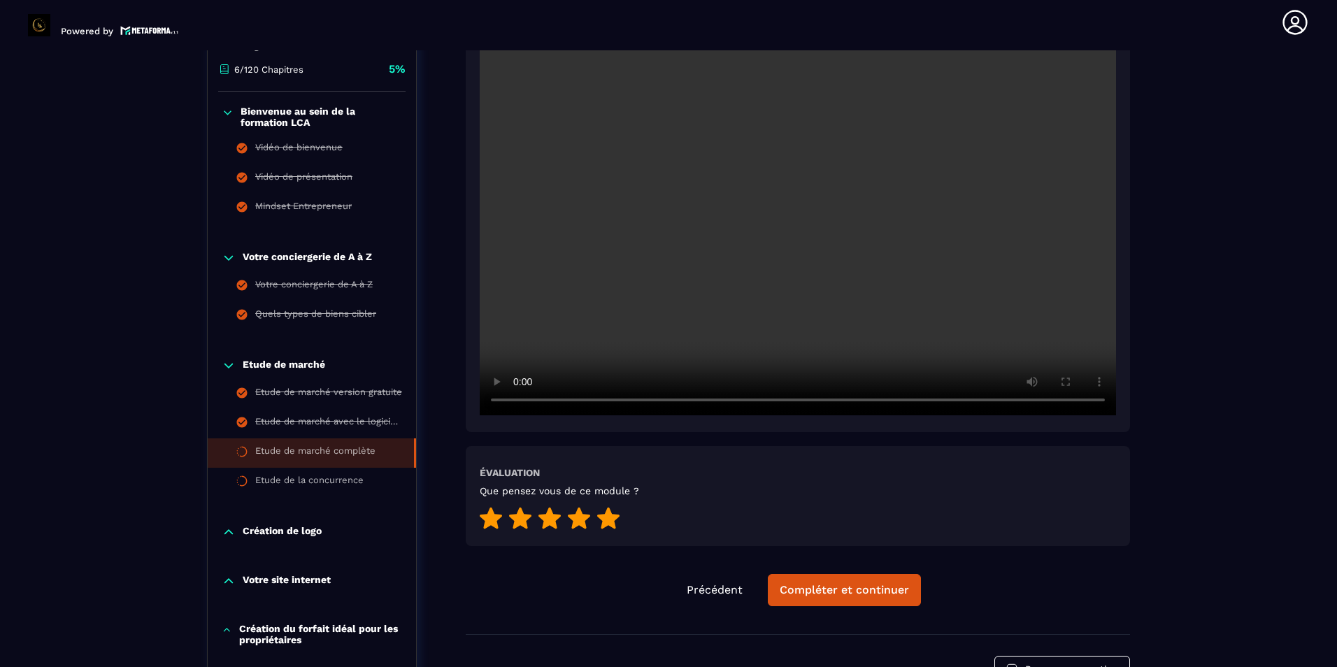
click at [612, 520] on icon at bounding box center [608, 518] width 22 height 22
click at [830, 587] on div "Compléter et continuer" at bounding box center [844, 590] width 129 height 14
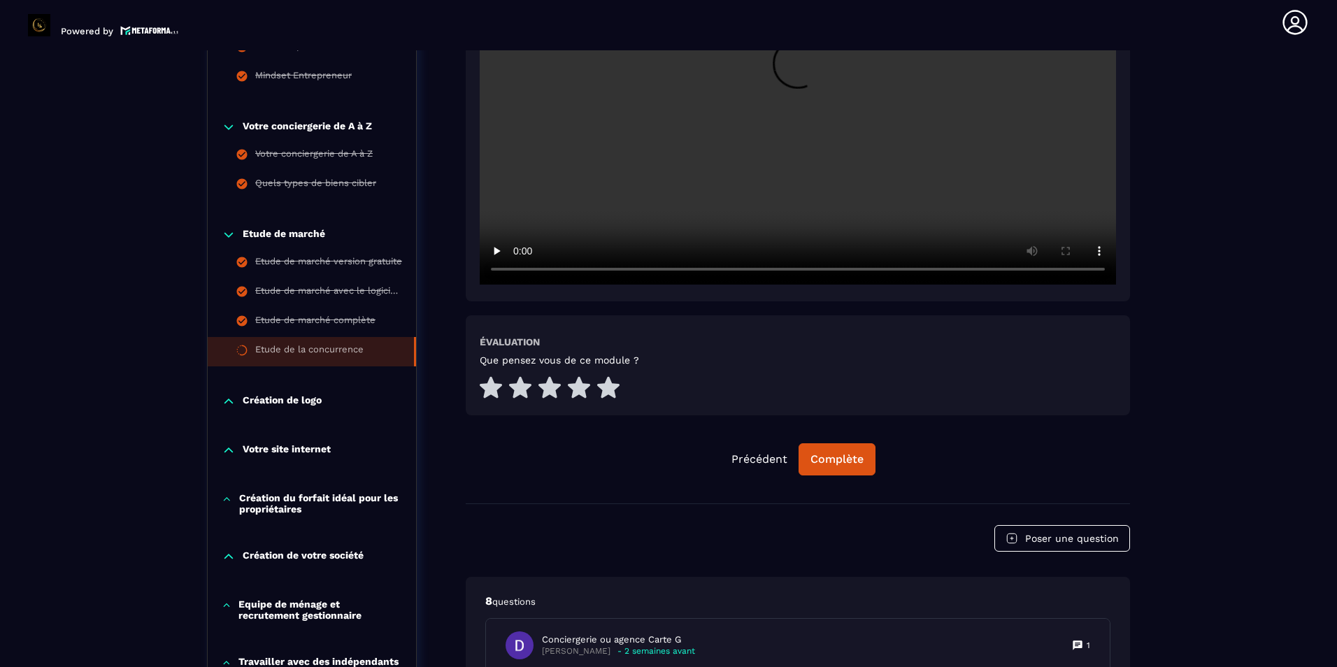
scroll to position [495, 0]
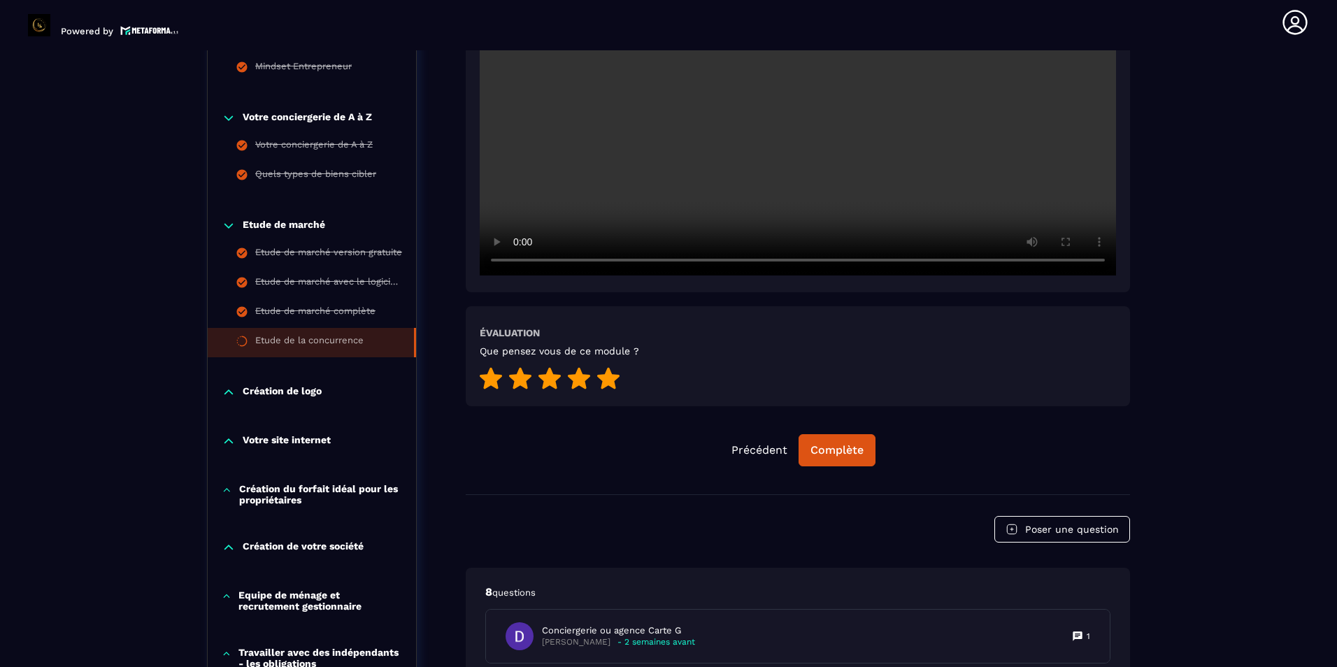
click at [604, 377] on icon at bounding box center [608, 378] width 22 height 22
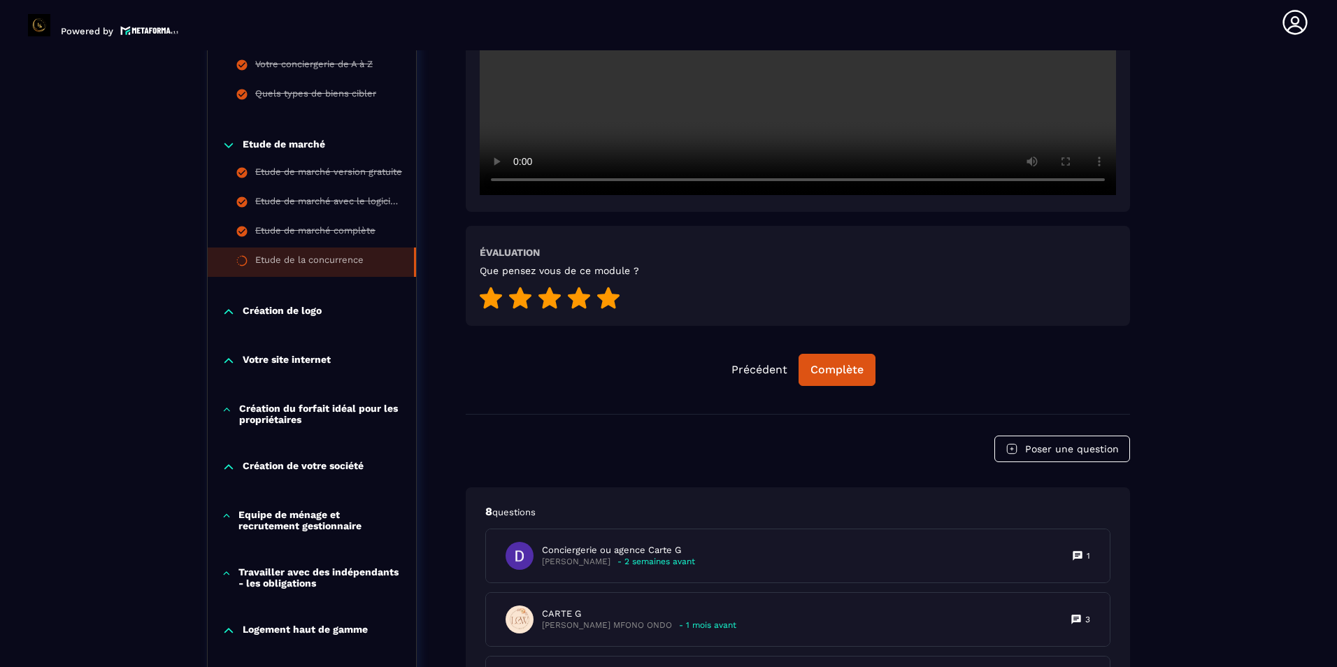
scroll to position [565, 0]
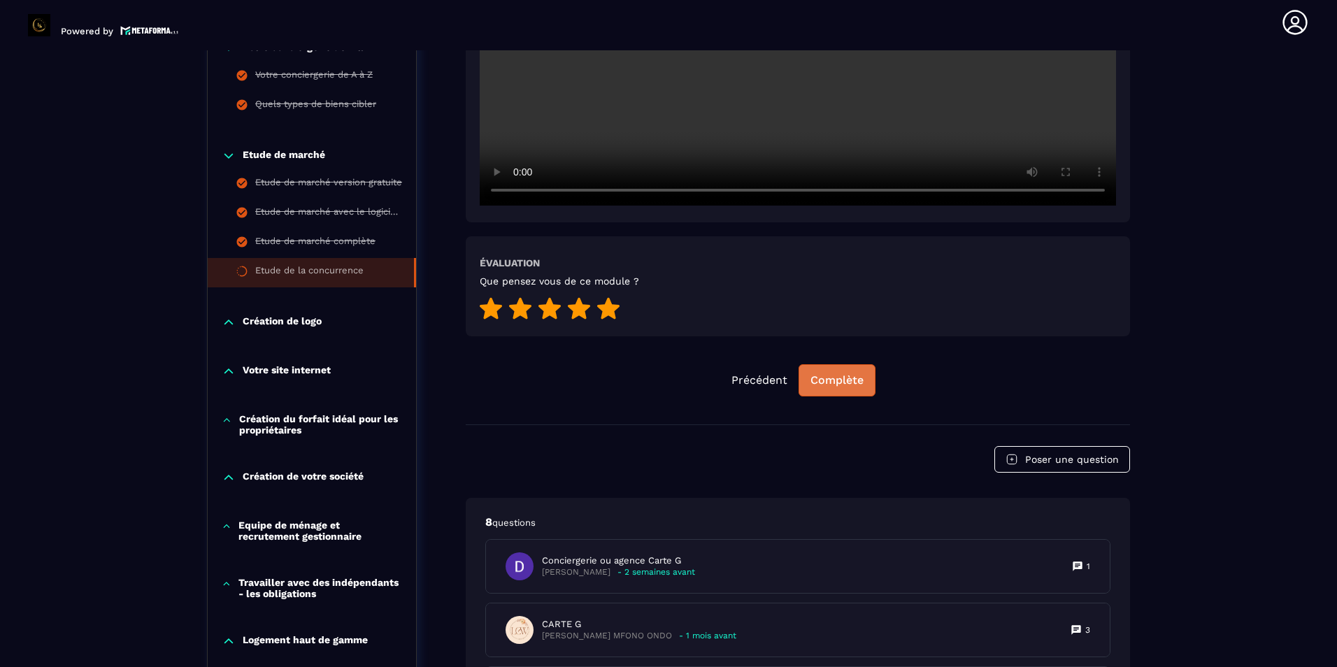
click at [824, 374] on div "Complète" at bounding box center [837, 381] width 53 height 14
click at [265, 325] on p "Création de logo" at bounding box center [282, 322] width 79 height 14
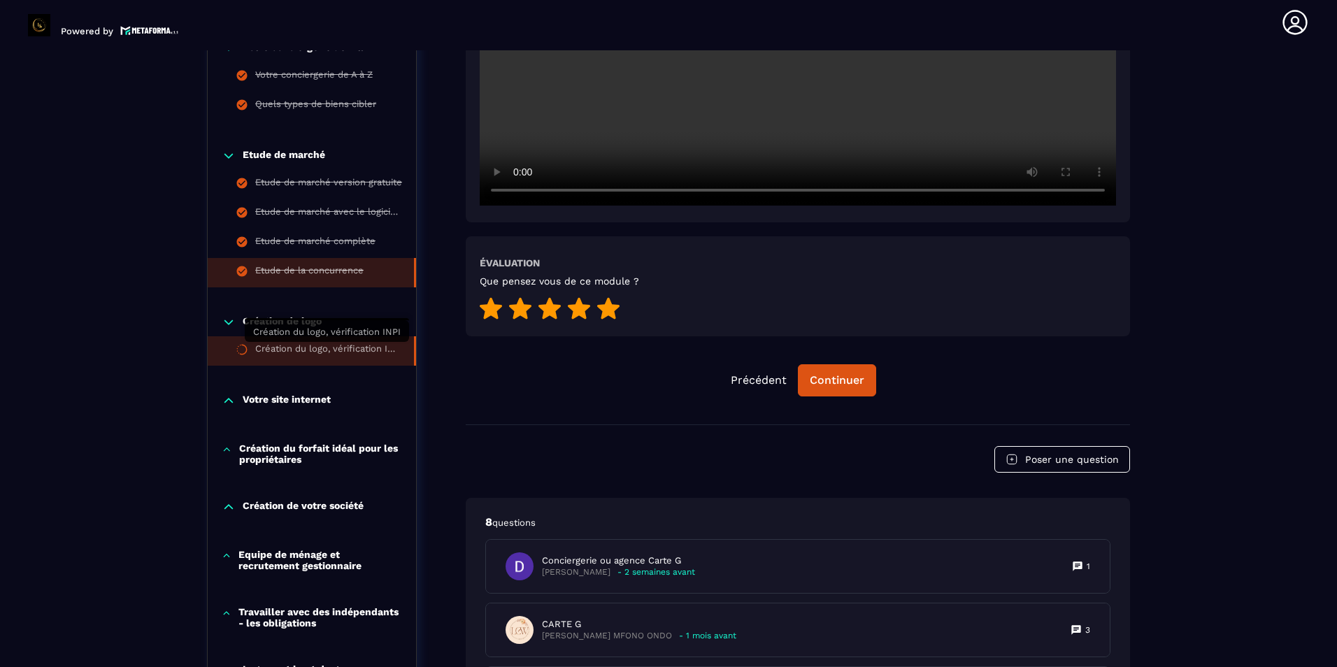
click at [275, 350] on div "Création du logo, vérification INPI" at bounding box center [327, 350] width 145 height 15
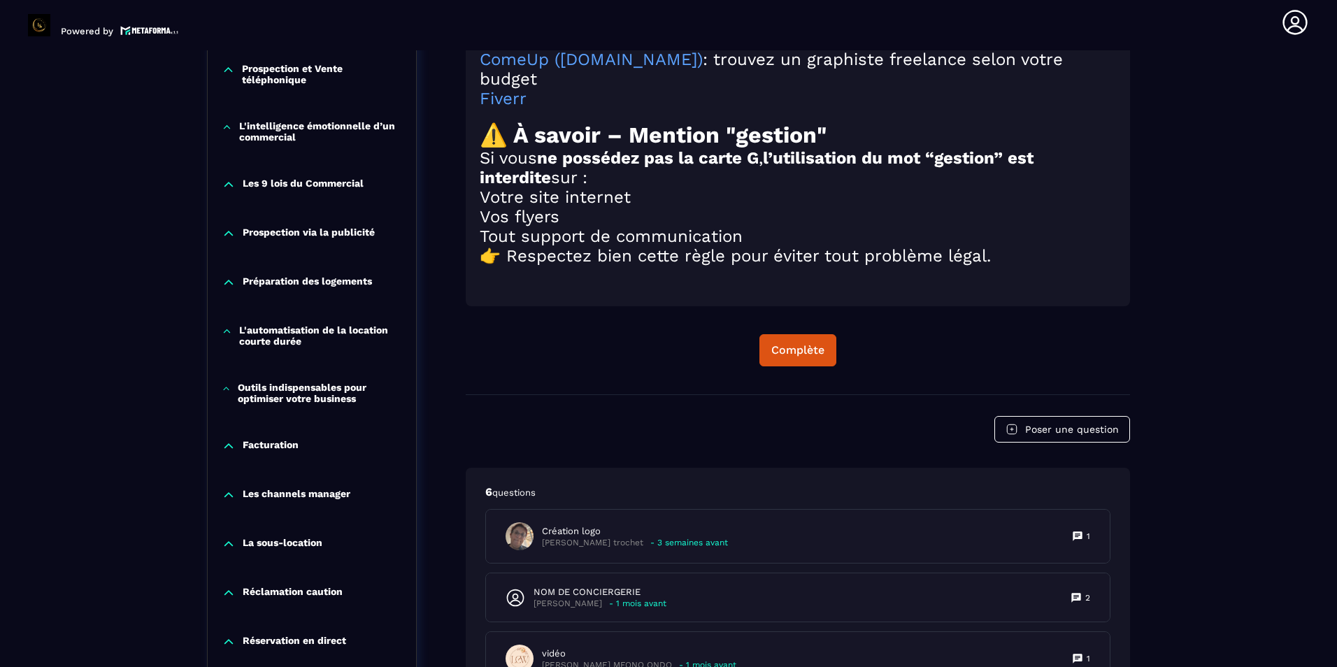
scroll to position [1754, 0]
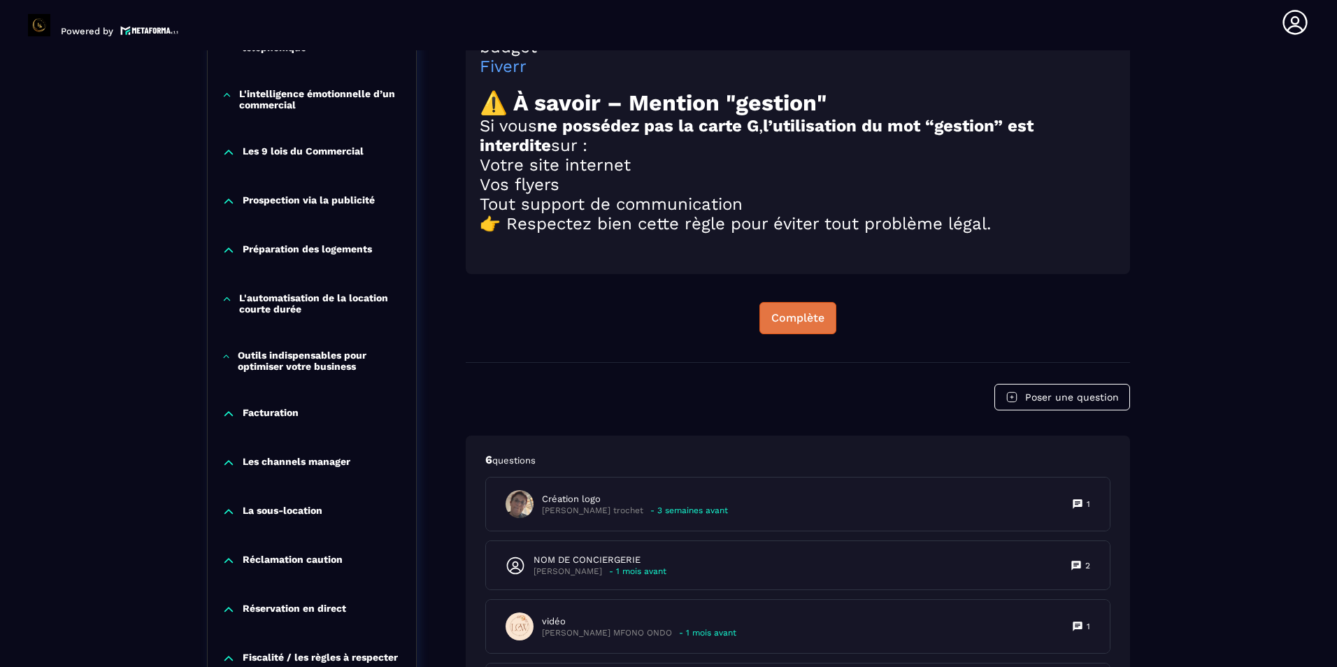
click at [786, 325] on div "Complète" at bounding box center [798, 318] width 53 height 14
click at [807, 323] on div "Continuer" at bounding box center [798, 318] width 55 height 14
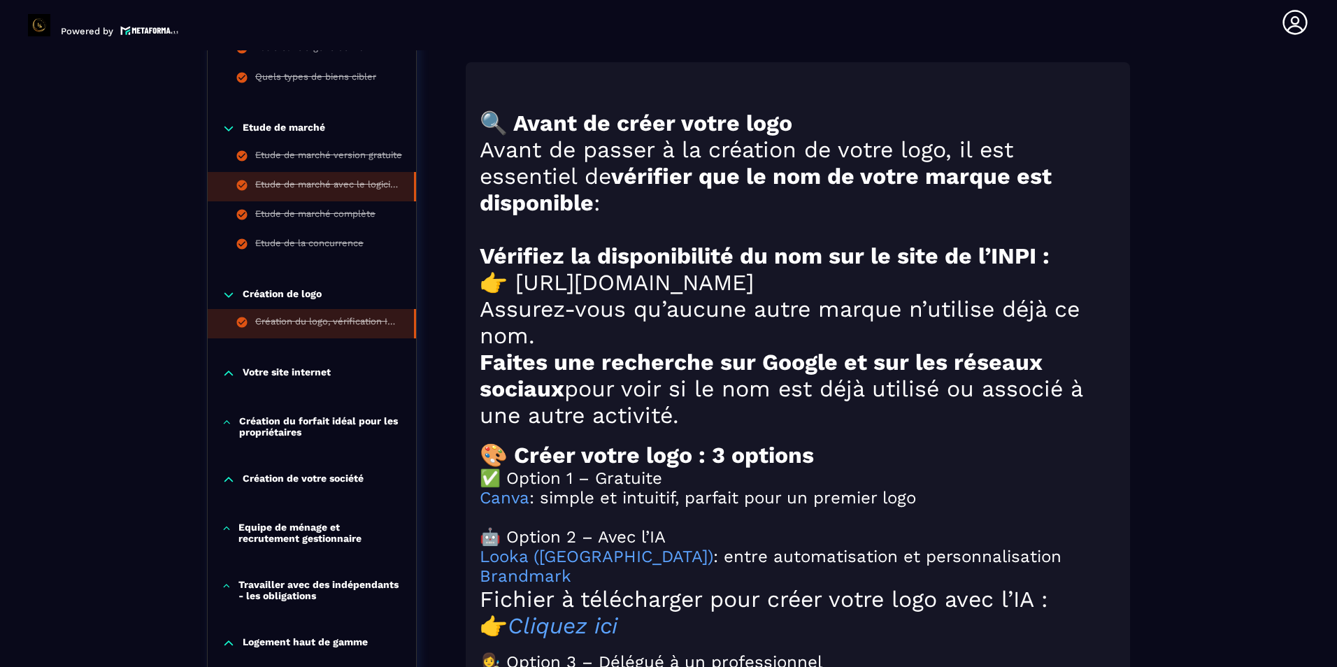
scroll to position [1055, 0]
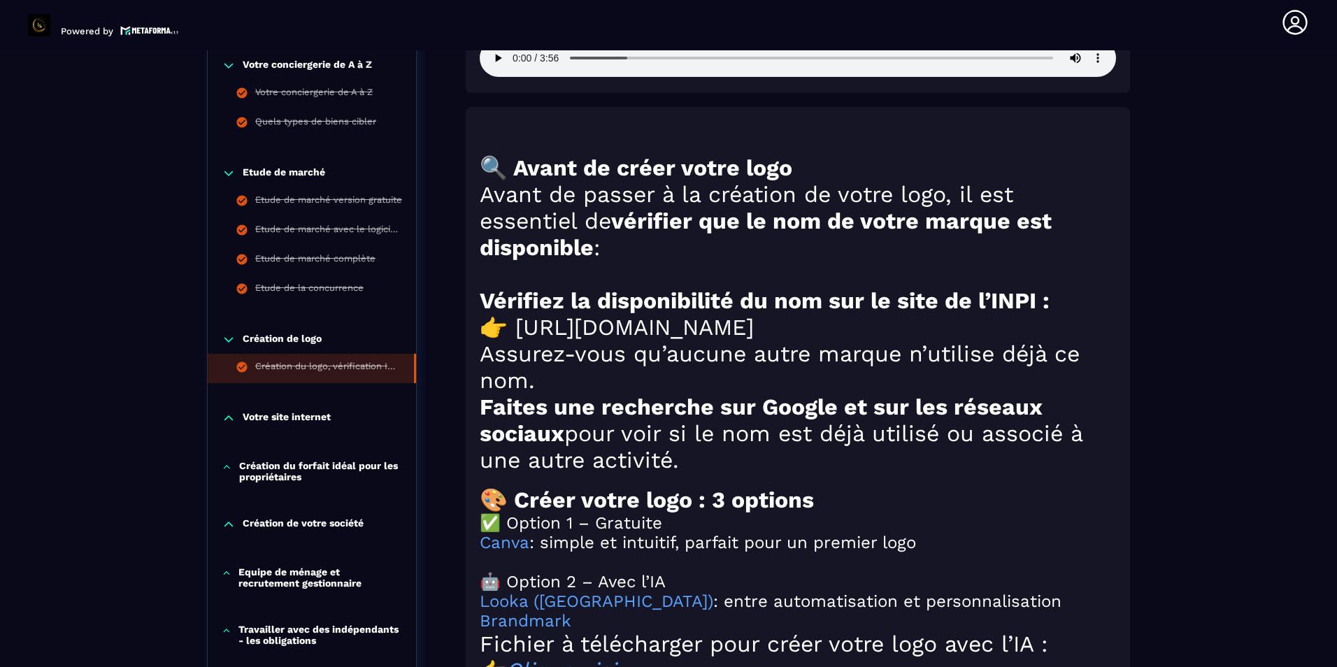
click at [318, 423] on p "Votre site internet" at bounding box center [287, 418] width 88 height 14
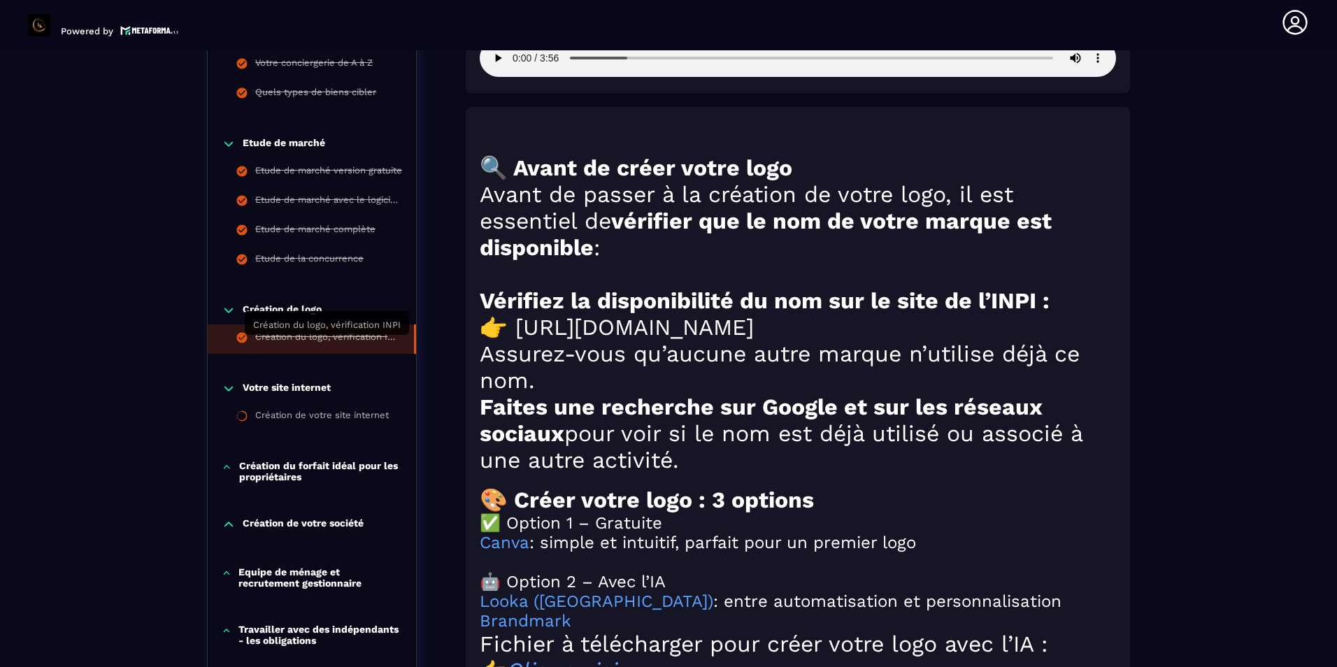
click at [315, 340] on div "Création du logo, vérification INPI" at bounding box center [327, 339] width 145 height 15
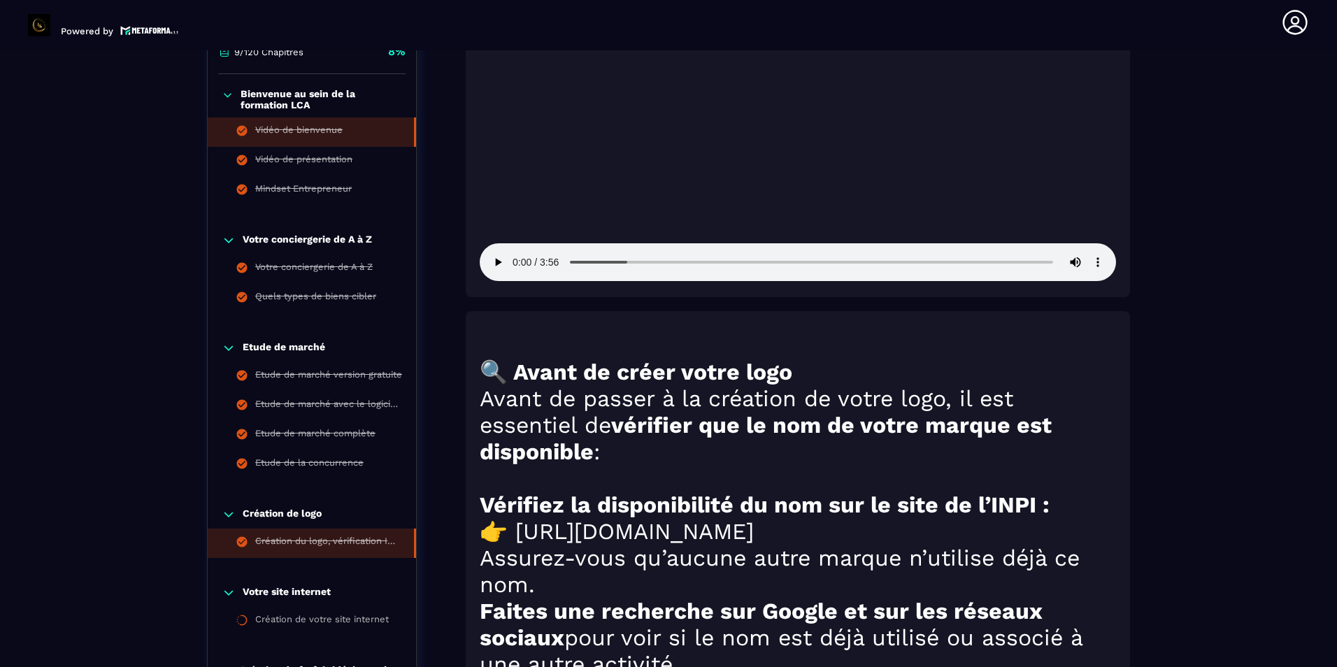
scroll to position [845, 0]
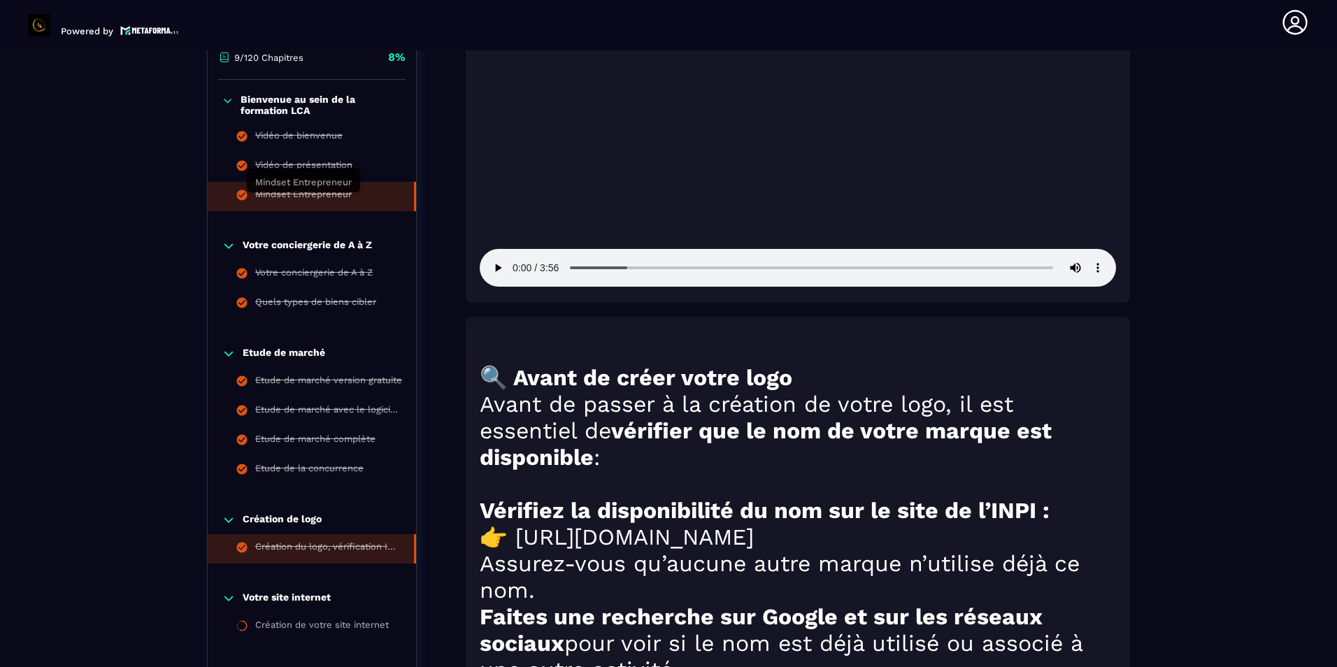
click at [306, 198] on div "Mindset Entrepreneur" at bounding box center [303, 196] width 97 height 15
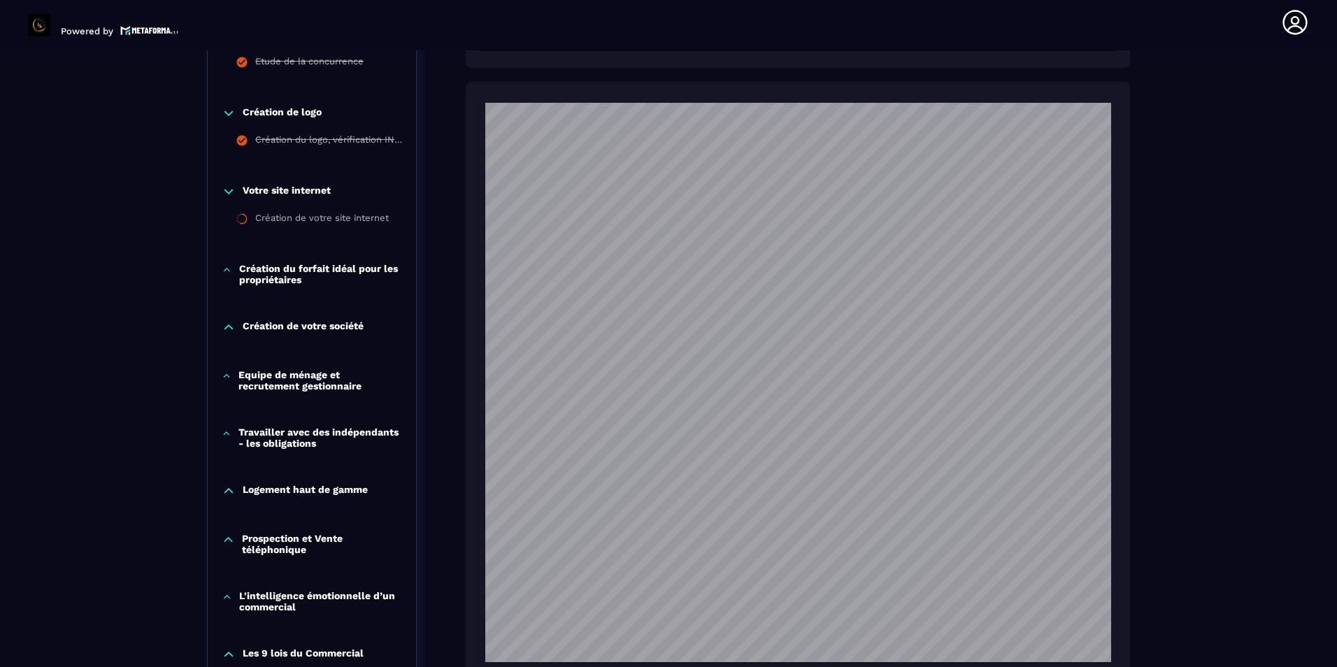
scroll to position [775, 0]
click at [300, 217] on div "Création de votre site internet" at bounding box center [322, 219] width 134 height 15
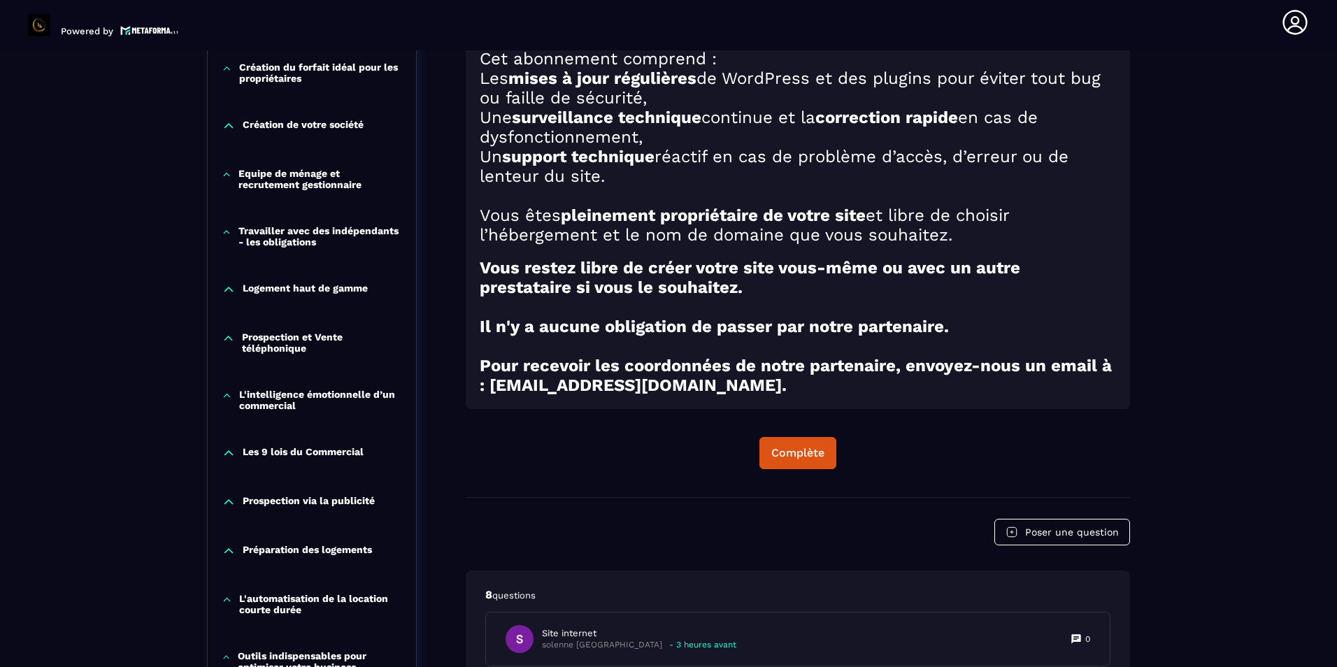
scroll to position [985, 0]
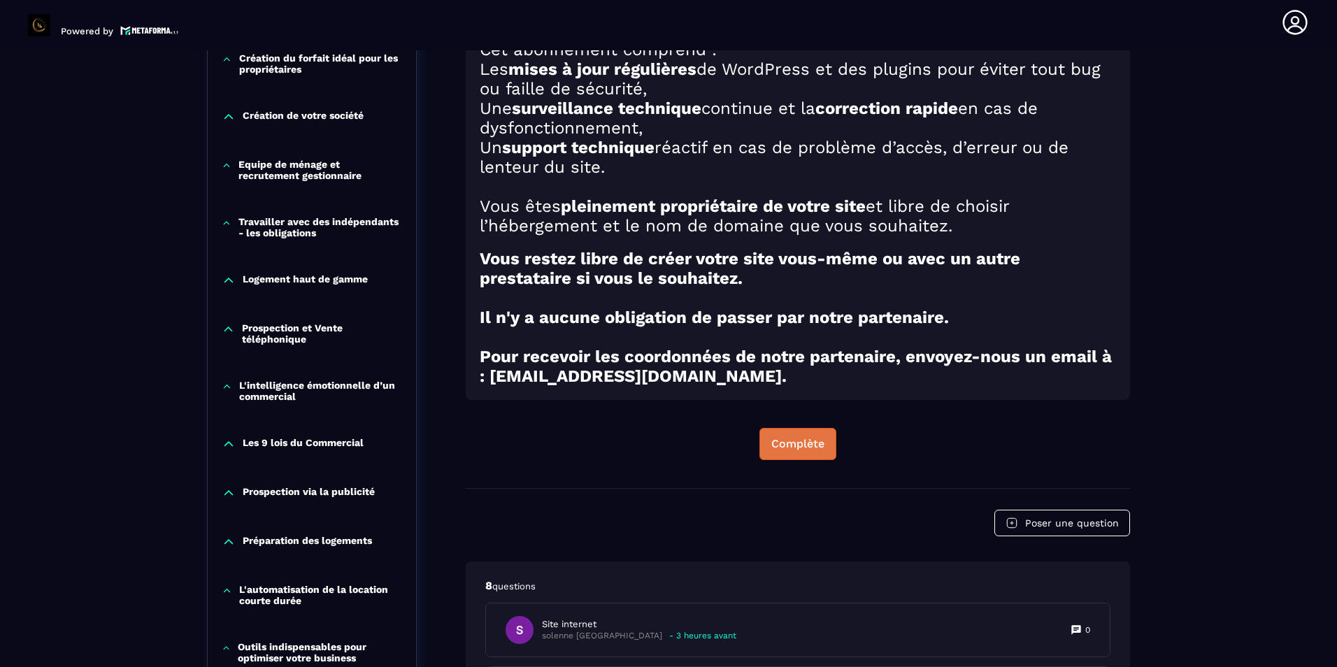
click at [800, 448] on div "Complète" at bounding box center [798, 444] width 53 height 14
click at [787, 447] on div "Continuer" at bounding box center [798, 444] width 55 height 14
click at [779, 451] on div "Continuer" at bounding box center [798, 444] width 55 height 14
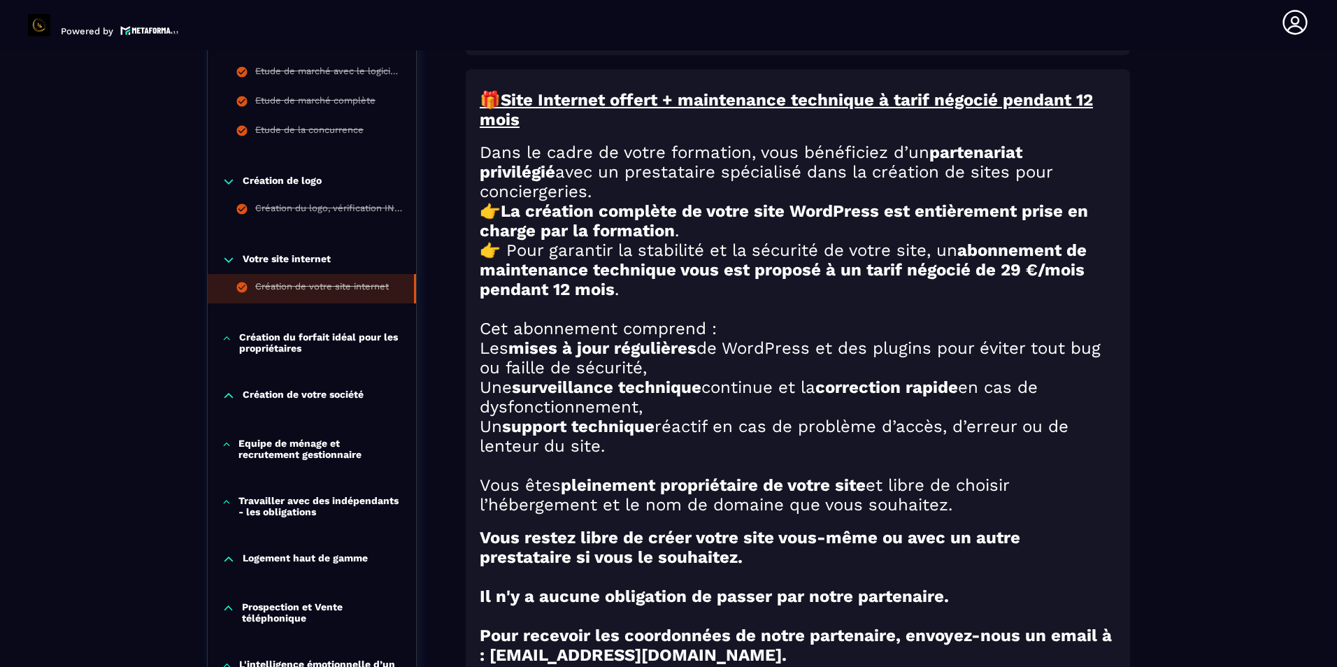
scroll to position [705, 0]
click at [303, 341] on p "Création du forfait idéal pour les propriétaires" at bounding box center [320, 343] width 163 height 22
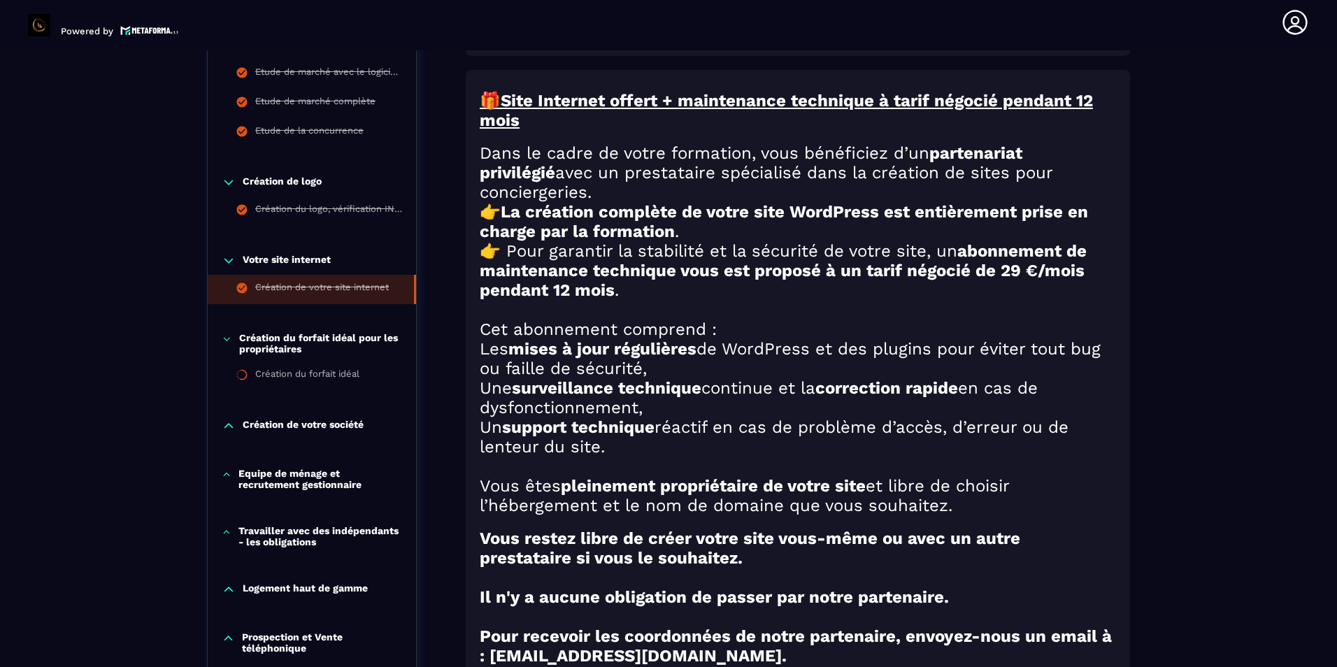
drag, startPoint x: 281, startPoint y: 336, endPoint x: 280, endPoint y: 346, distance: 9.8
click at [280, 336] on p "Création du forfait idéal pour les propriétaires" at bounding box center [320, 343] width 163 height 22
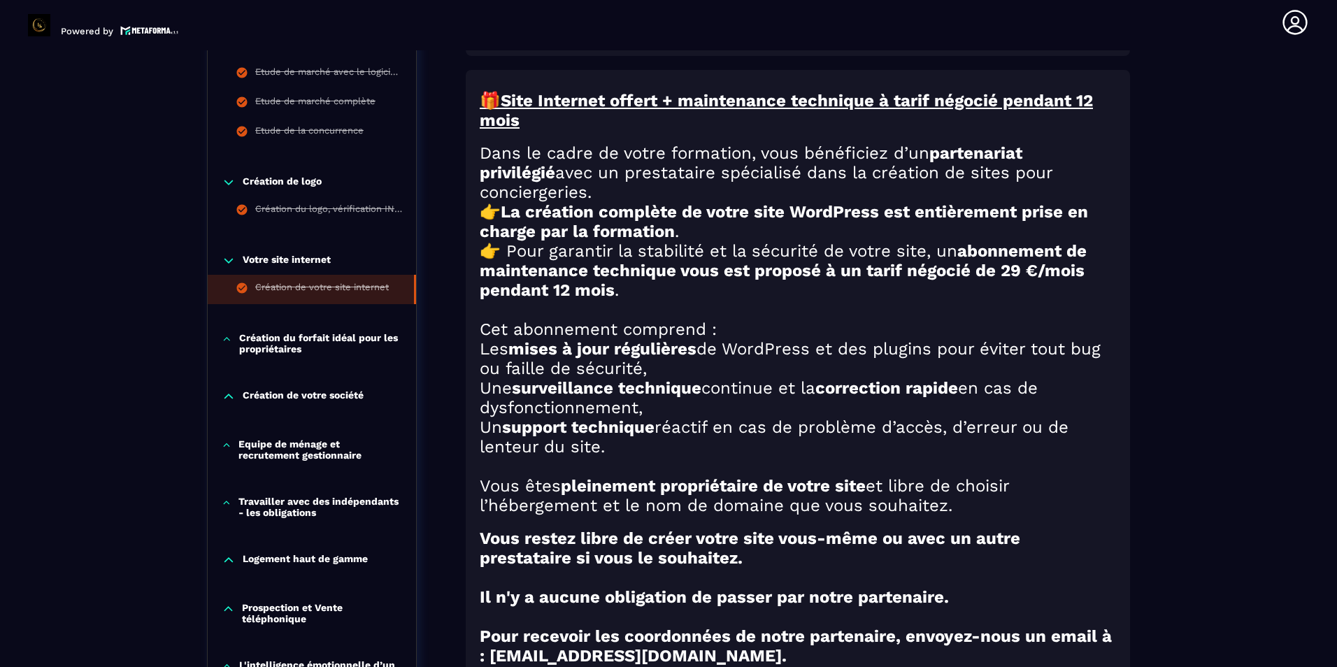
click at [255, 333] on p "Création du forfait idéal pour les propriétaires" at bounding box center [320, 343] width 163 height 22
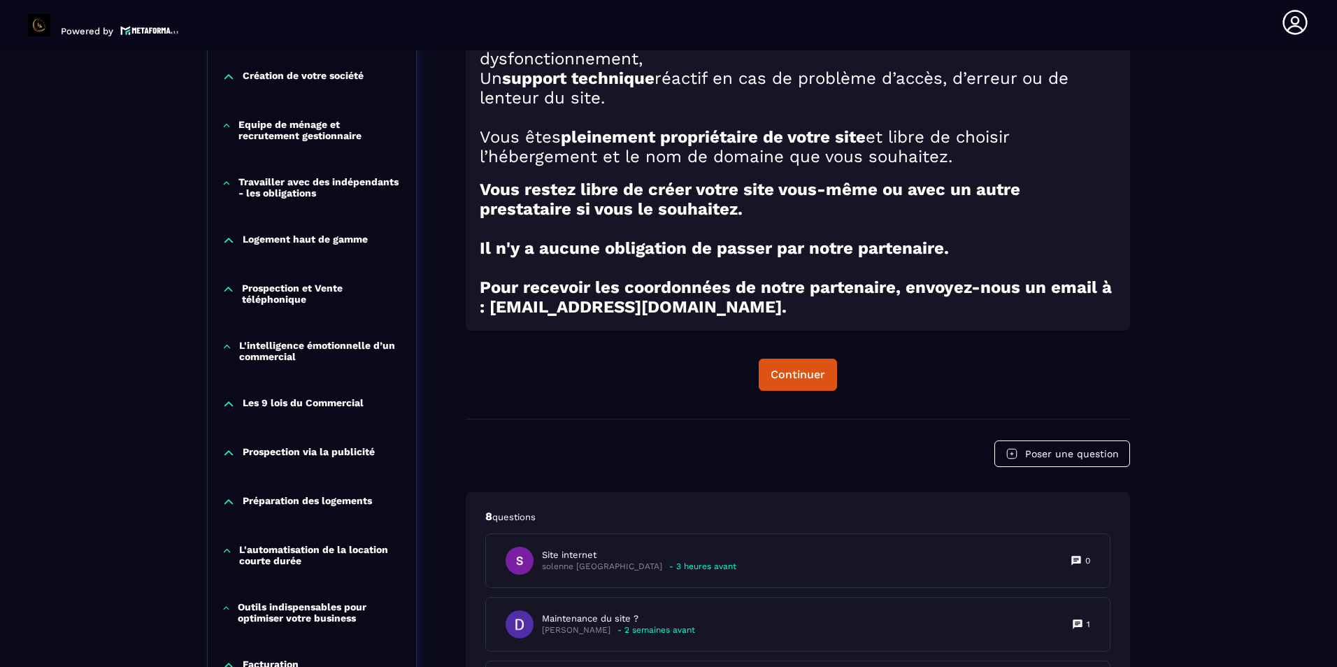
scroll to position [1055, 0]
click at [805, 380] on div "Continuer" at bounding box center [798, 374] width 55 height 14
click at [800, 379] on div "Continuer" at bounding box center [798, 374] width 55 height 14
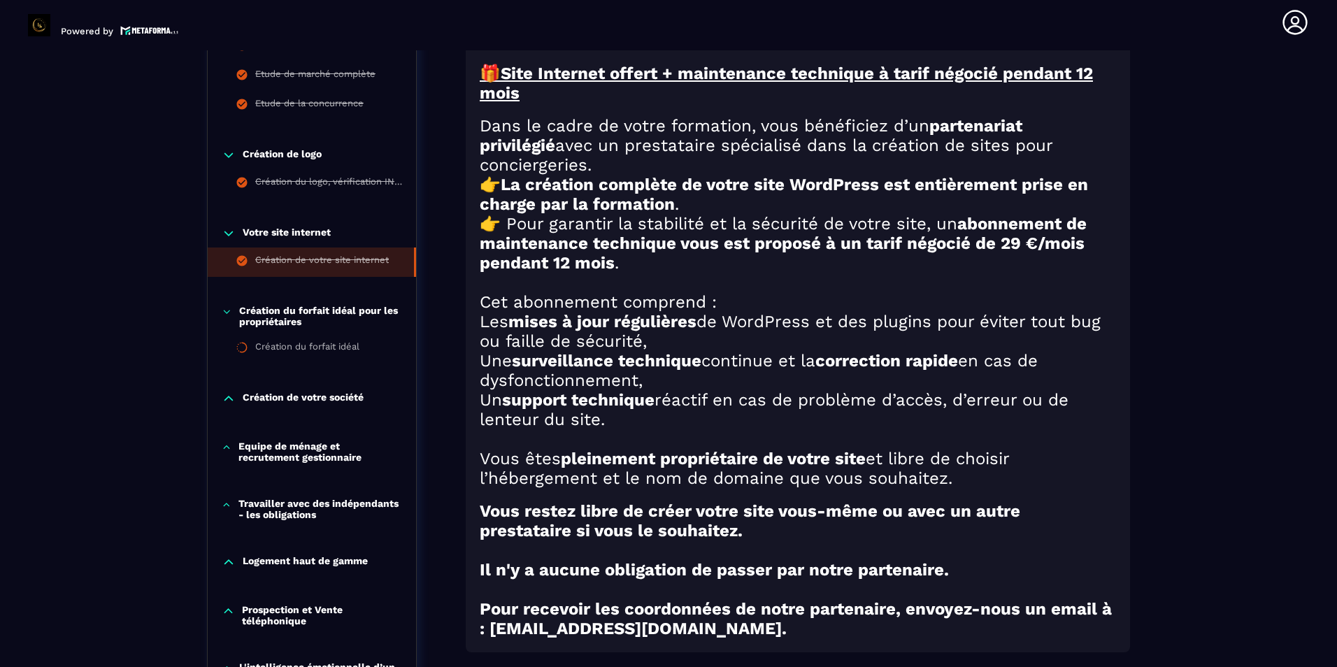
scroll to position [705, 0]
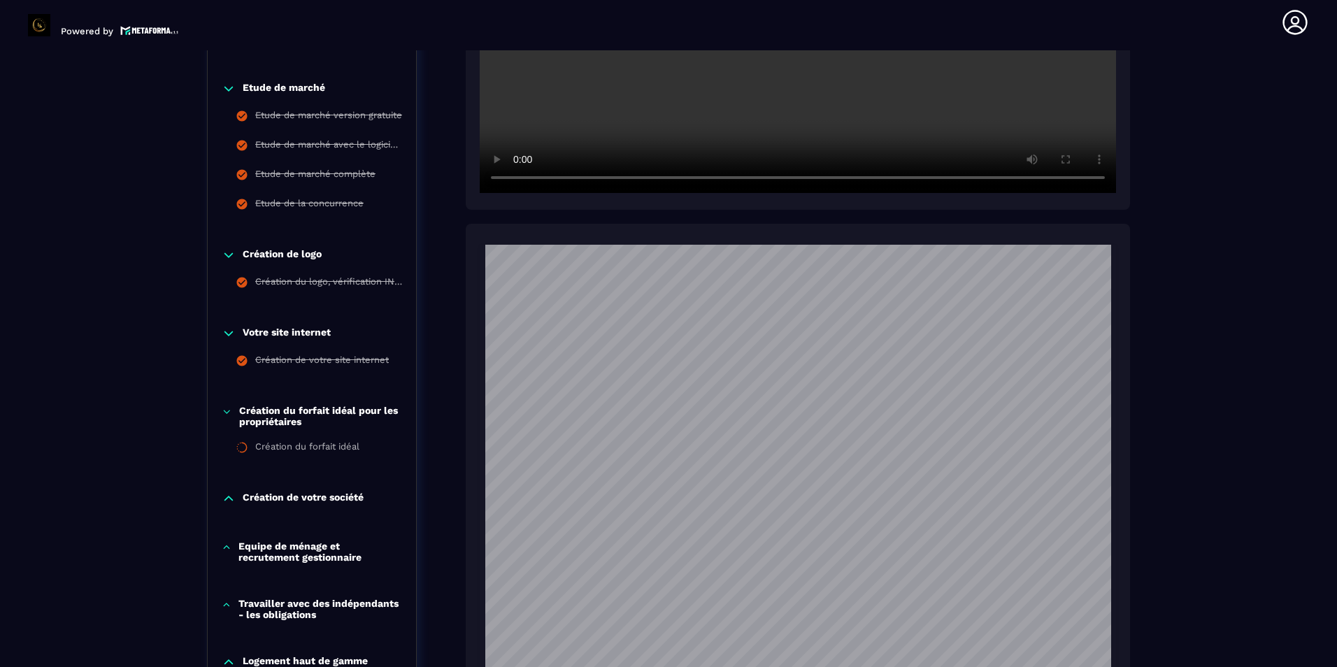
scroll to position [635, 0]
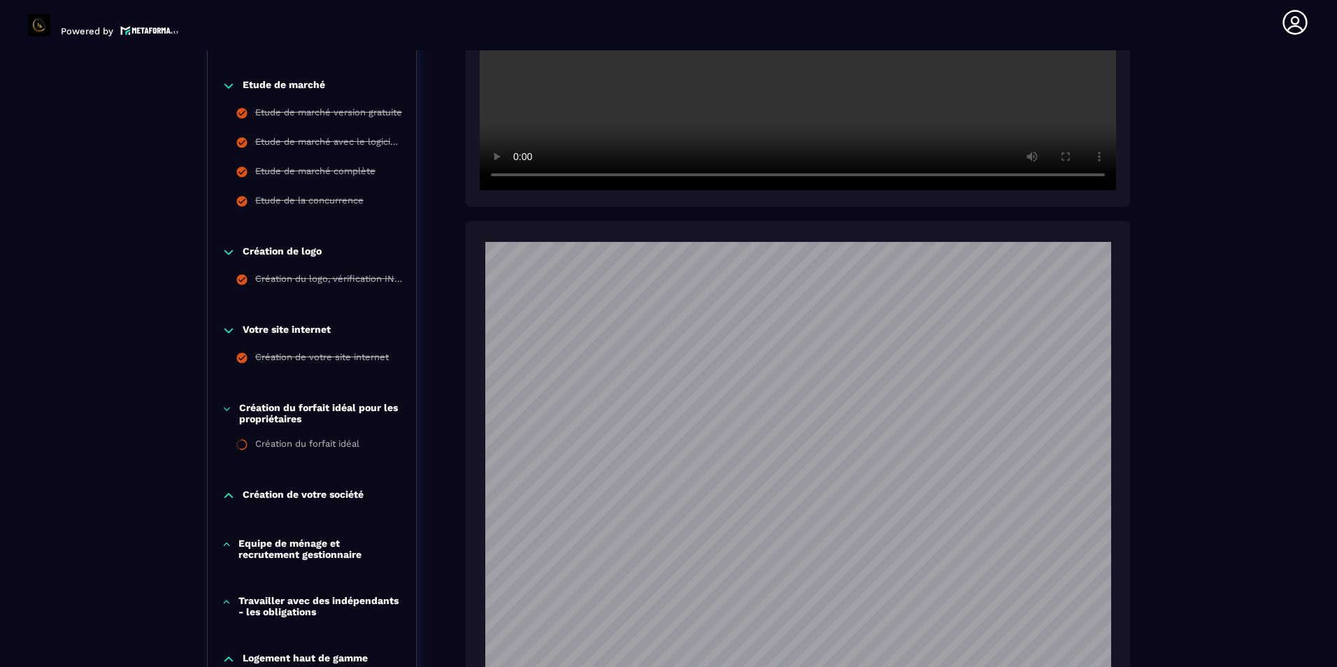
click at [287, 411] on p "Création du forfait idéal pour les propriétaires" at bounding box center [320, 413] width 163 height 22
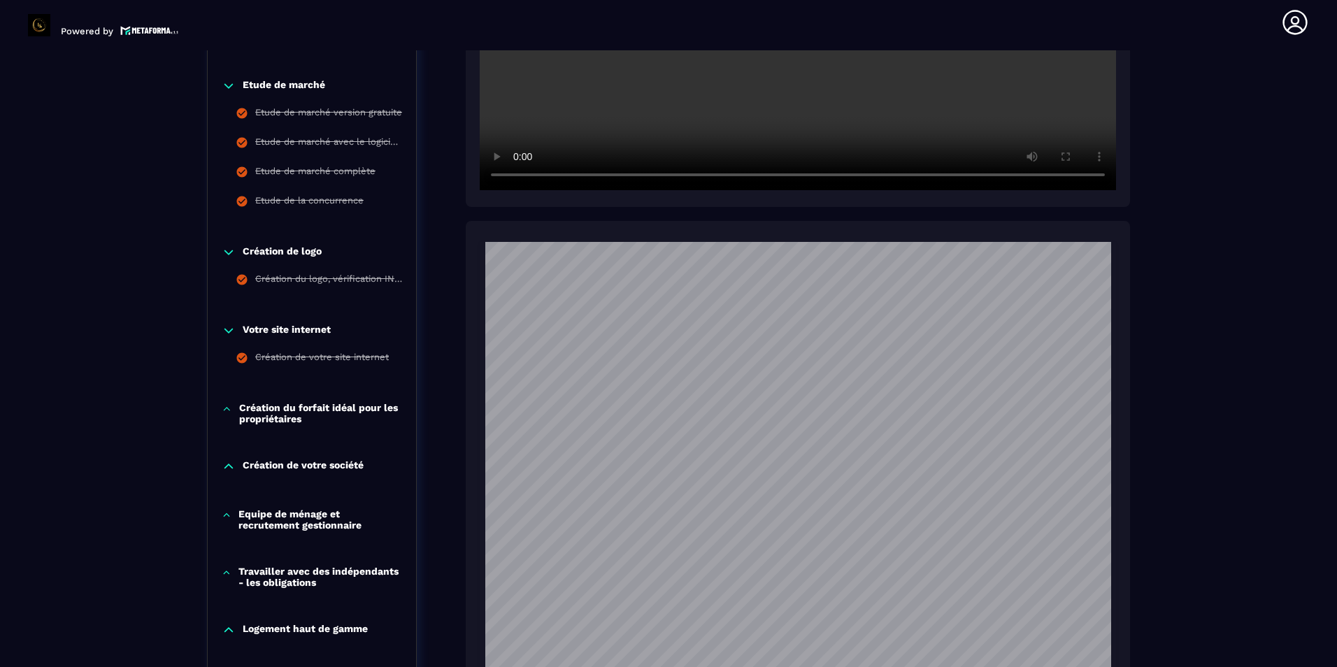
click at [285, 412] on p "Création du forfait idéal pour les propriétaires" at bounding box center [320, 413] width 163 height 22
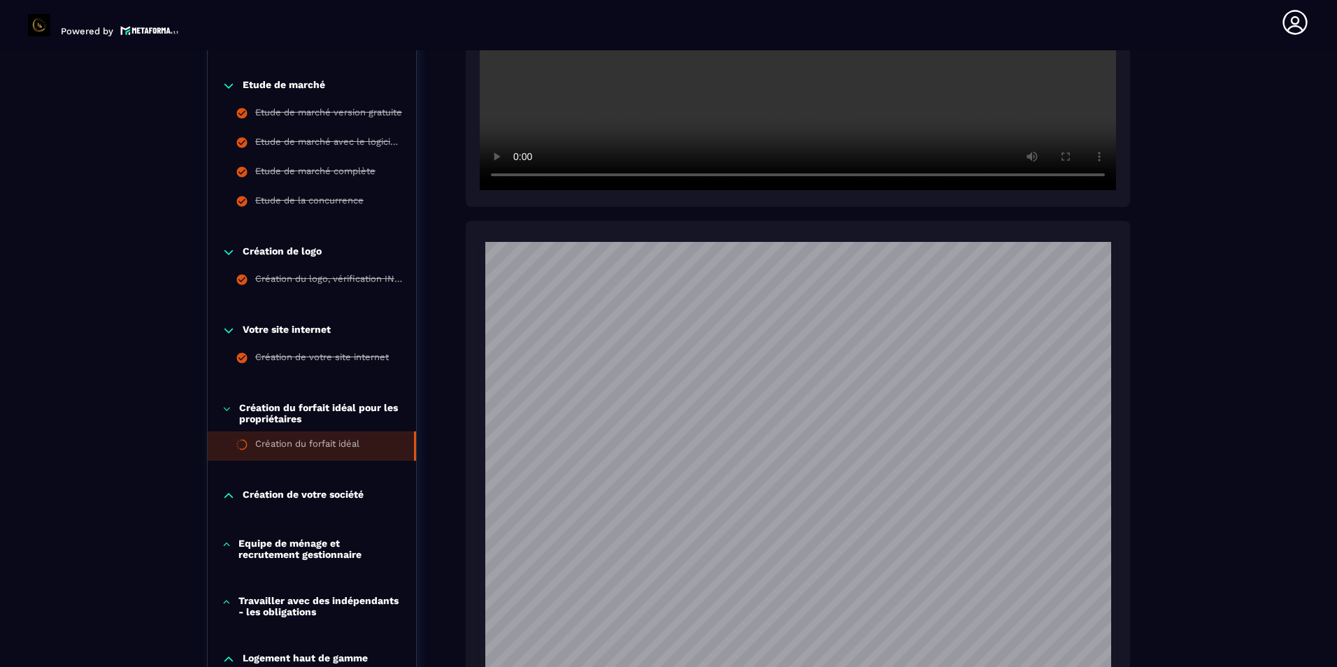
click at [266, 439] on div "Création du forfait idéal" at bounding box center [307, 446] width 104 height 15
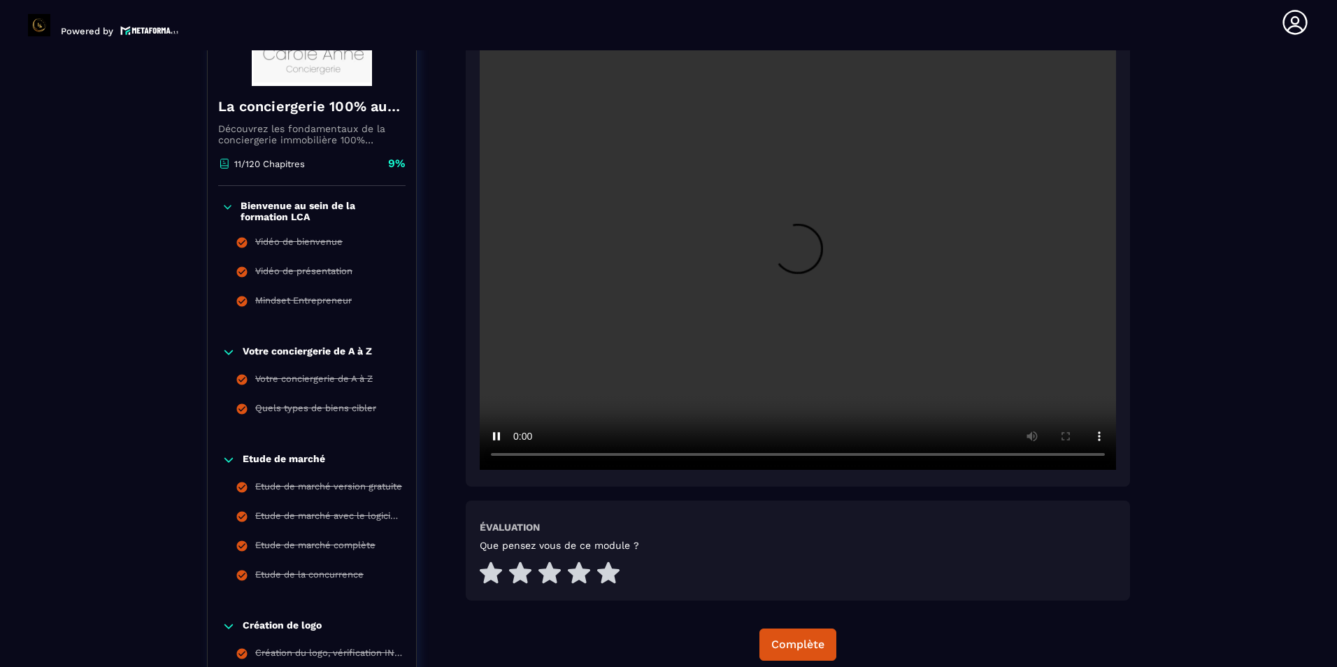
scroll to position [285, 0]
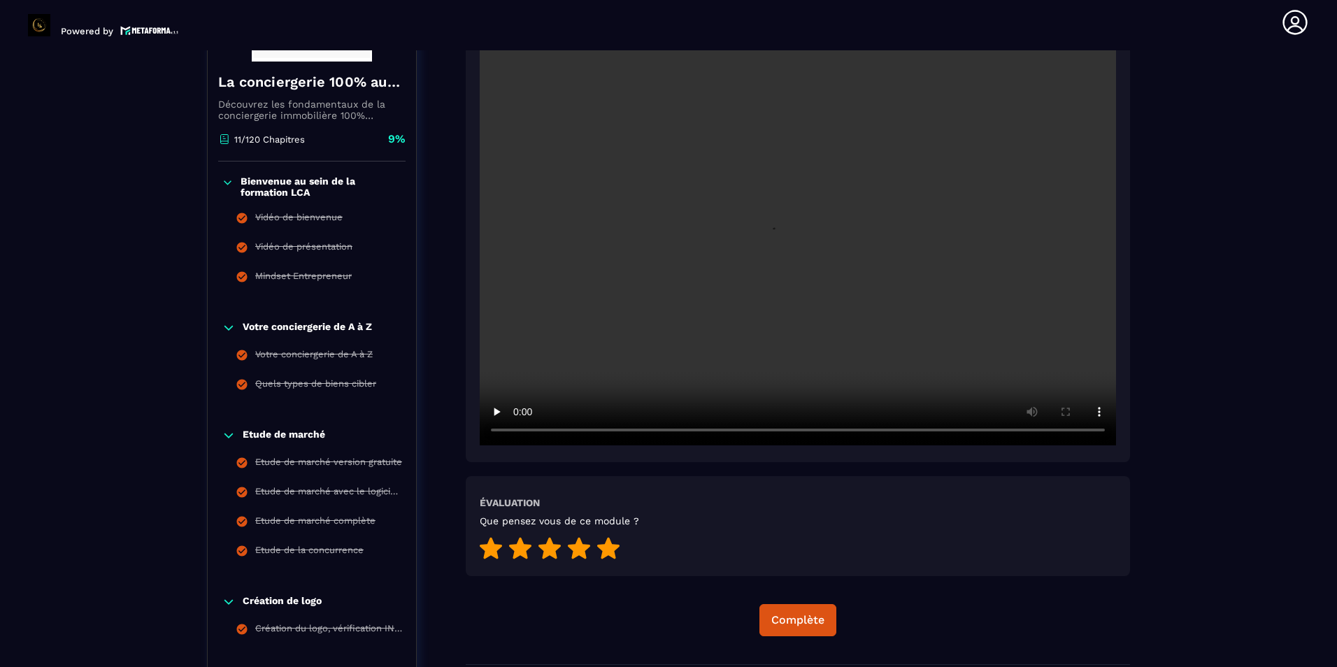
click at [612, 546] on icon at bounding box center [608, 548] width 22 height 22
click at [816, 615] on div "Complète" at bounding box center [798, 620] width 53 height 14
click at [824, 613] on div "Continuer" at bounding box center [798, 620] width 55 height 14
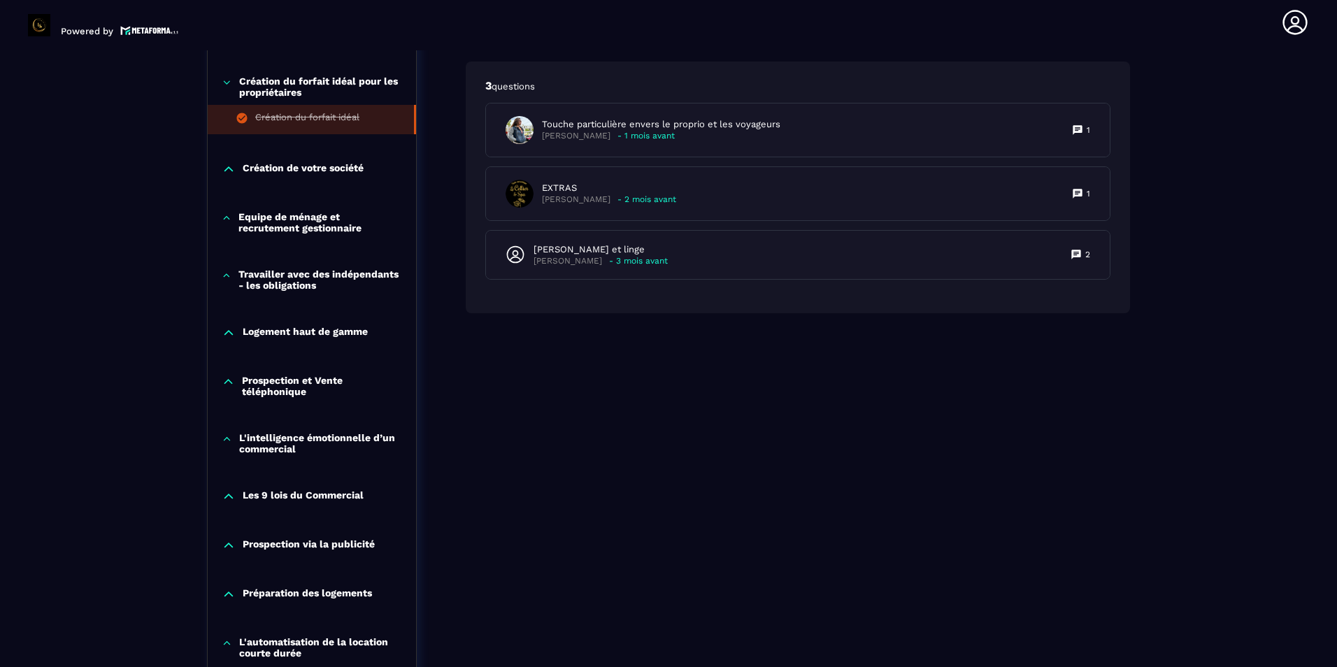
scroll to position [985, 0]
